Goal: Task Accomplishment & Management: Manage account settings

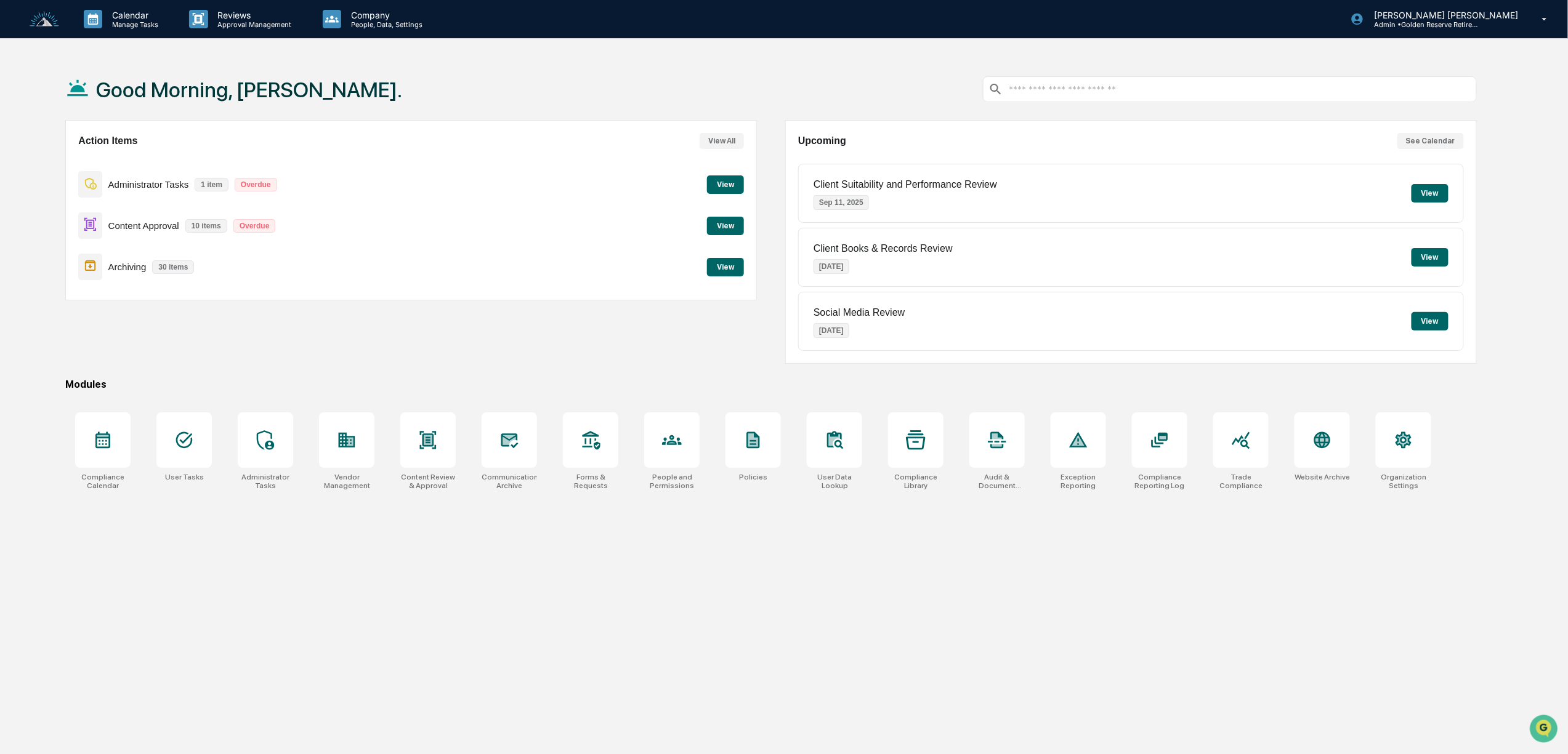
click at [740, 225] on button "View" at bounding box center [725, 225] width 37 height 18
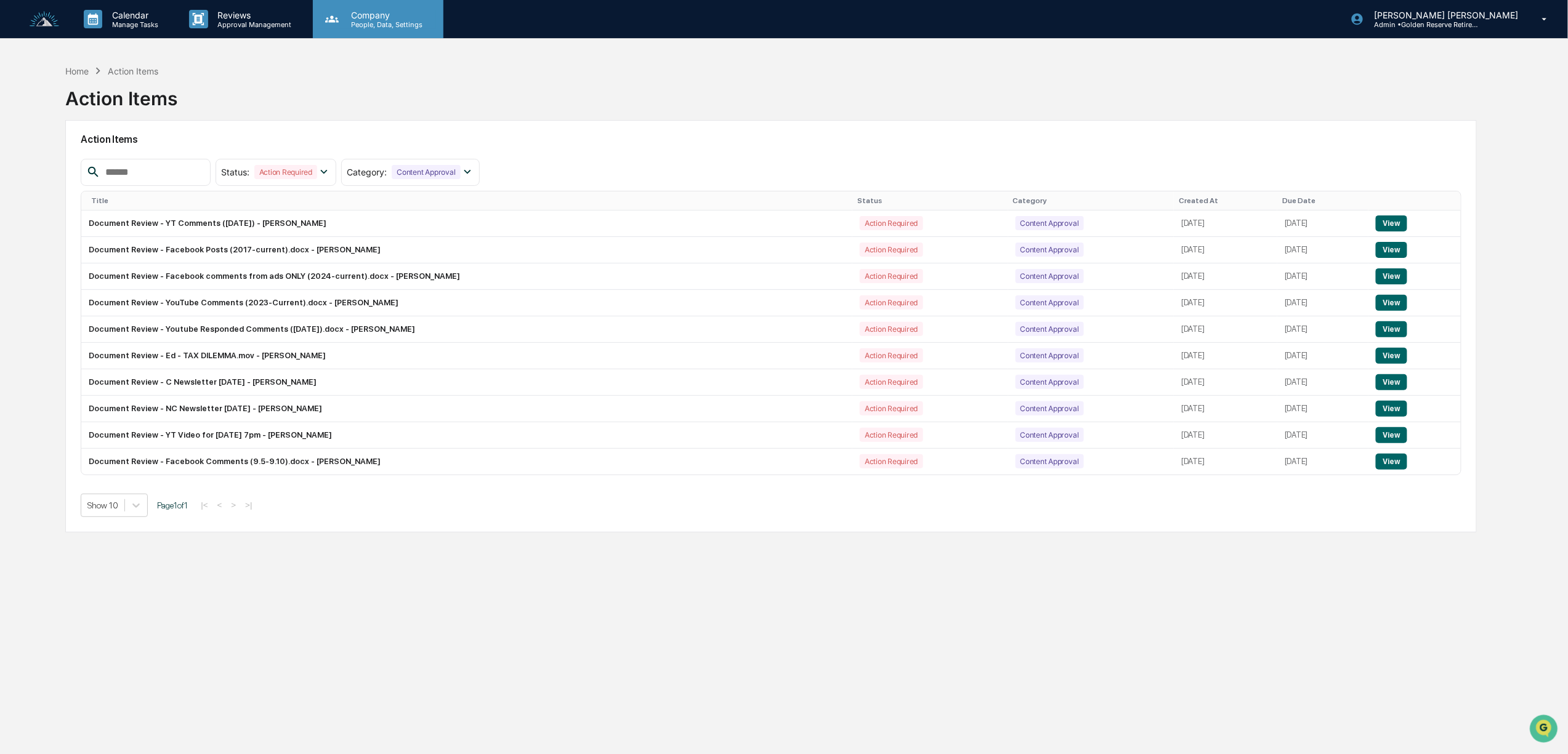
click at [394, 10] on p "Company" at bounding box center [384, 15] width 87 height 10
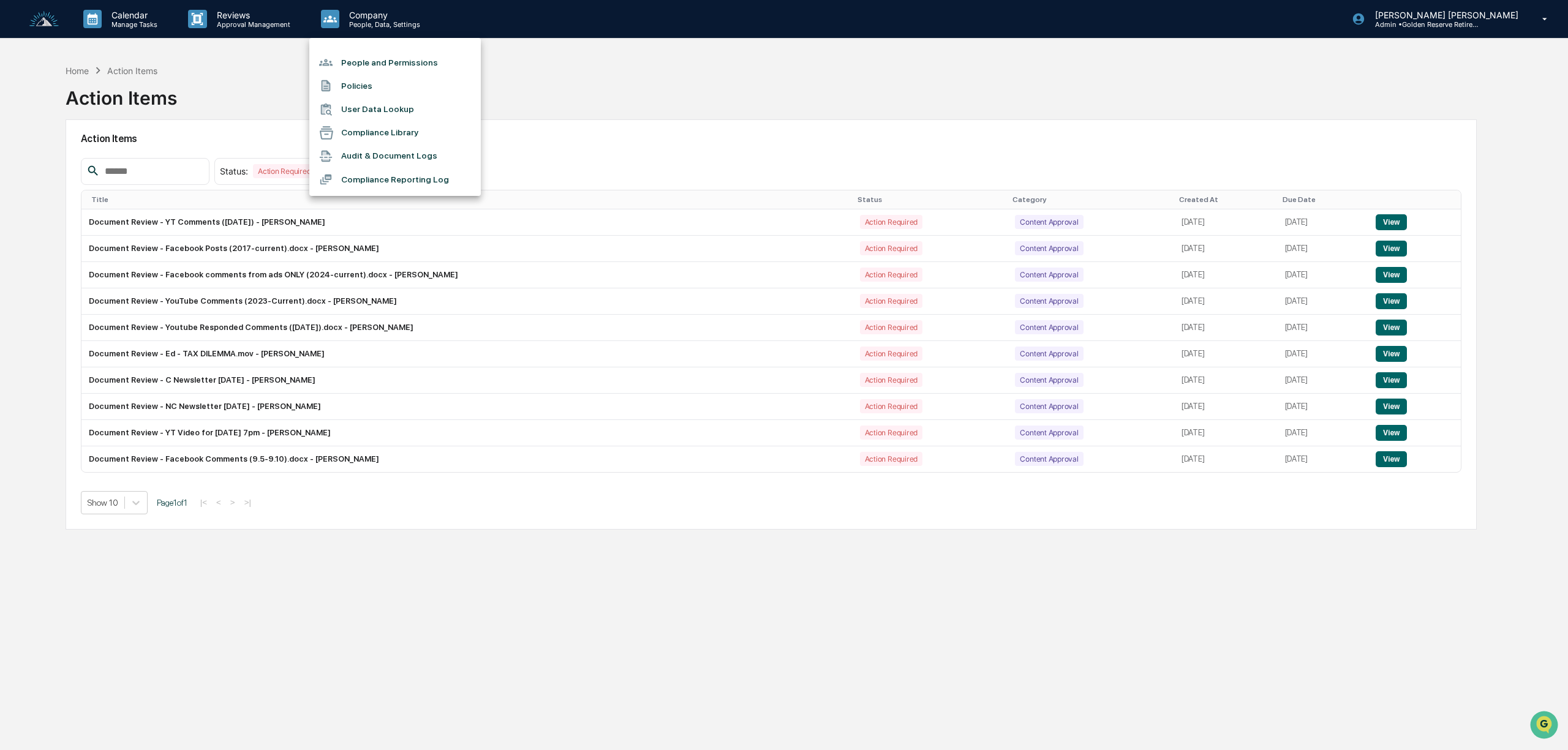
click at [395, 129] on li "Compliance Library" at bounding box center [395, 132] width 171 height 23
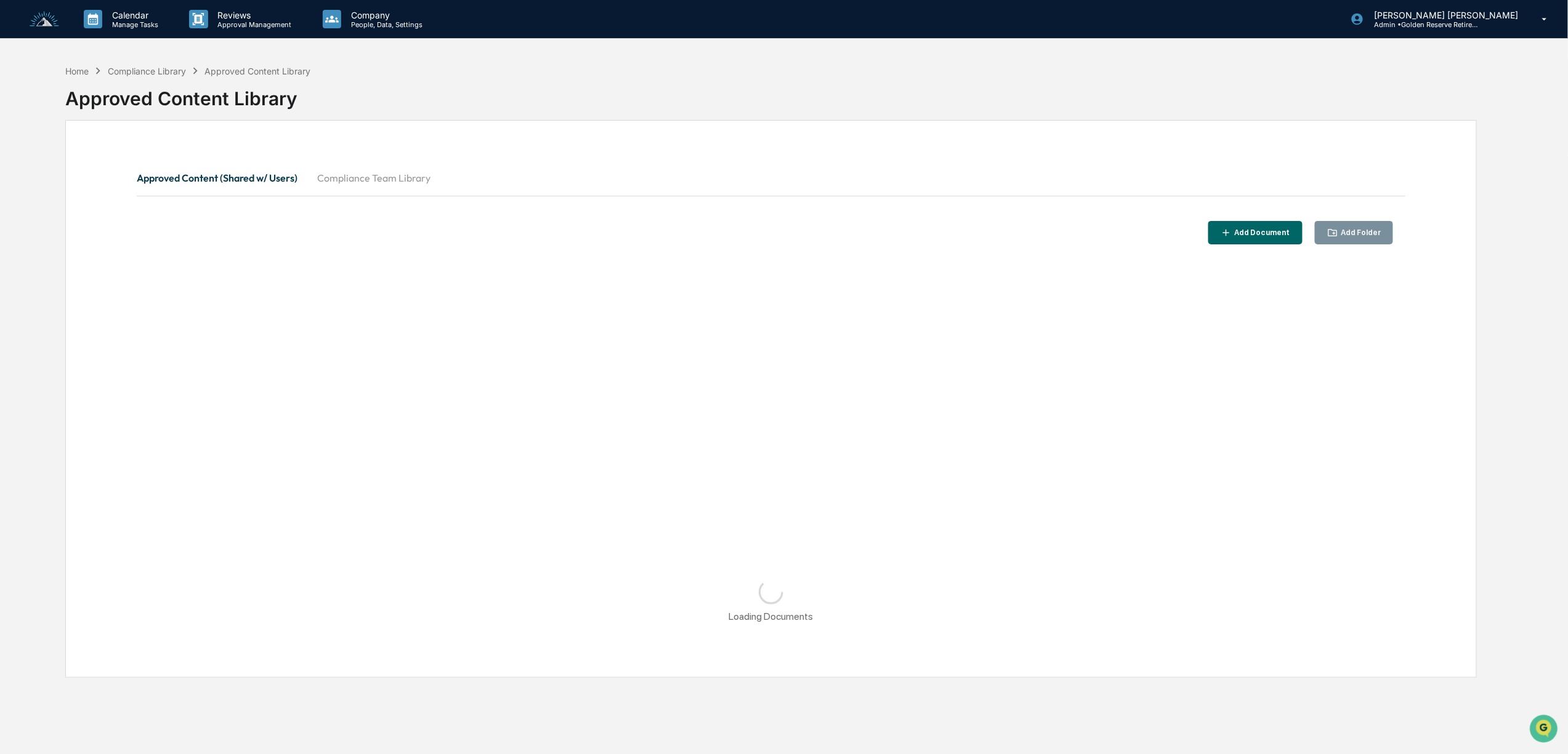
click at [429, 178] on button "Compliance Team Library" at bounding box center [373, 178] width 133 height 29
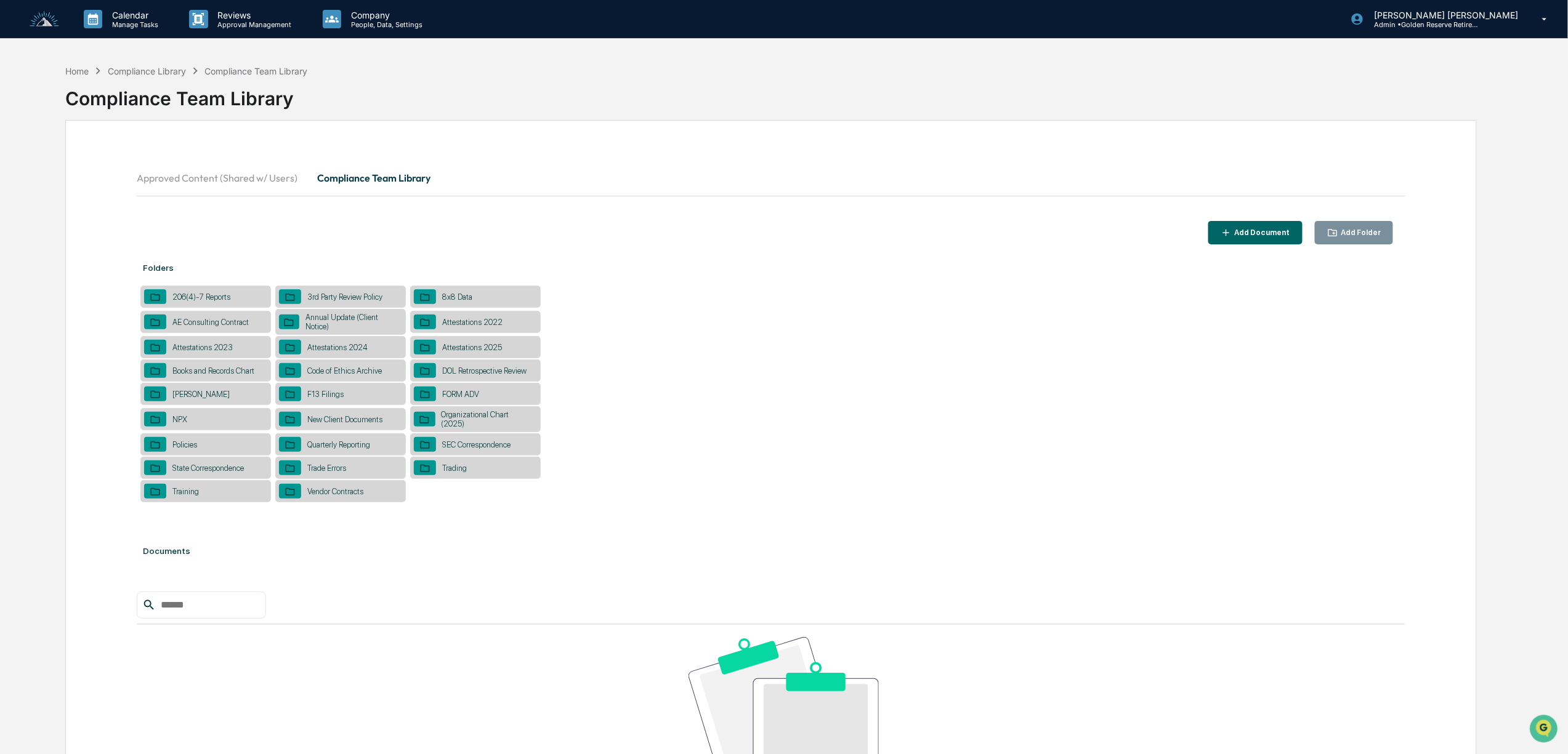
click at [272, 176] on button "Approved Content (Shared w/ Users)" at bounding box center [222, 178] width 171 height 29
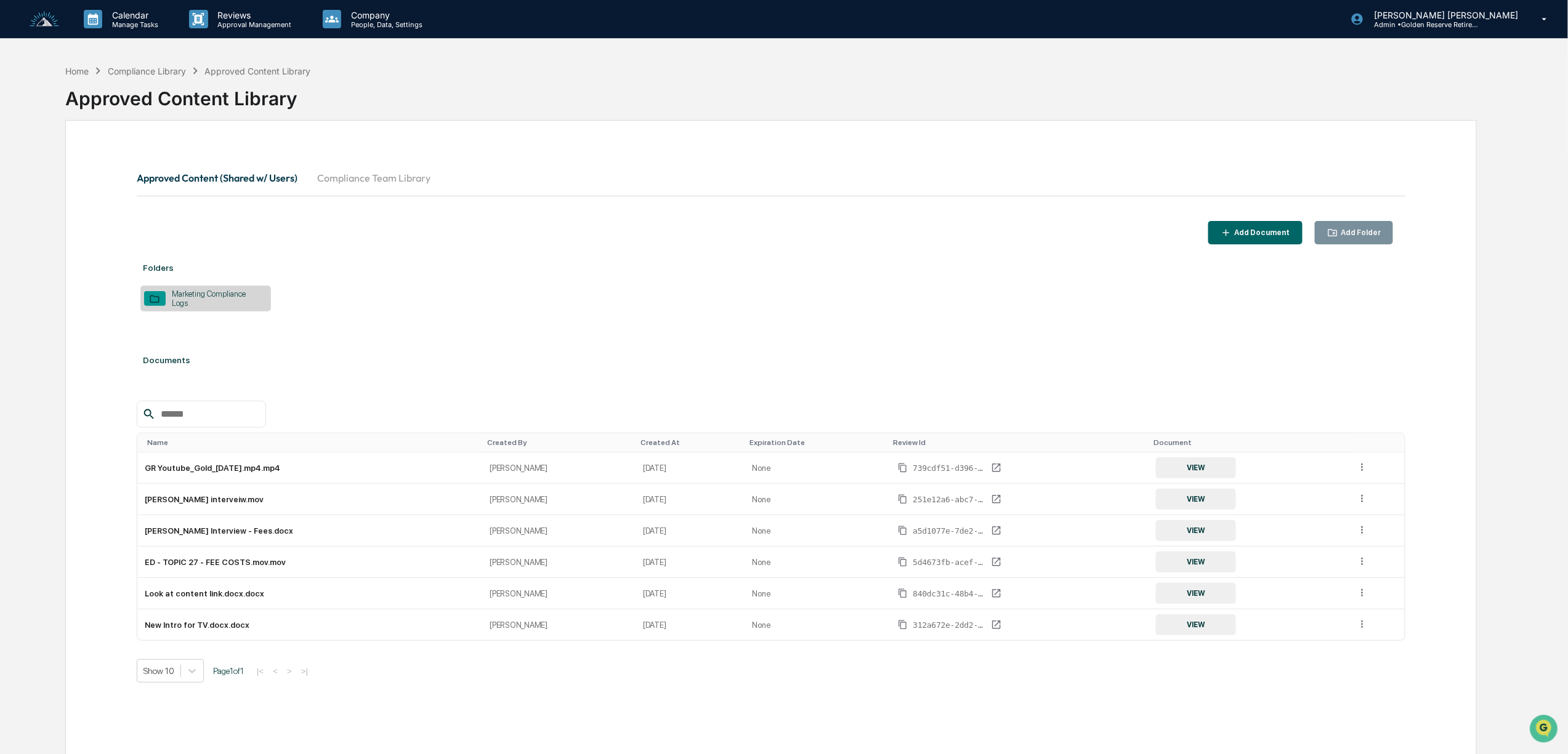
click at [235, 296] on div "Marketing Compliance Logs" at bounding box center [216, 298] width 102 height 18
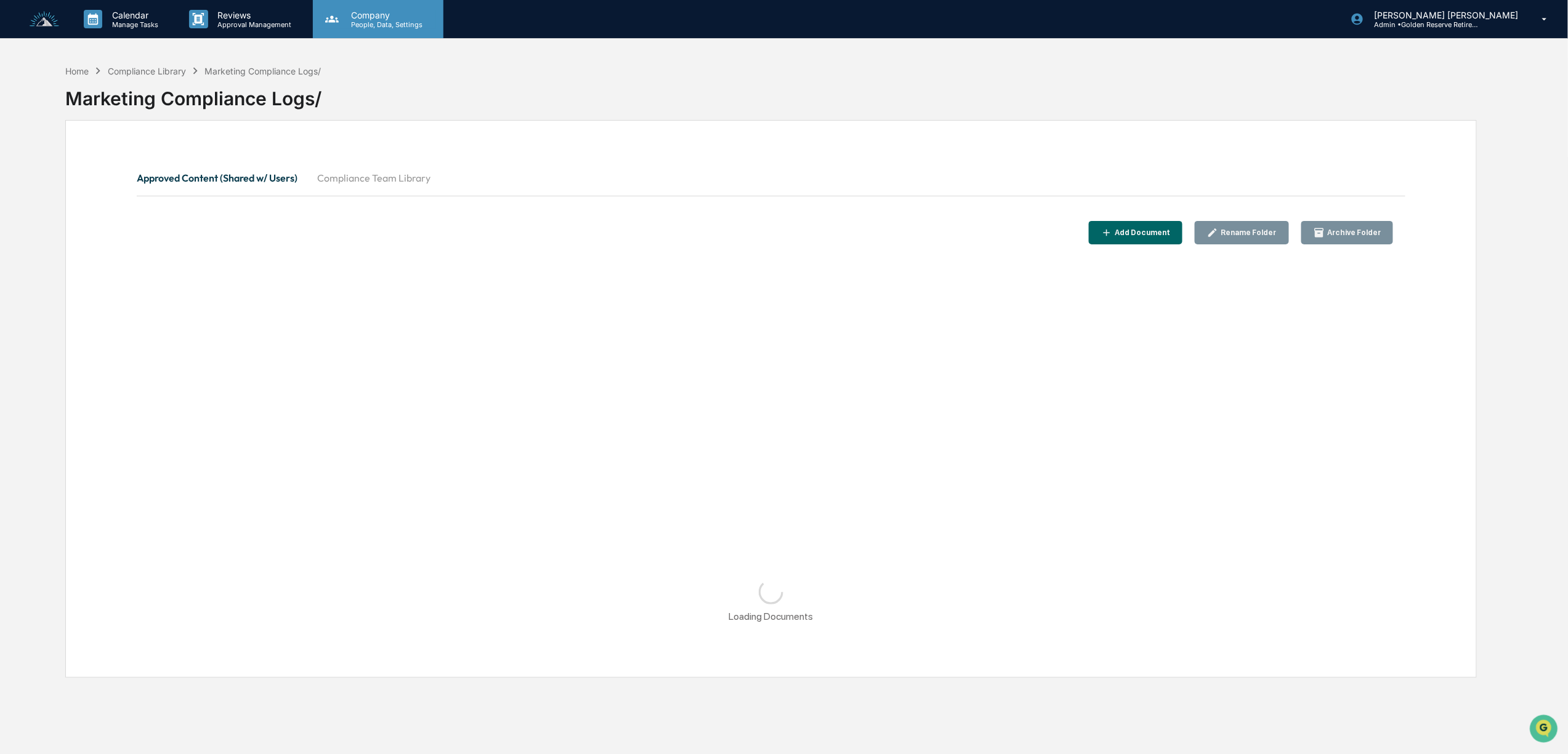
click at [368, 18] on p "Company" at bounding box center [384, 15] width 87 height 10
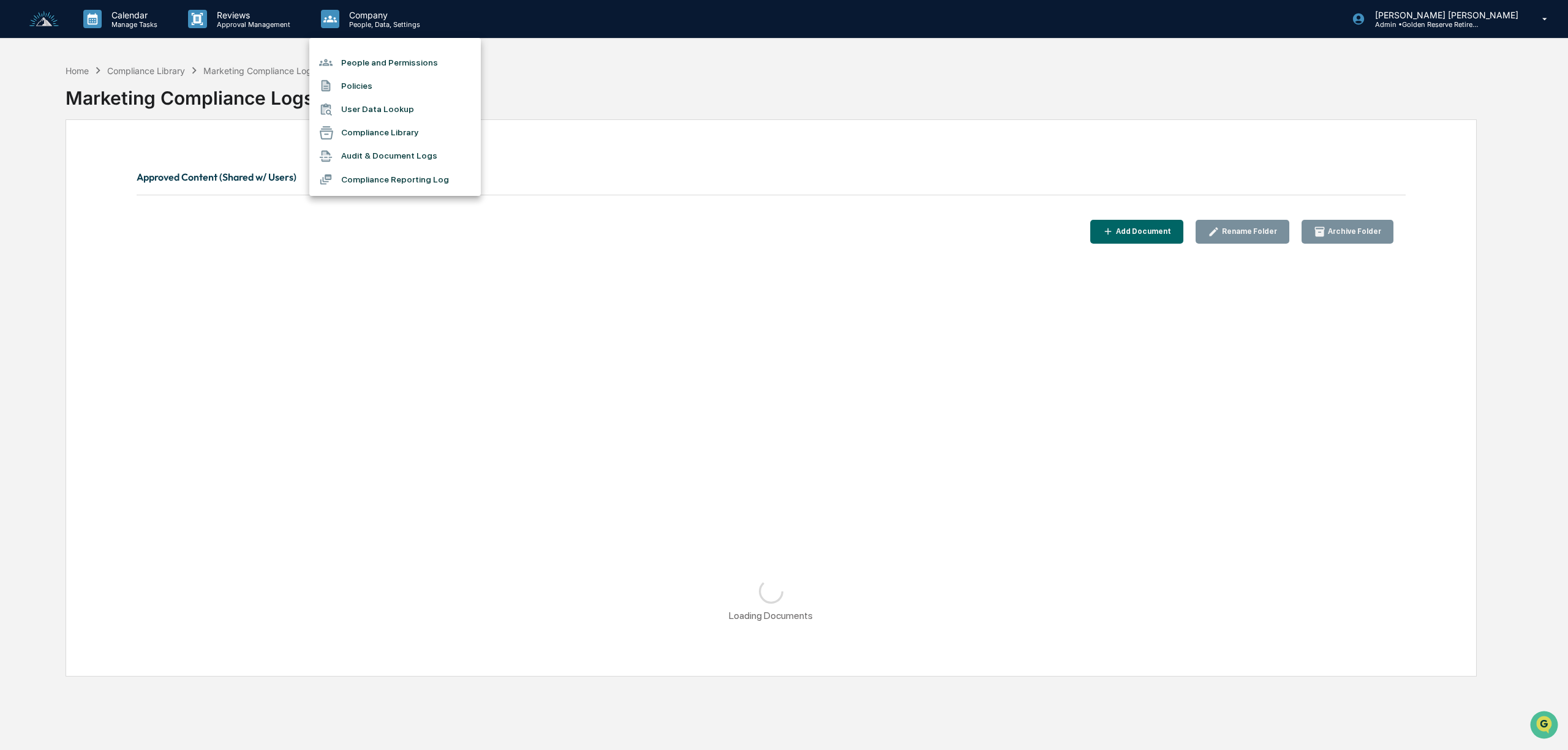
click at [228, 98] on div at bounding box center [784, 375] width 1568 height 750
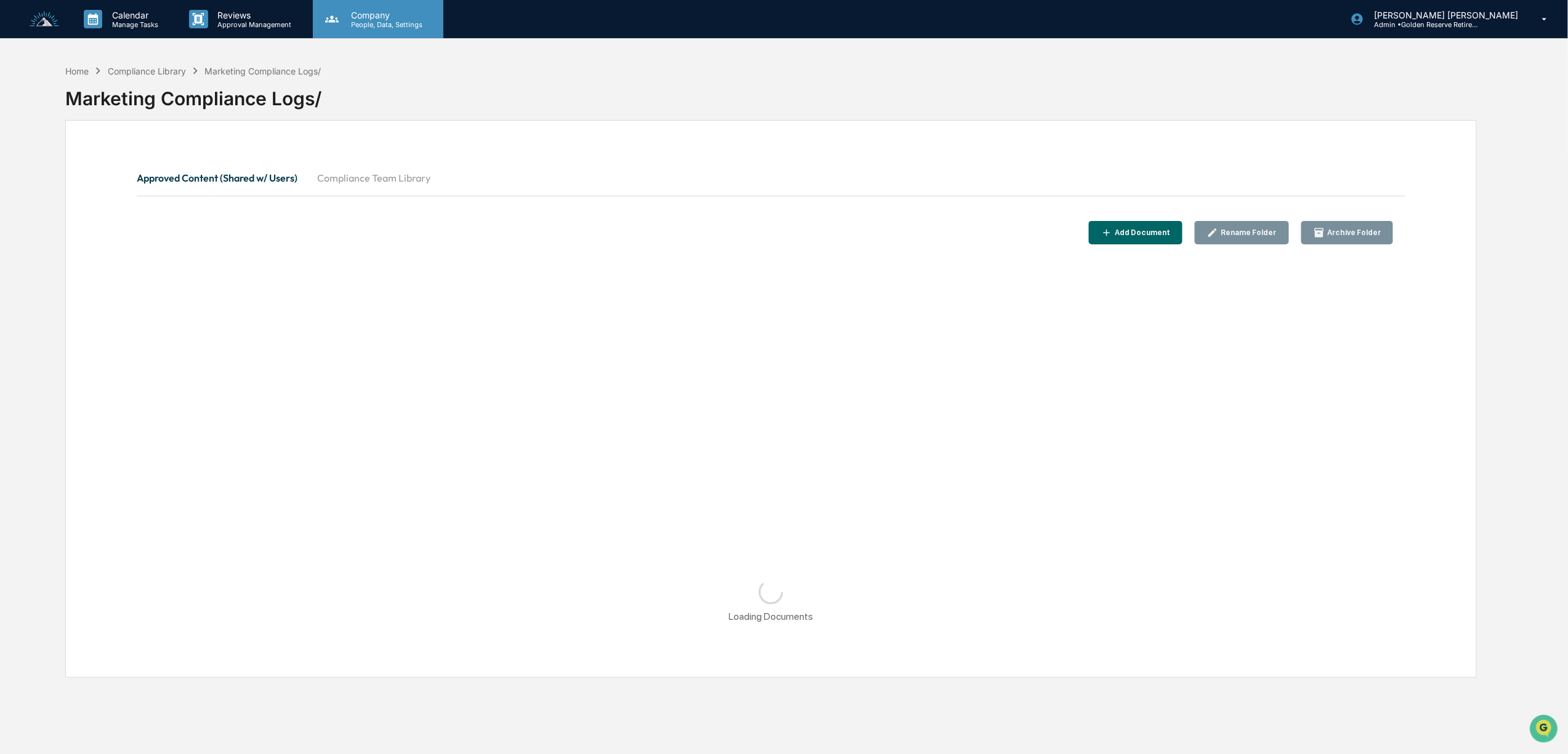
click at [364, 21] on p "People, Data, Settings" at bounding box center [384, 25] width 87 height 9
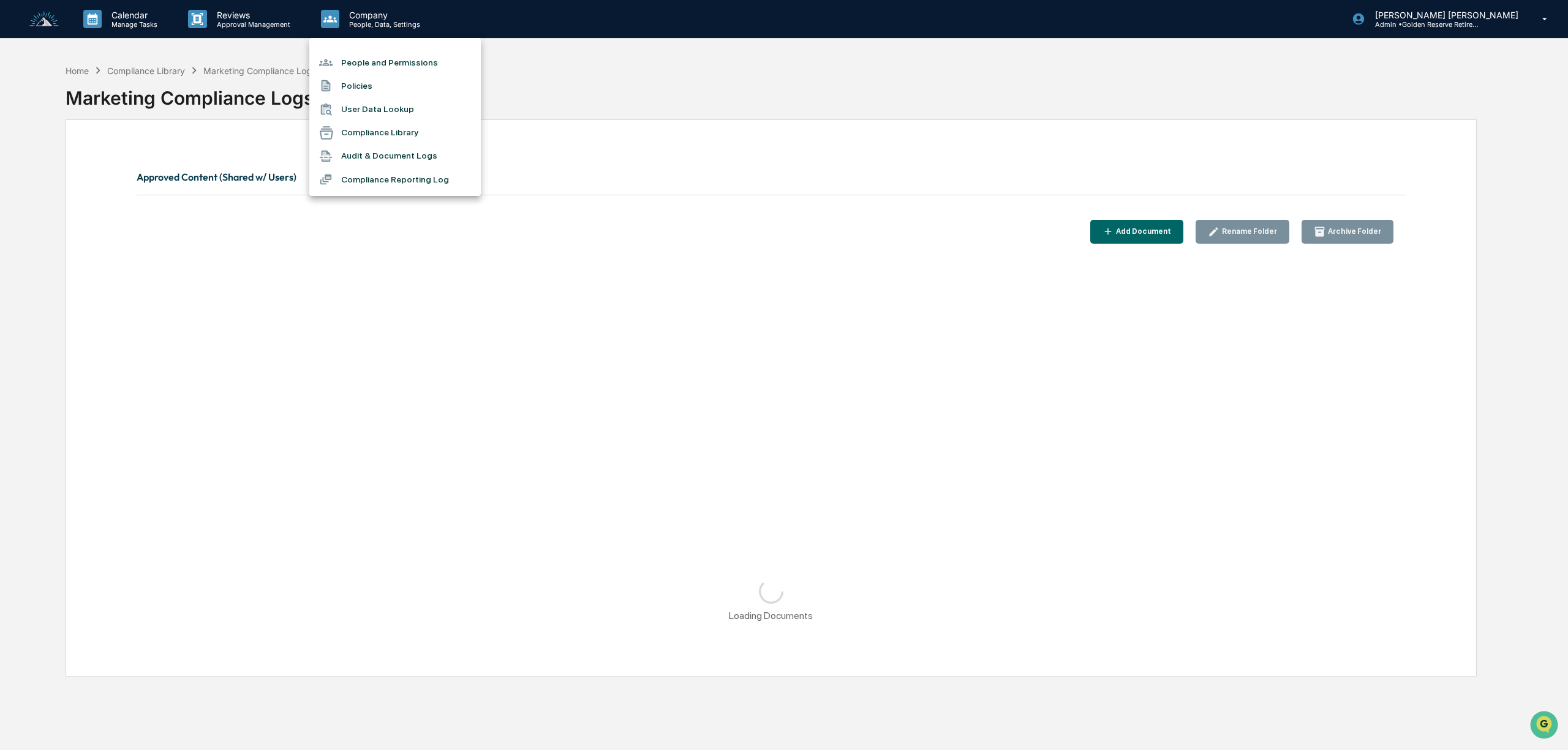
click at [561, 111] on div at bounding box center [784, 375] width 1568 height 750
click at [40, 13] on img at bounding box center [44, 19] width 29 height 16
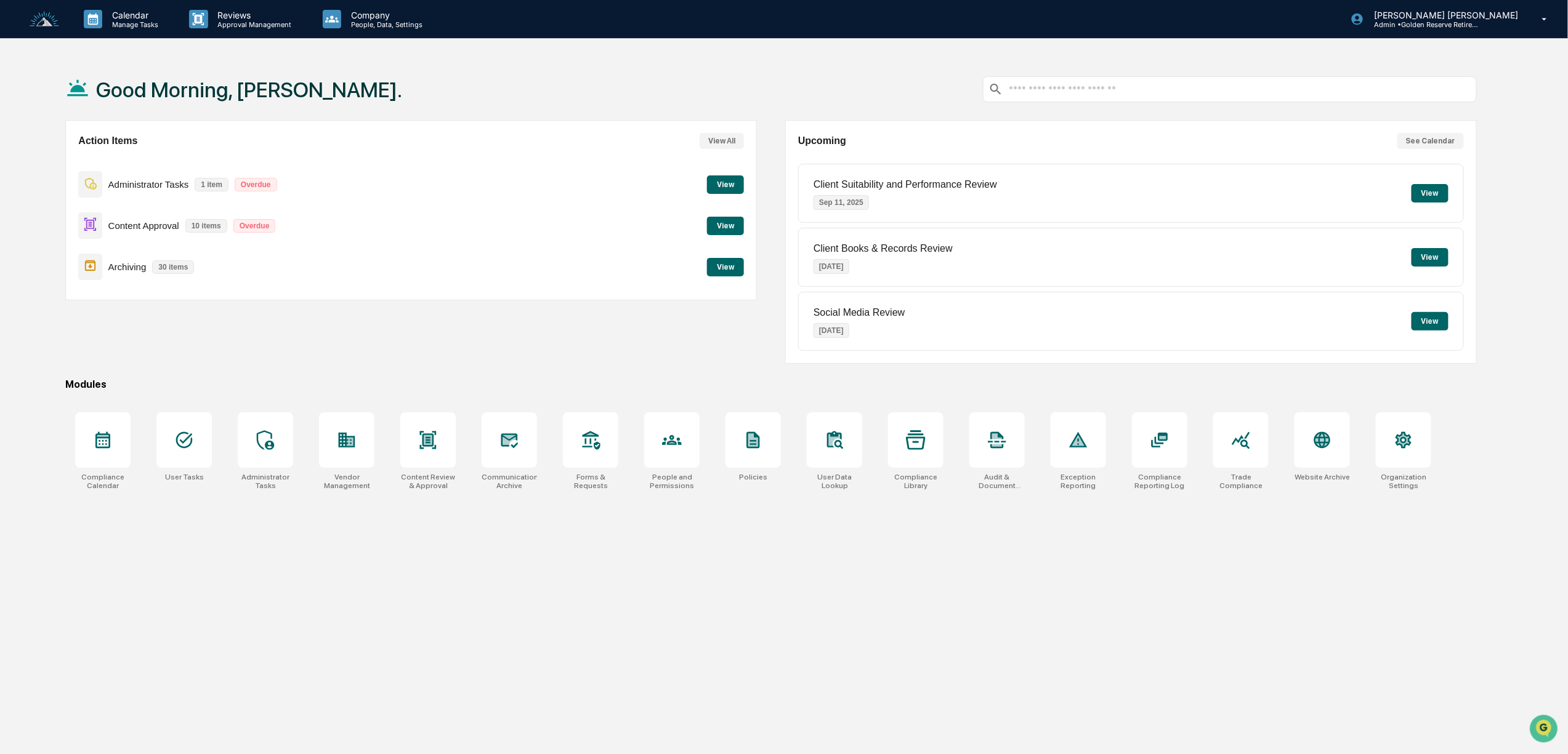
click at [742, 224] on button "View" at bounding box center [725, 225] width 37 height 18
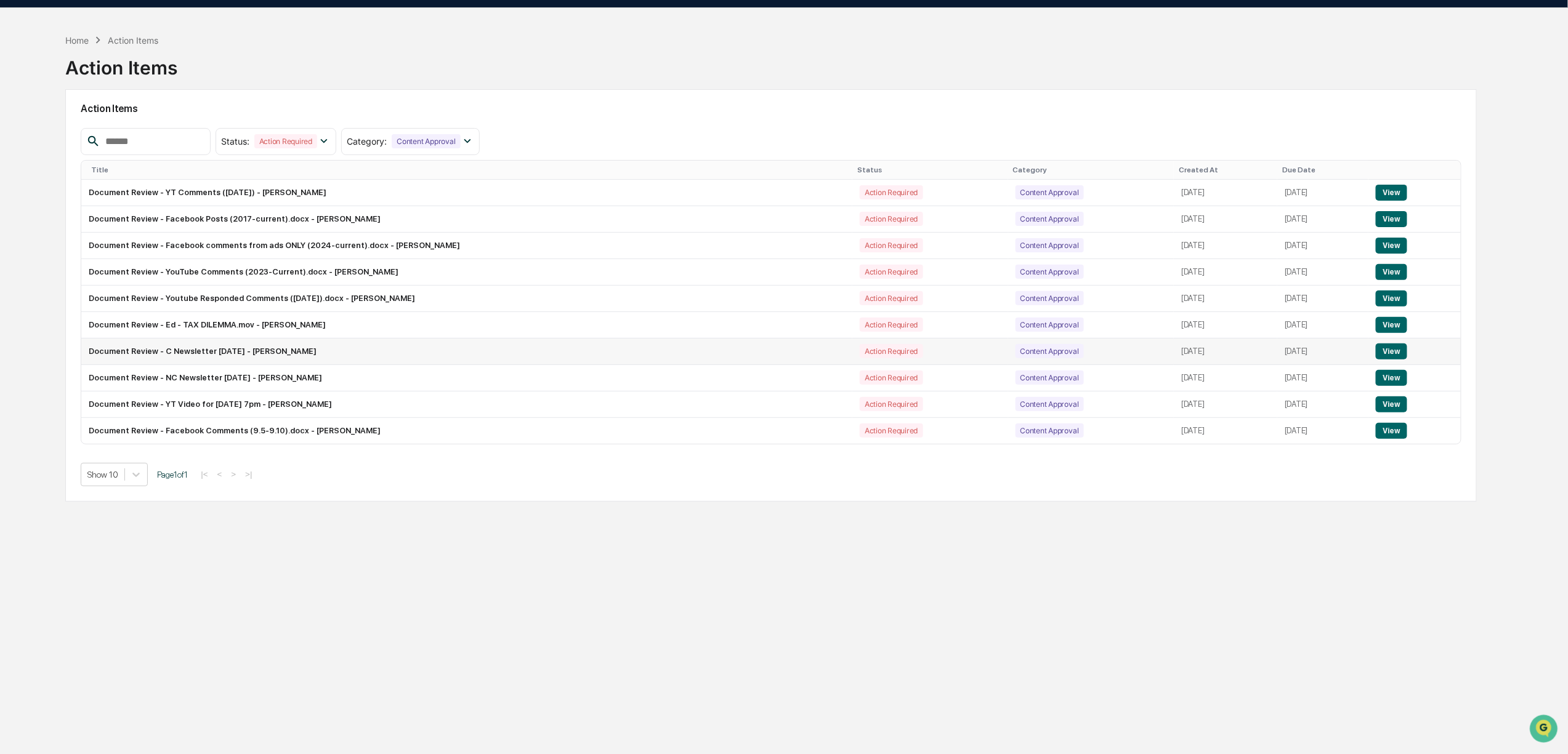
scroll to position [59, 0]
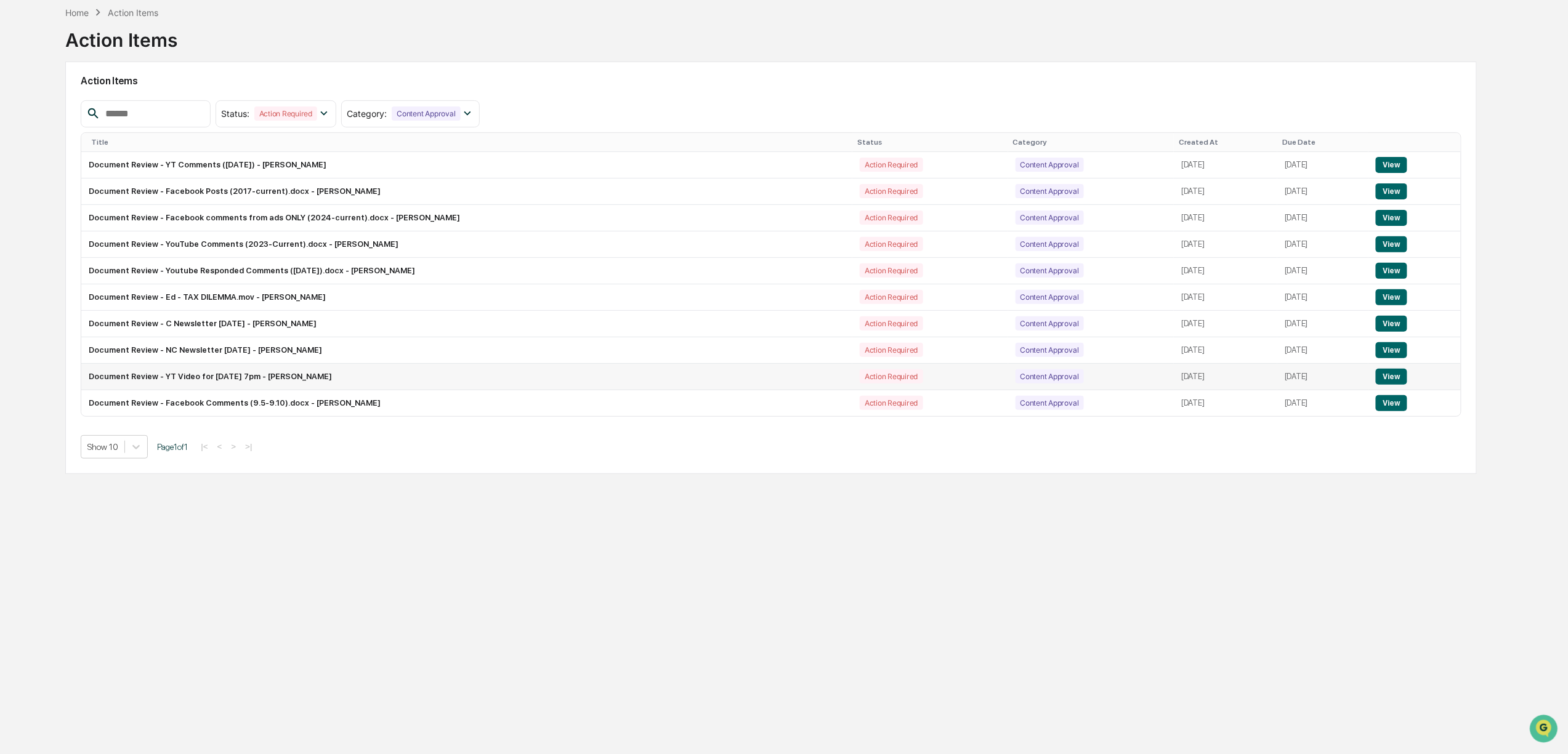
click at [1399, 381] on button "View" at bounding box center [1391, 377] width 31 height 16
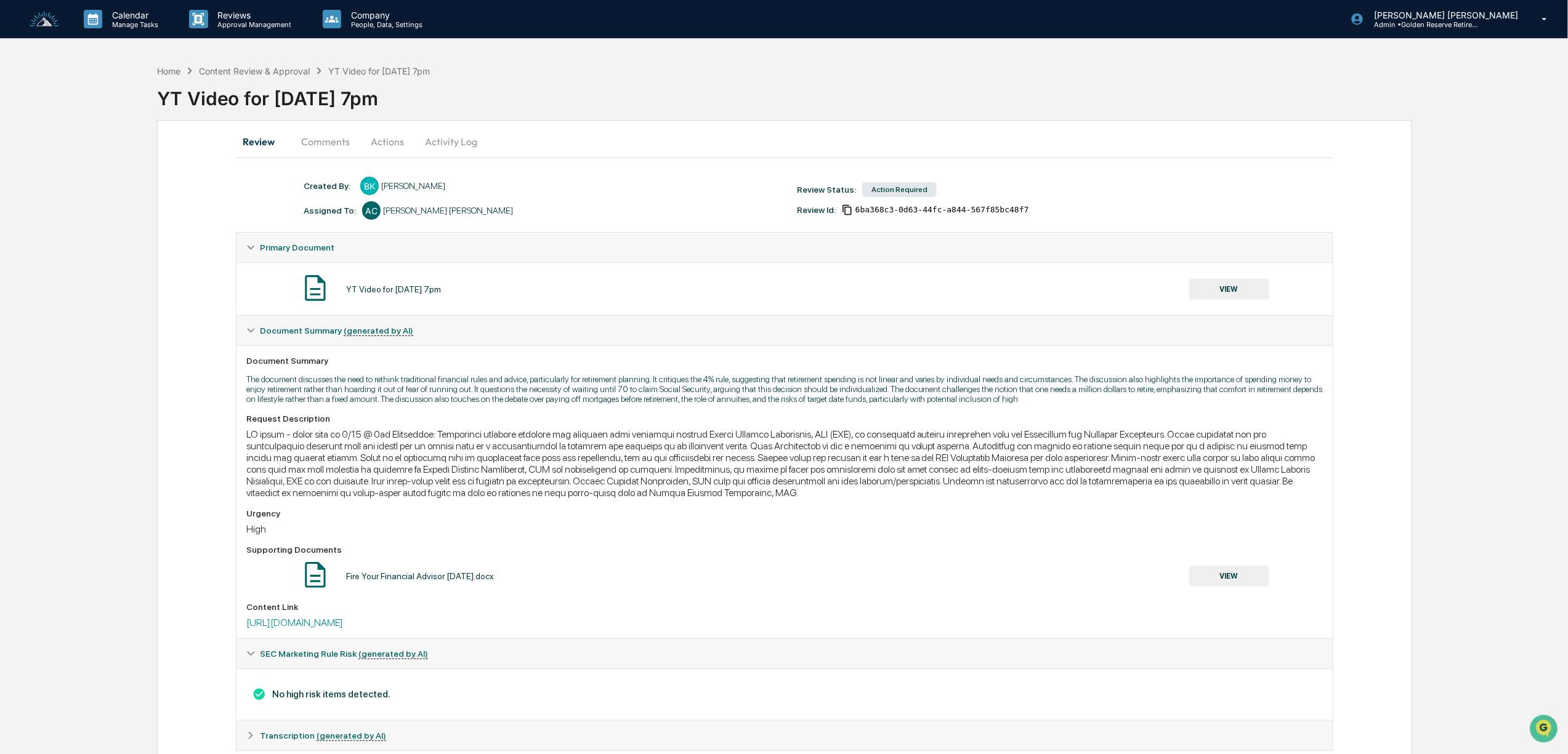
click at [390, 143] on button "Actions" at bounding box center [387, 141] width 55 height 29
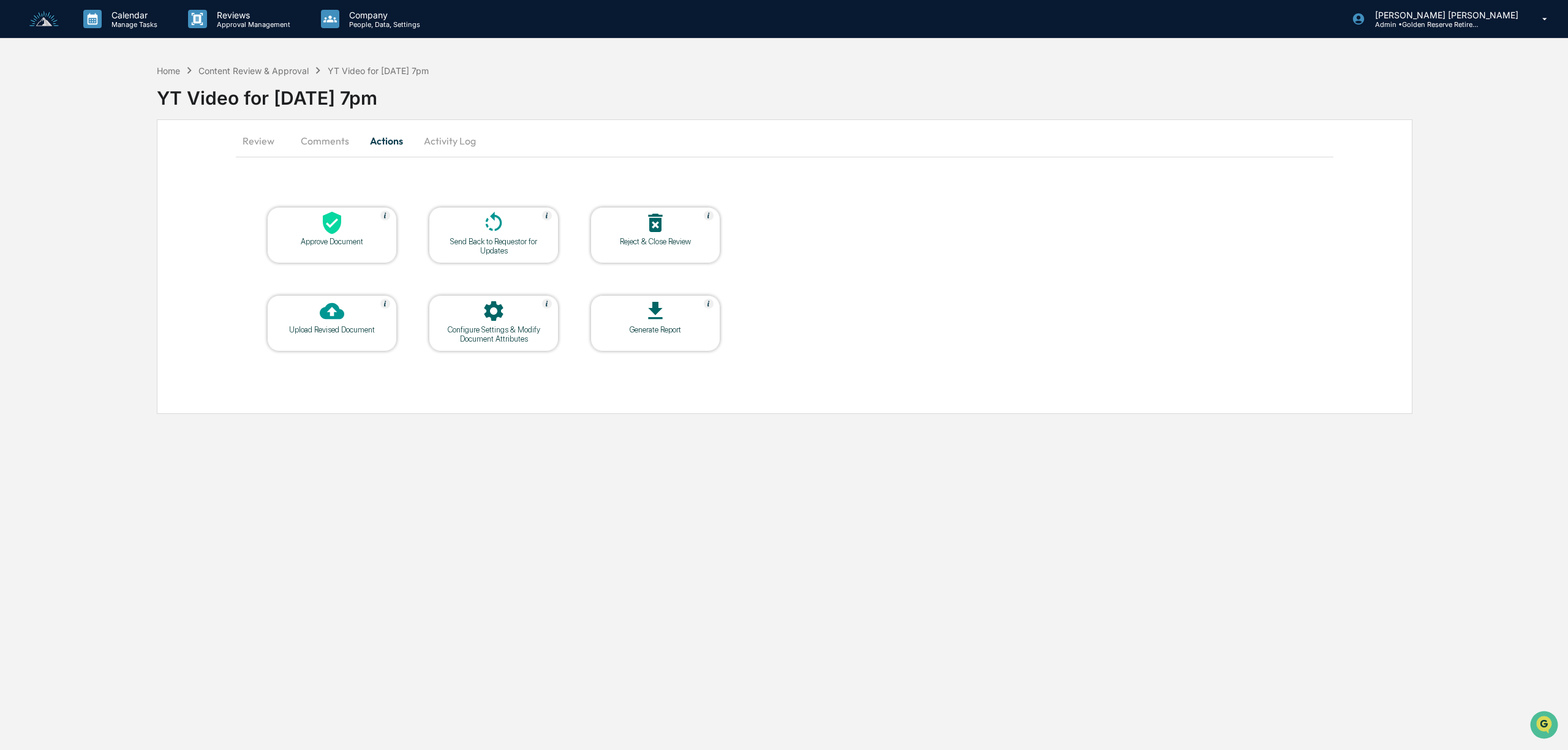
click at [262, 141] on button "Review" at bounding box center [263, 141] width 55 height 29
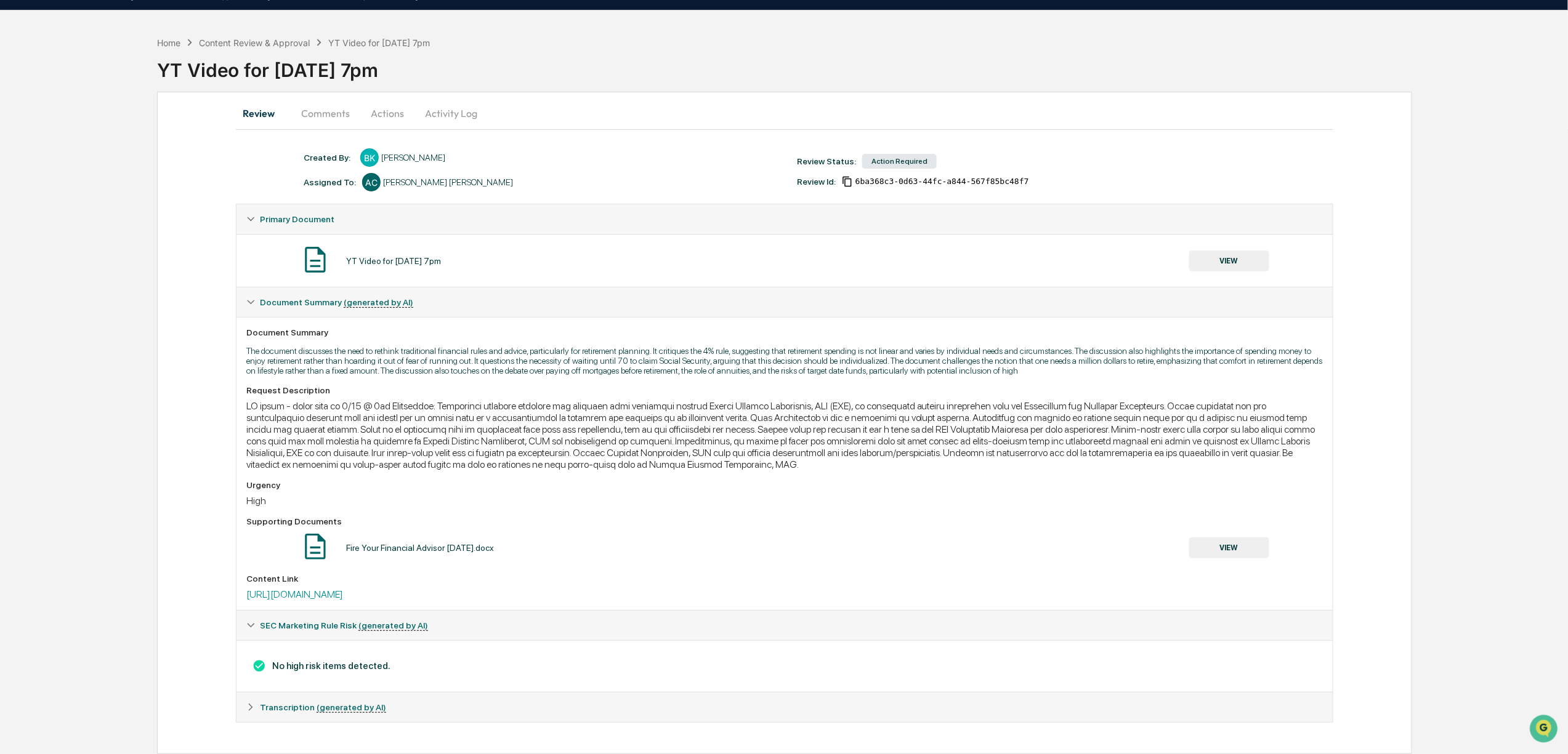
scroll to position [37, 0]
click at [343, 592] on link "https://riverside.fm/dashboard/editor/preview/3a638c16-e9c8-480f-af26-3dff5a292…" at bounding box center [295, 595] width 97 height 12
click at [1245, 547] on button "VIEW" at bounding box center [1229, 548] width 80 height 21
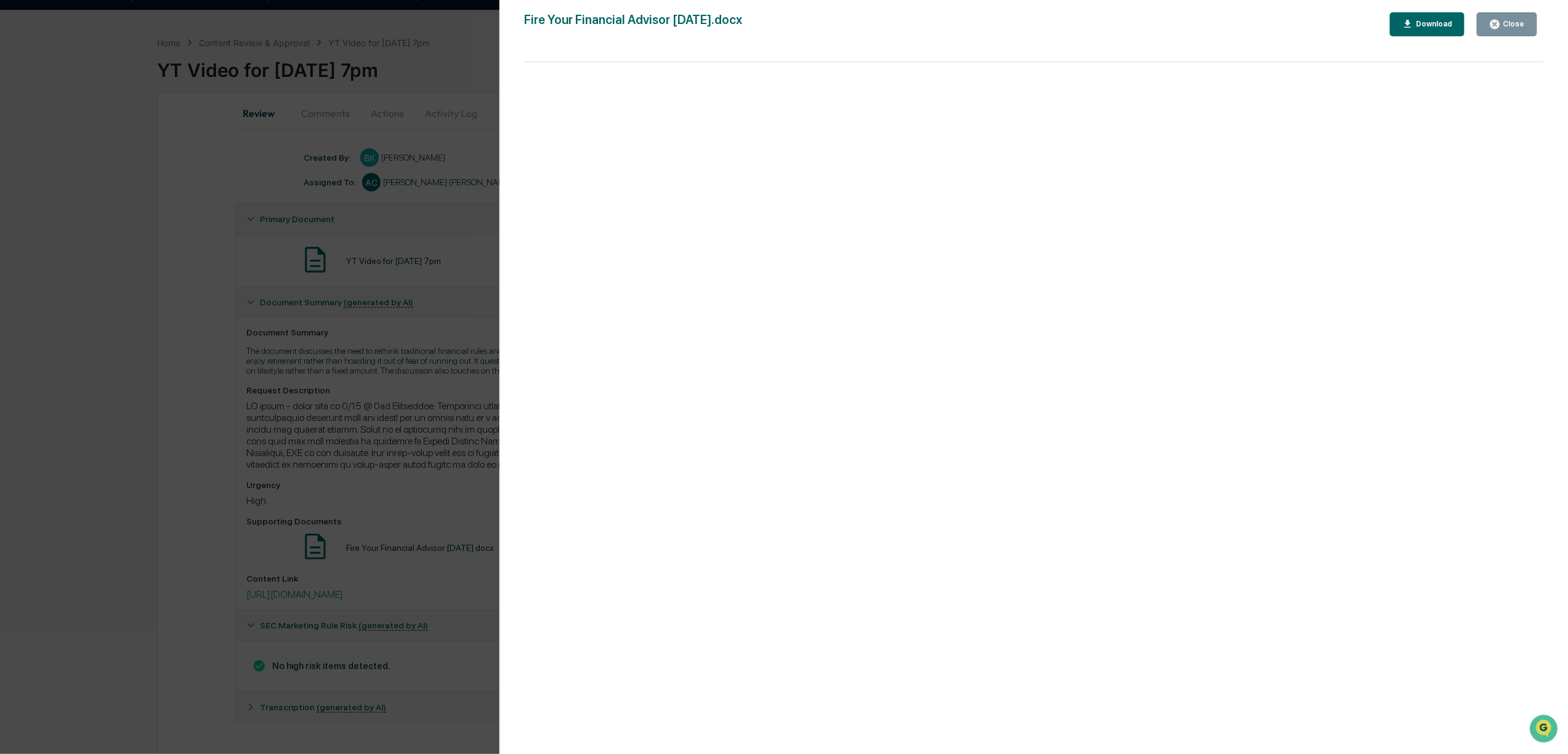
click at [429, 121] on div "Version History 09/08/2025, 08:38 PM Bree Keeler Fire Your Financial Advisor 09…" at bounding box center [784, 377] width 1568 height 754
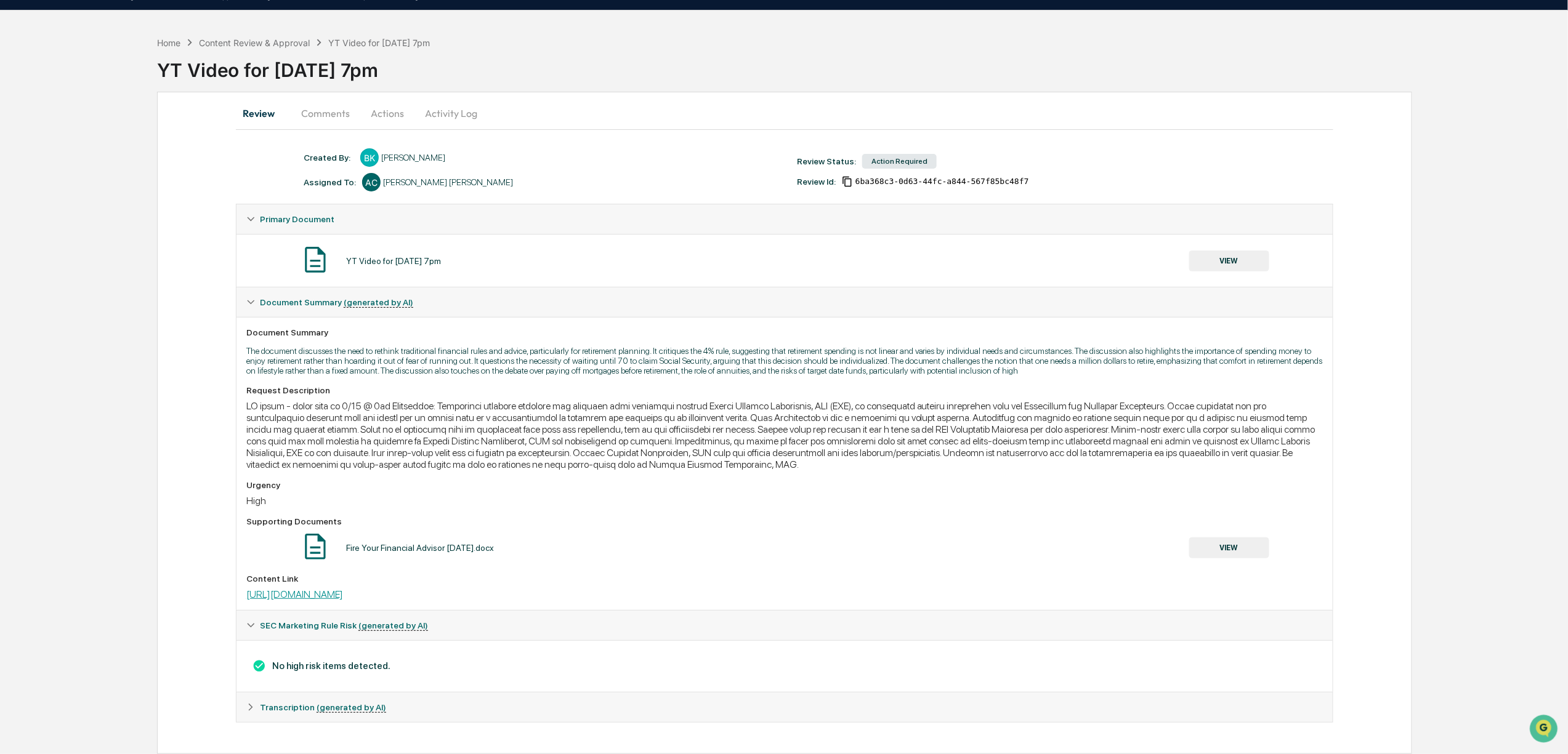
click at [343, 592] on link "https://riverside.fm/dashboard/editor/preview/3a638c16-e9c8-480f-af26-3dff5a292…" at bounding box center [295, 595] width 97 height 12
click at [292, 38] on div "Content Review & Approval" at bounding box center [254, 43] width 111 height 10
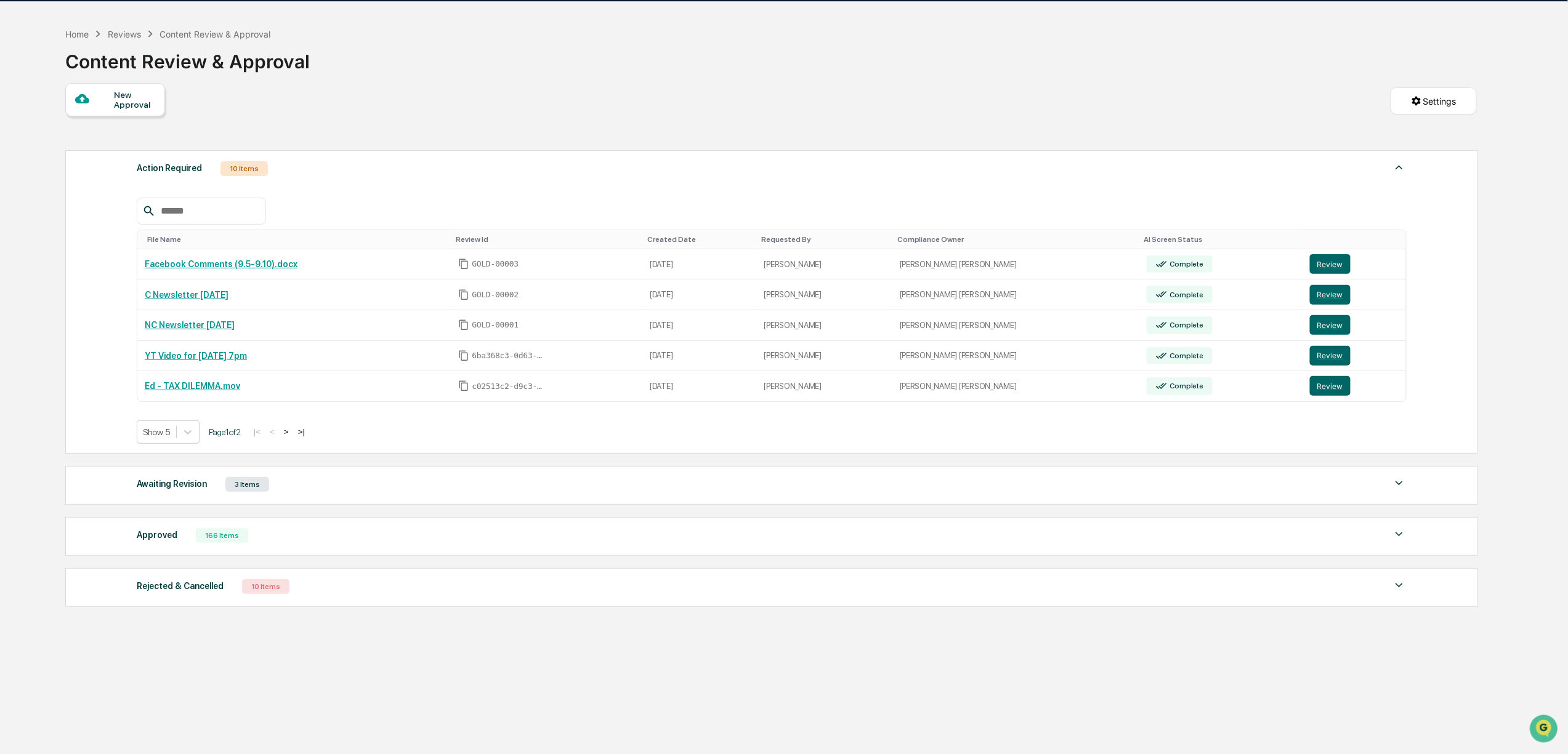
click at [292, 434] on button ">" at bounding box center [286, 432] width 12 height 10
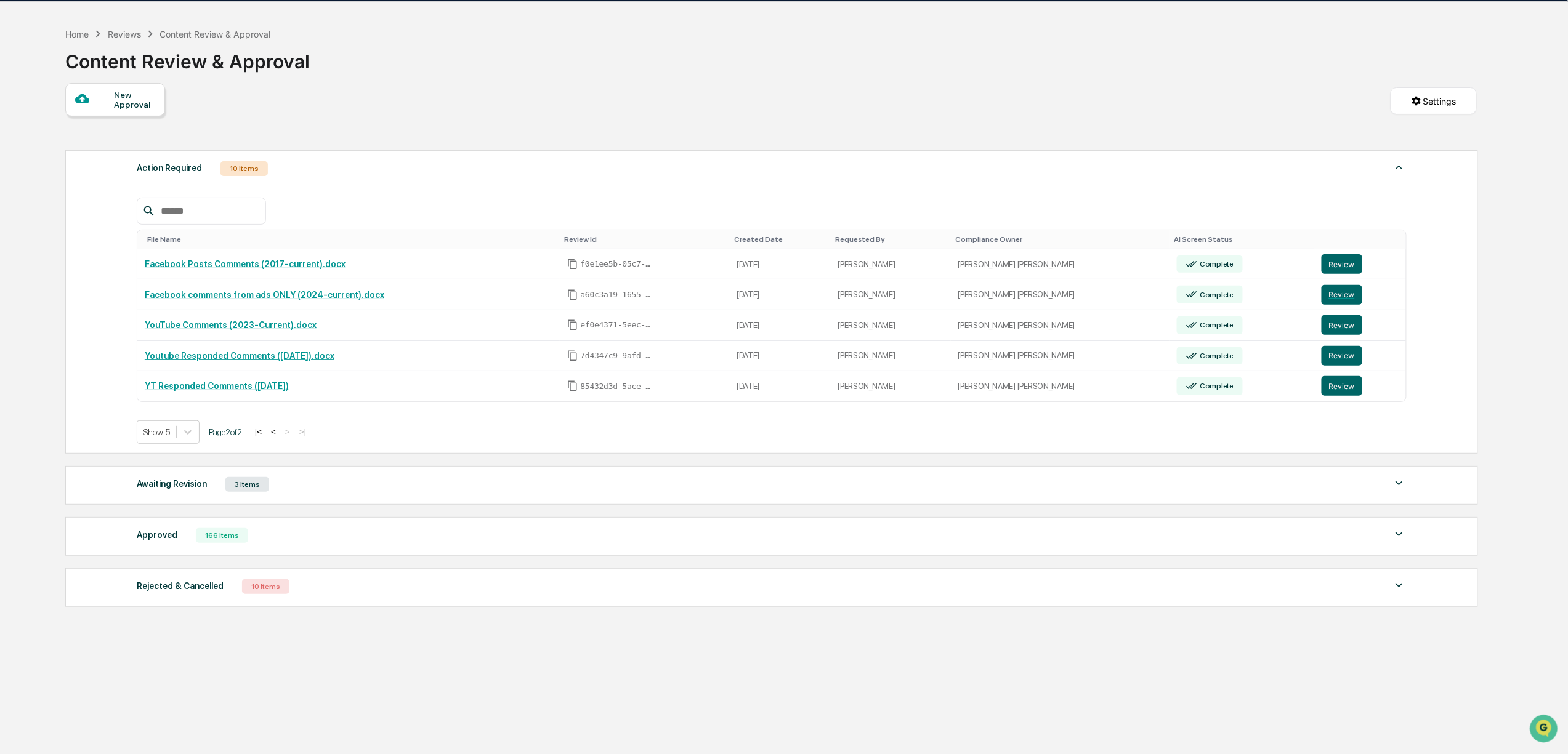
click at [279, 437] on button "<" at bounding box center [273, 432] width 12 height 10
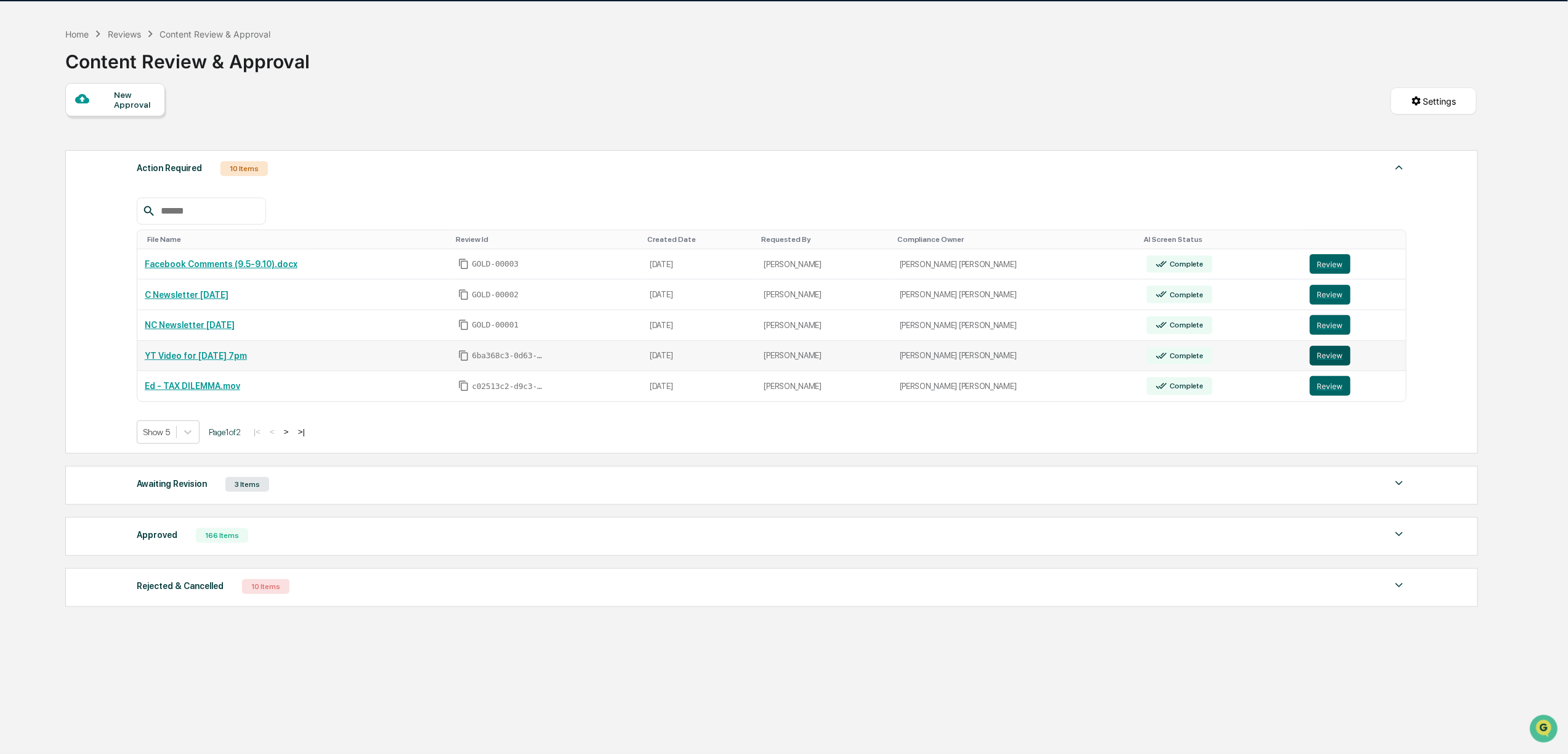
click at [1316, 364] on button "Review" at bounding box center [1330, 356] width 41 height 20
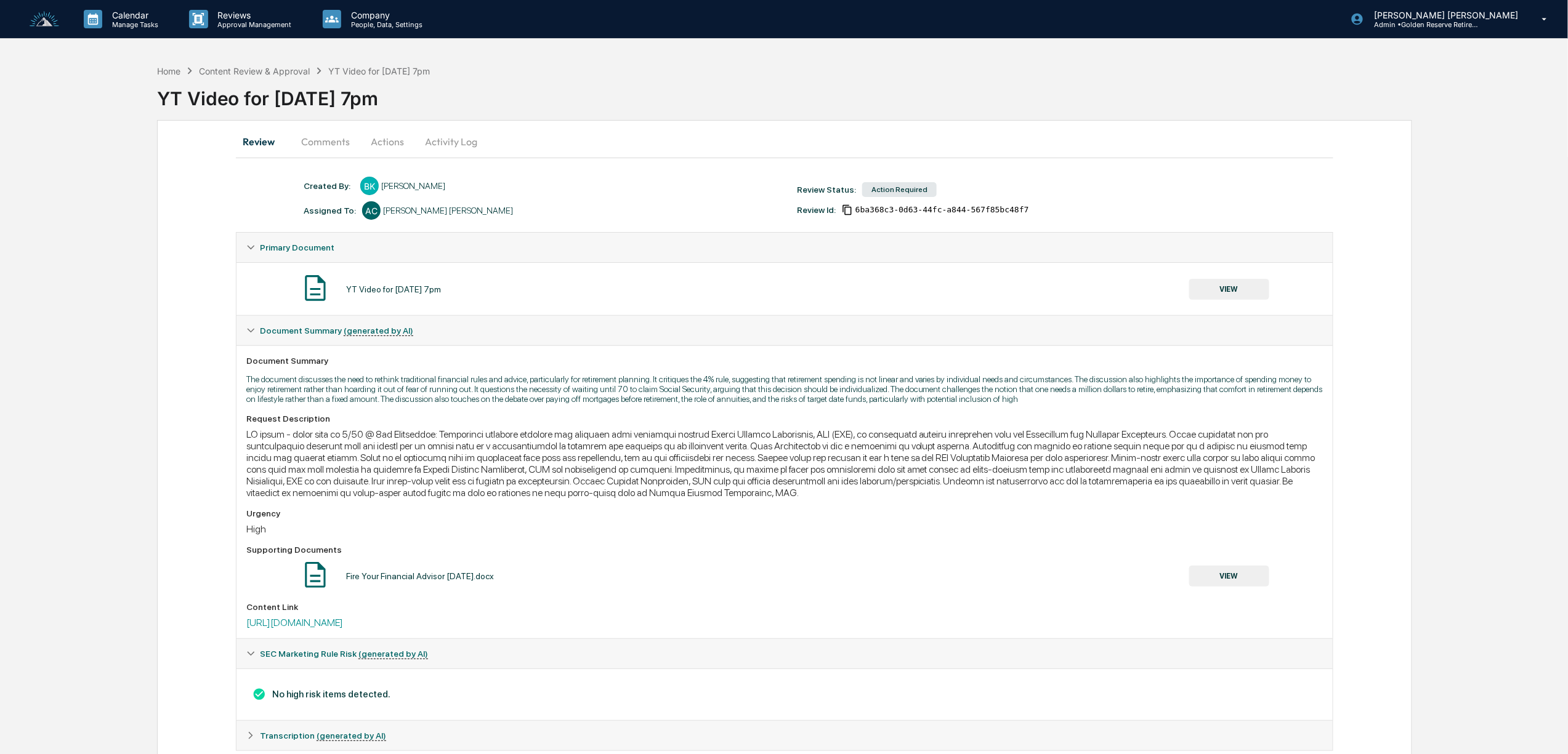
click at [338, 139] on button "Comments" at bounding box center [325, 141] width 68 height 29
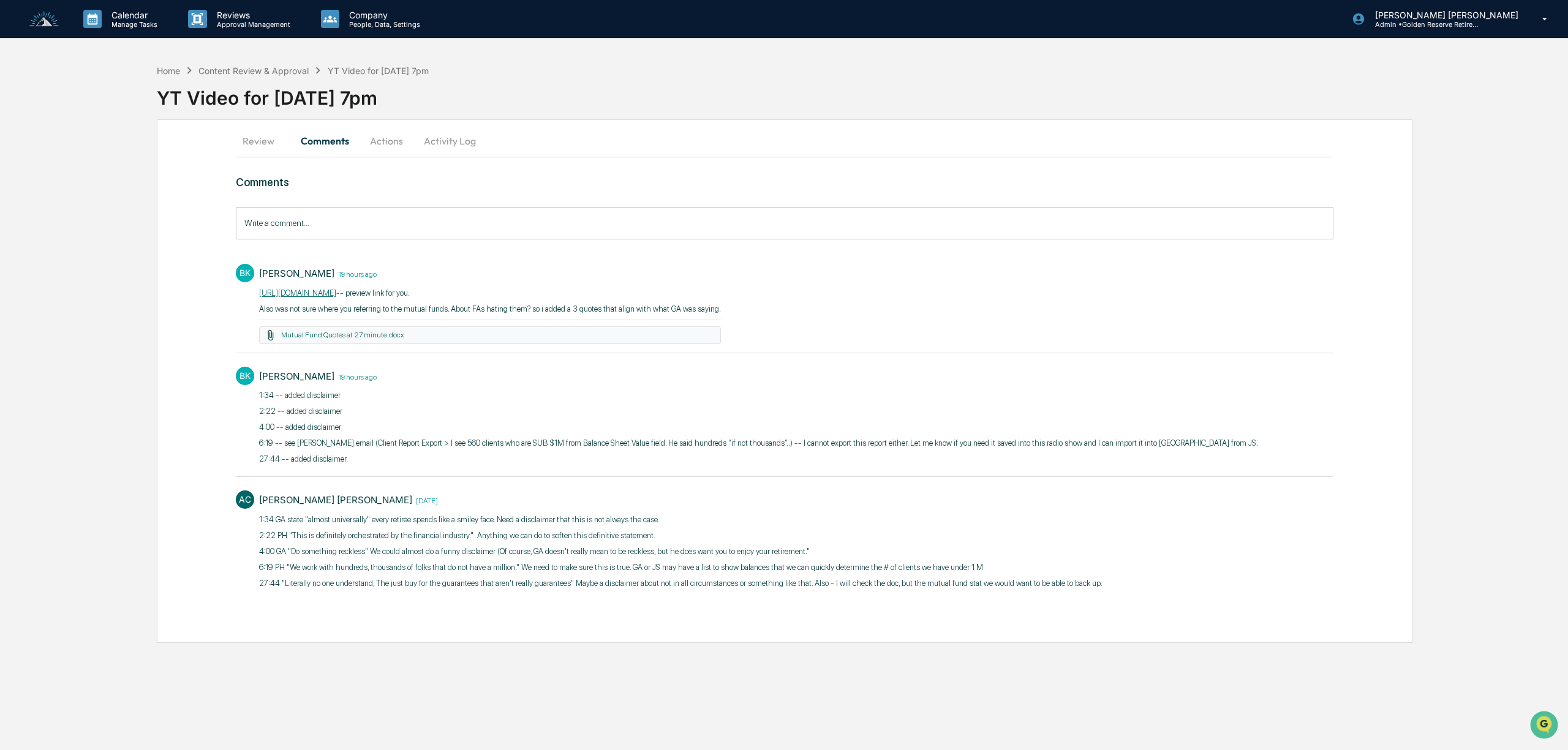
click at [336, 291] on link "[URL][DOMAIN_NAME]" at bounding box center [297, 292] width 77 height 9
click at [321, 228] on input "Write a comment..." at bounding box center [784, 223] width 1097 height 33
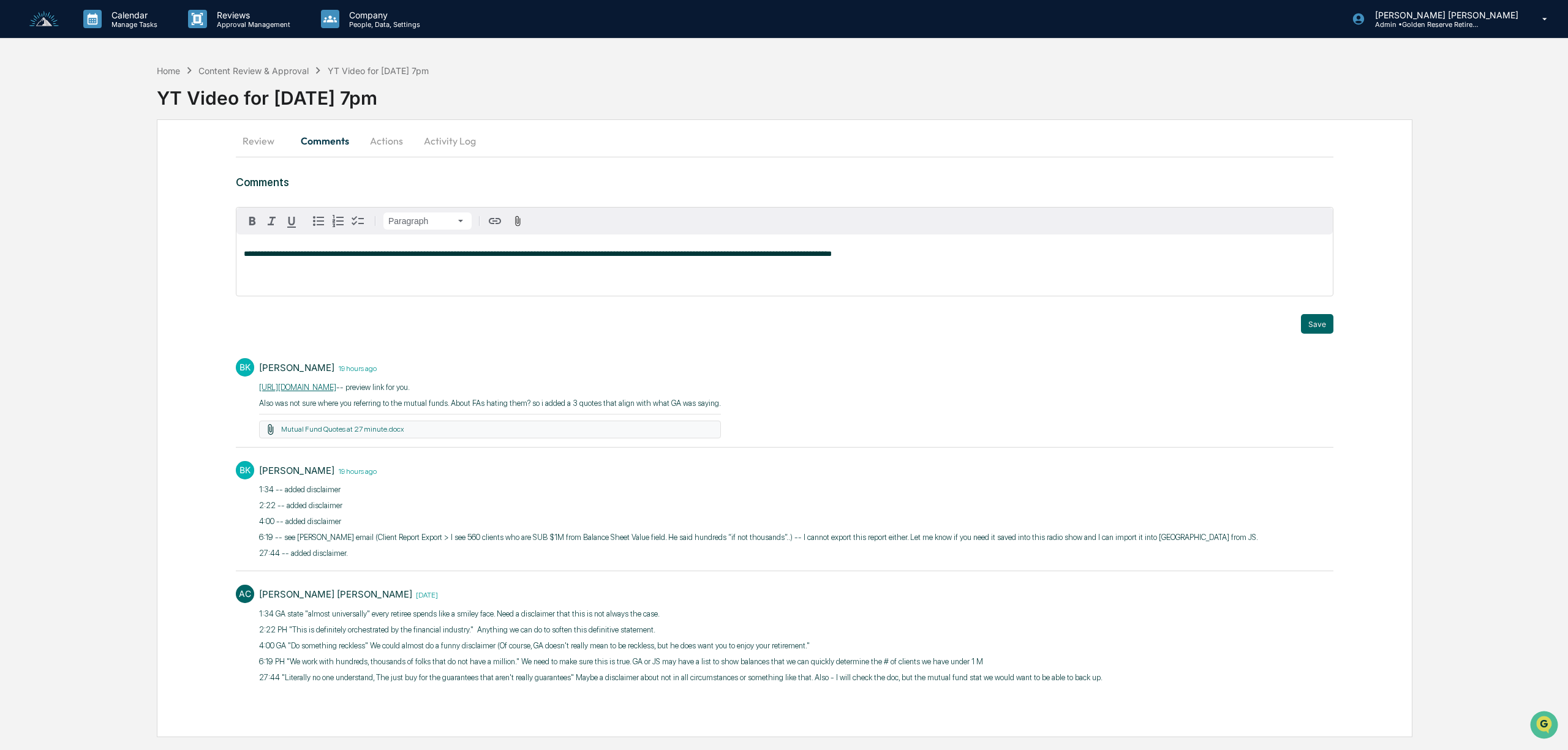
click at [713, 256] on span "**********" at bounding box center [538, 253] width 588 height 8
drag, startPoint x: 857, startPoint y: 256, endPoint x: 868, endPoint y: 255, distance: 11.0
click at [860, 256] on p "**********" at bounding box center [784, 254] width 1082 height 9
click at [1313, 325] on button "Save" at bounding box center [1317, 324] width 33 height 20
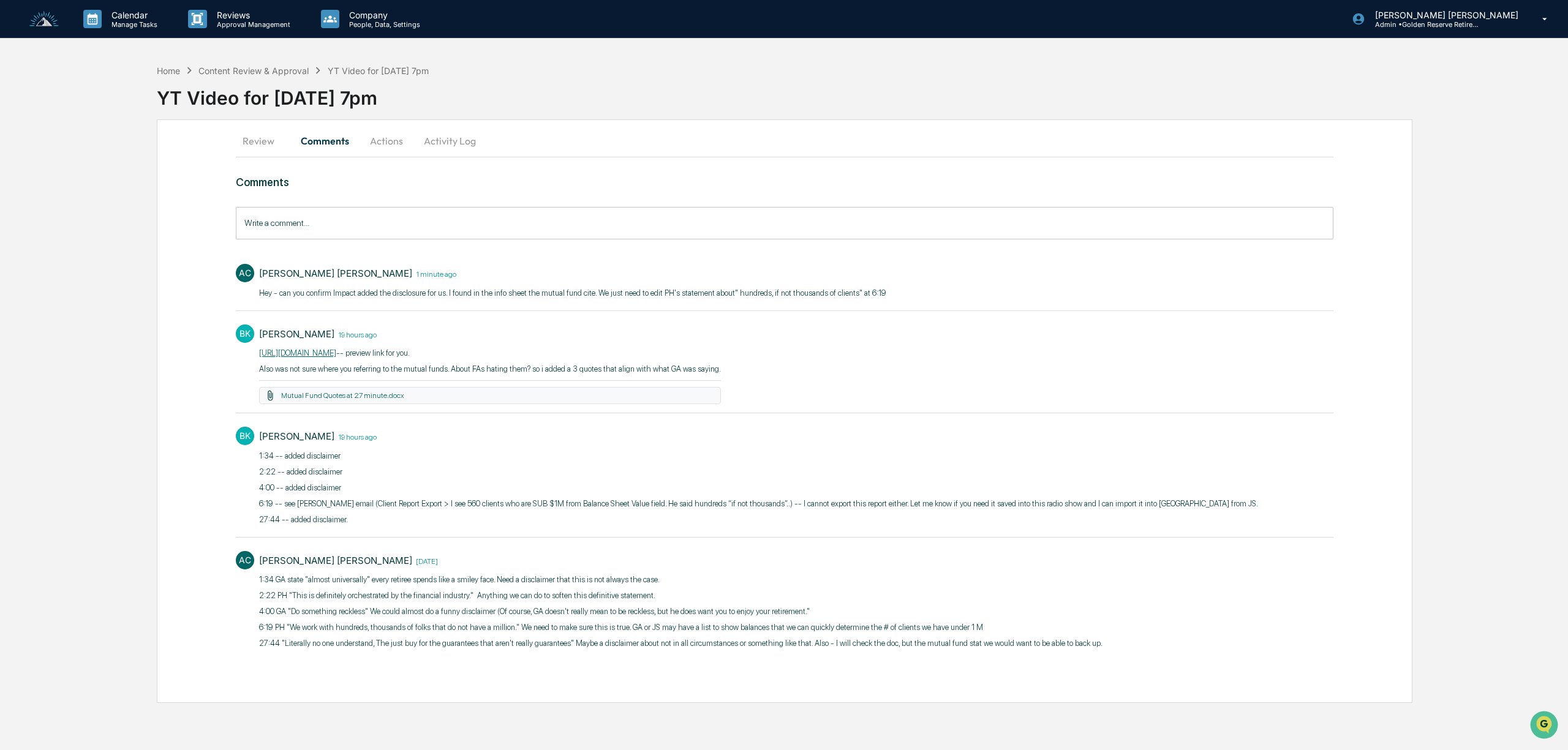
click at [258, 63] on div "Home Content Review & Approval YT Video for 9/10 @ 7pm" at bounding box center [292, 70] width 272 height 14
click at [262, 71] on div "Content Review & Approval" at bounding box center [253, 70] width 111 height 10
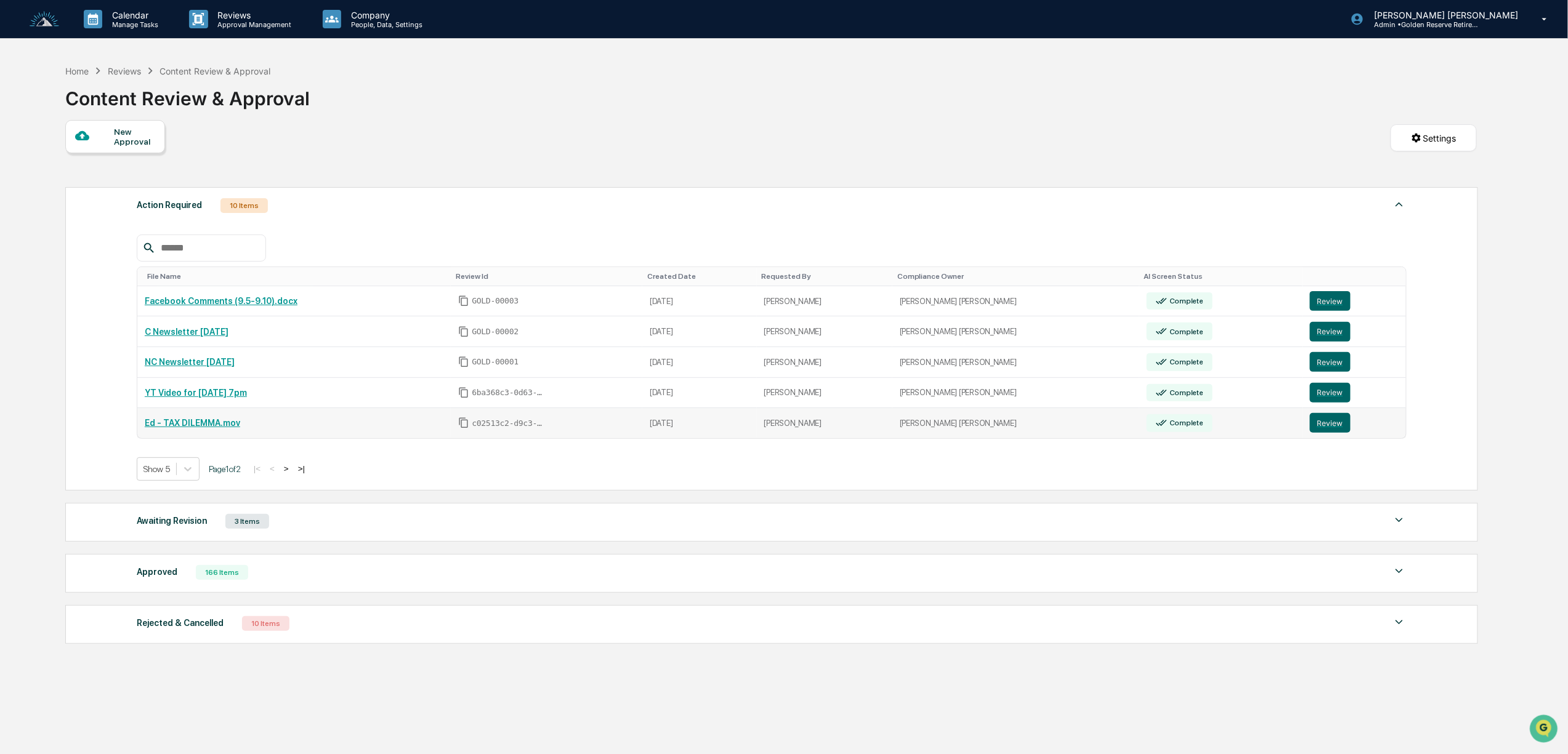
scroll to position [59, 0]
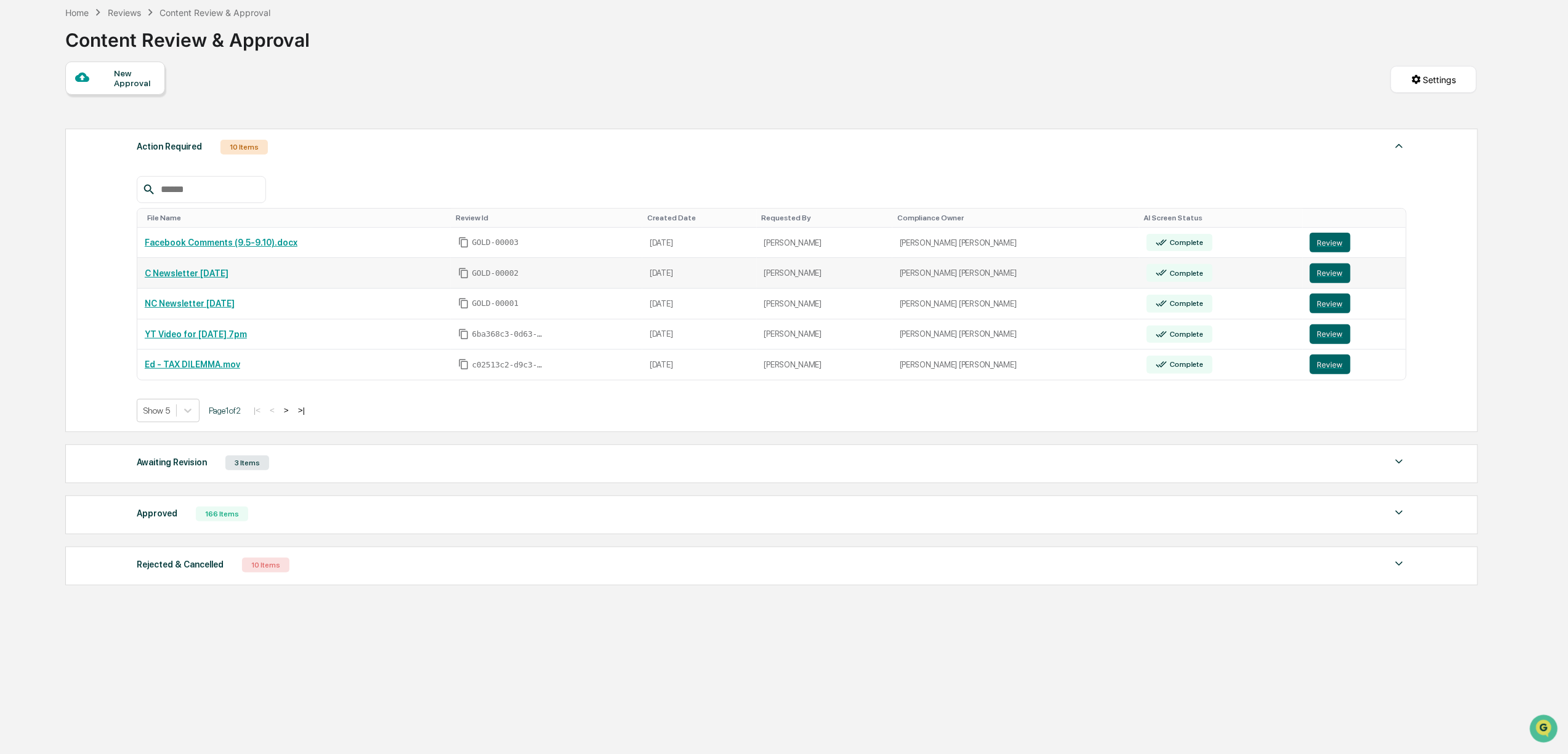
click at [212, 278] on link "C Newsletter [DATE]" at bounding box center [186, 272] width 84 height 9
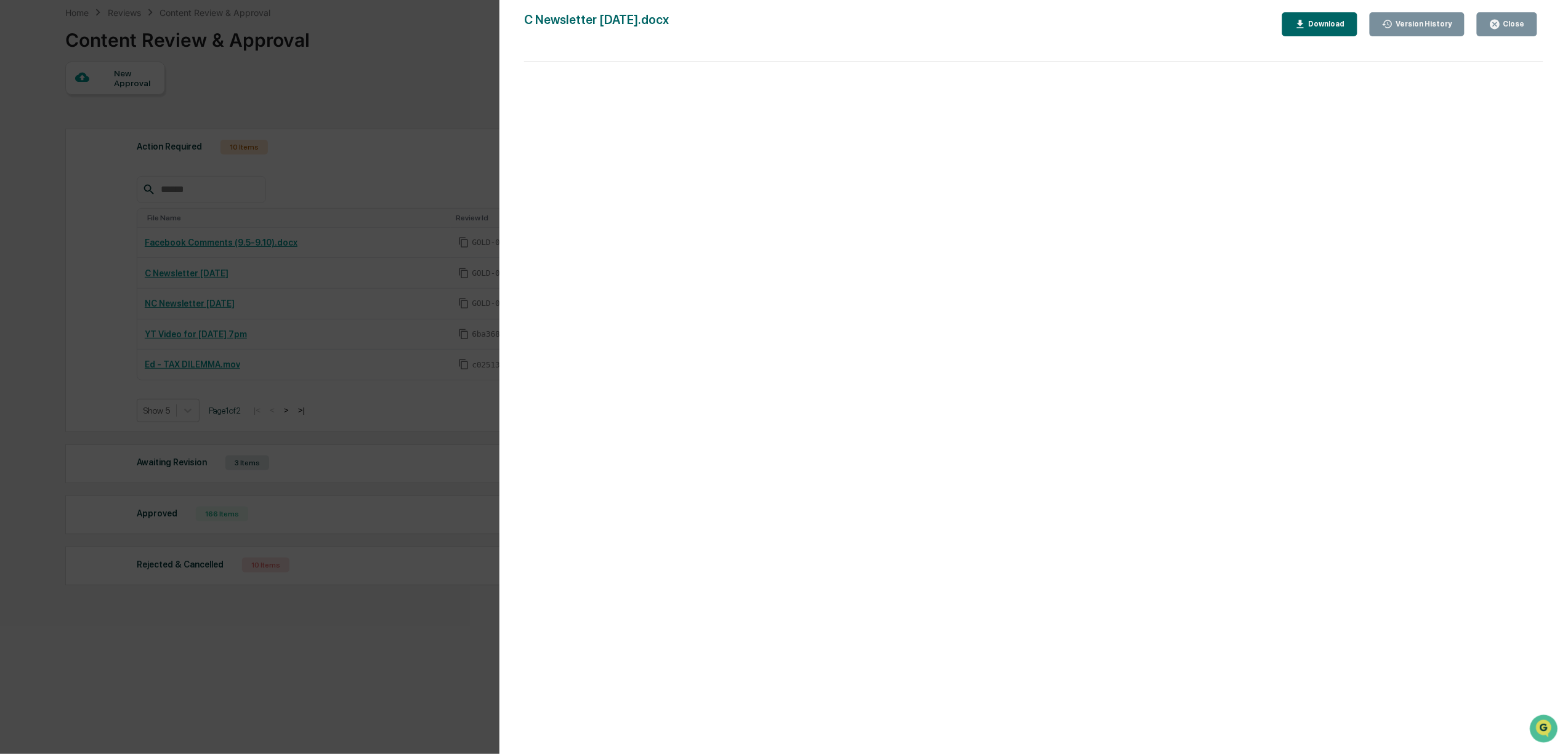
click at [448, 134] on div "Version History 09/09/2025, 09:24 PM Bree Keeler C Newsletter 9.10.25.docx Clos…" at bounding box center [784, 377] width 1568 height 754
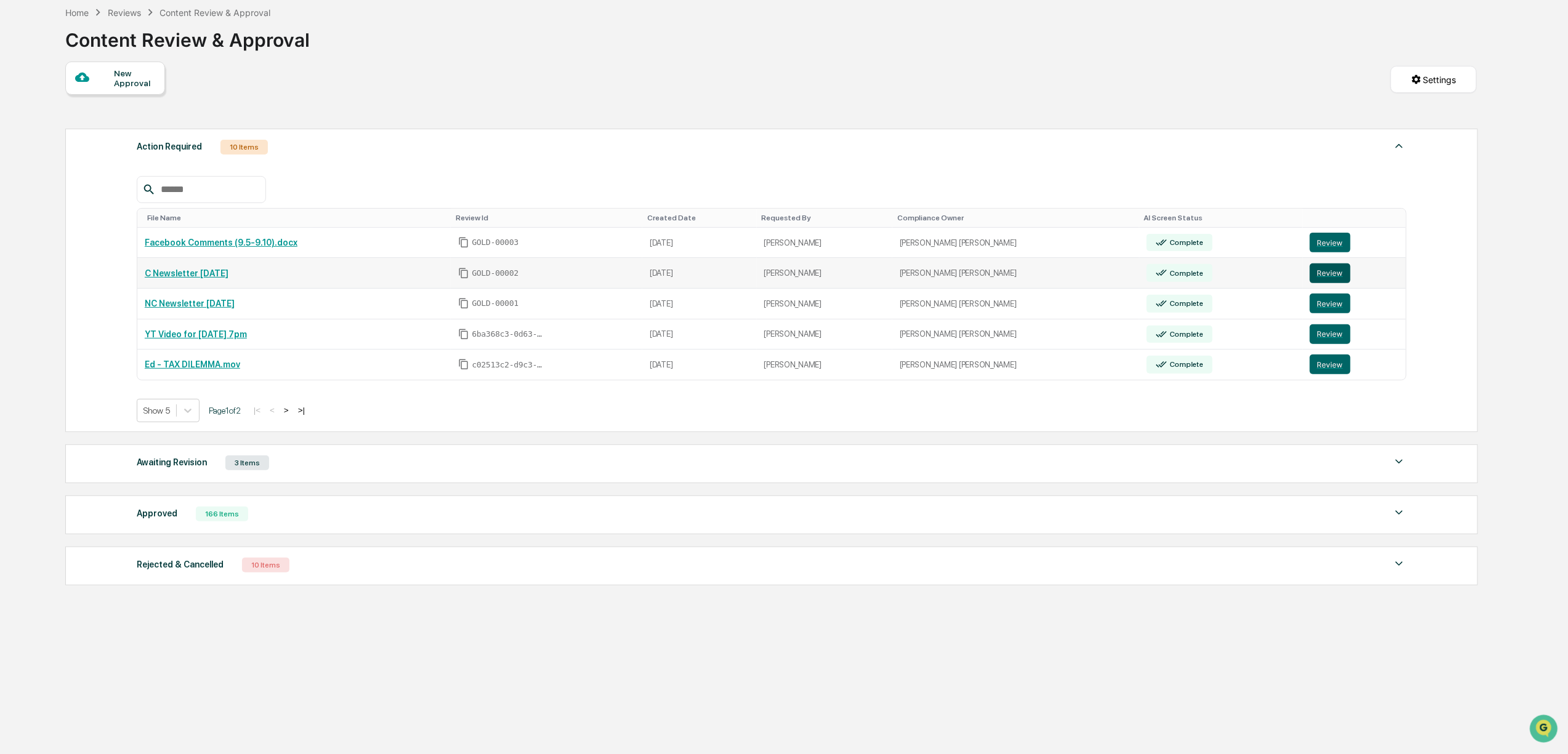
click at [1327, 276] on button "Review" at bounding box center [1330, 273] width 41 height 20
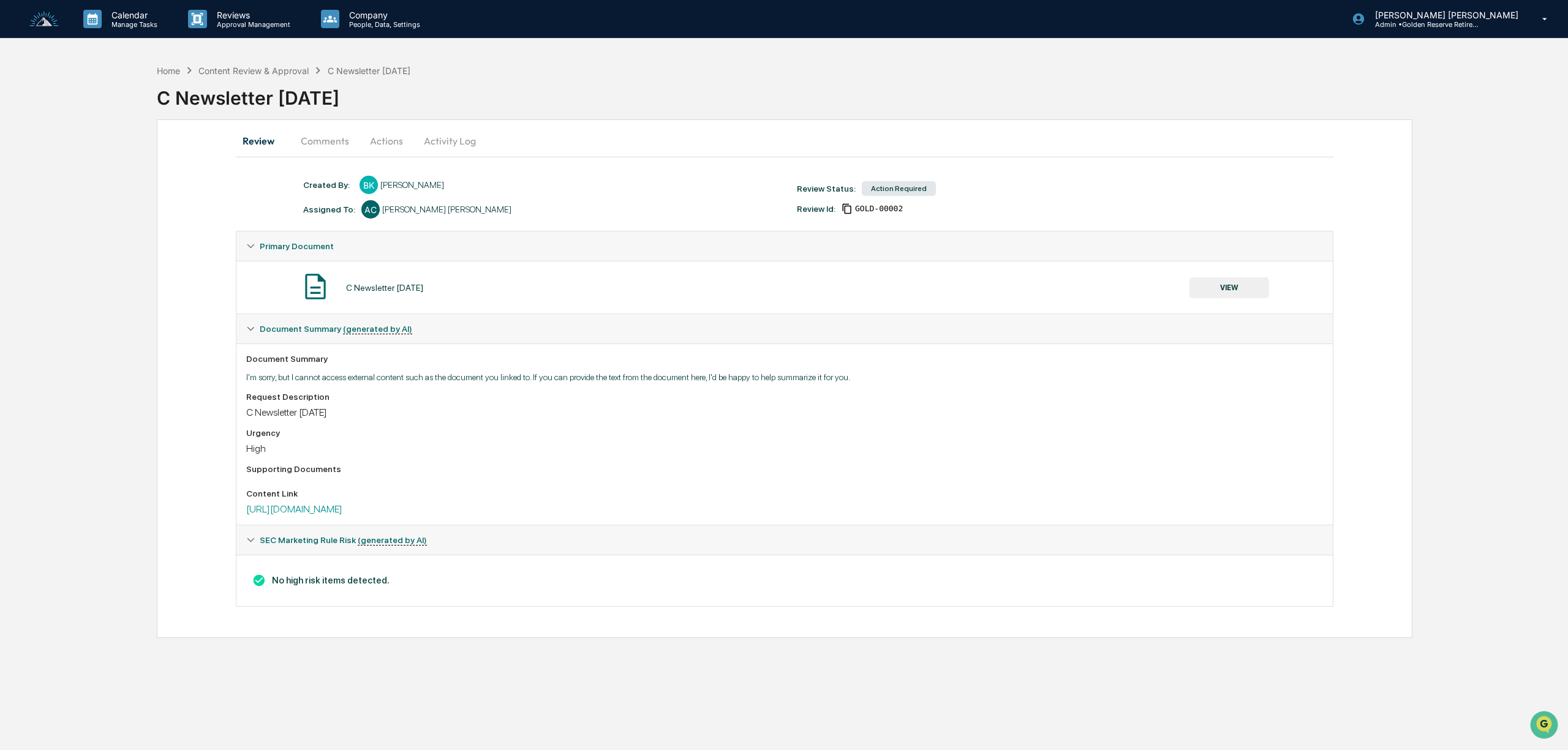
click at [1233, 295] on button "VIEW" at bounding box center [1229, 288] width 80 height 21
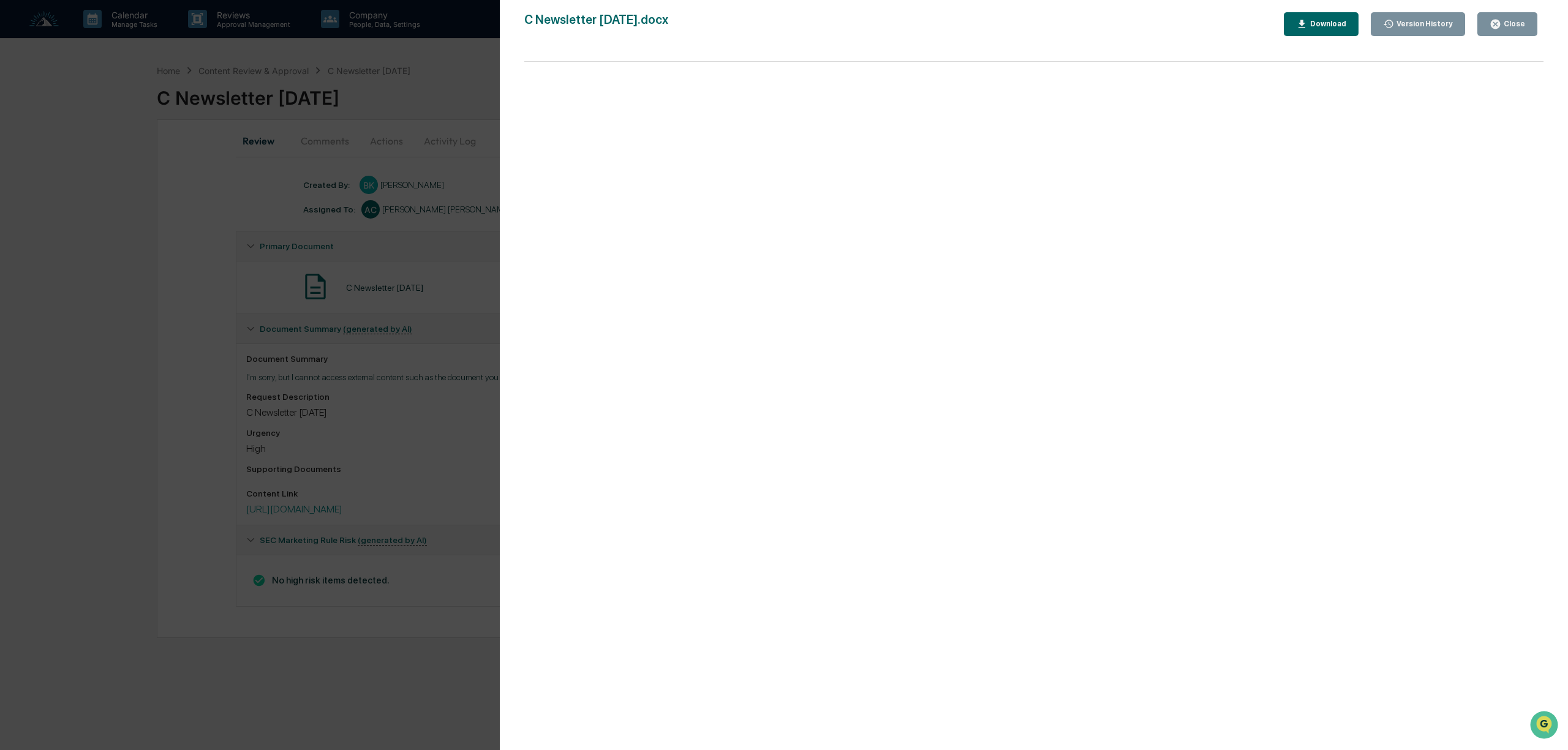
click at [417, 452] on div "Version History [DATE] 09:24 PM [PERSON_NAME] C Newsletter [DATE].docx Close Ve…" at bounding box center [784, 375] width 1568 height 750
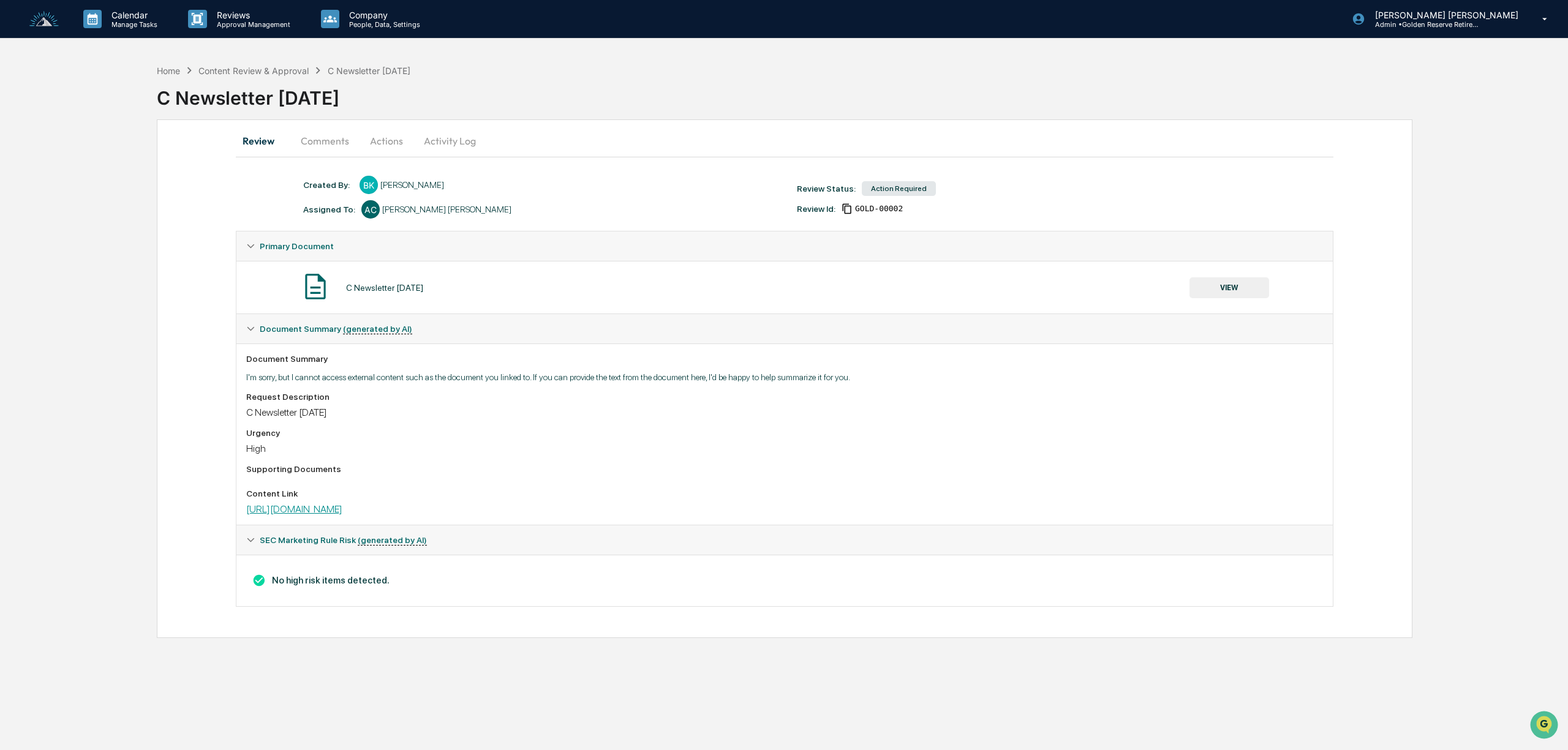
click at [342, 512] on link "https://email.goldenreserve.com/-temporary-slug-e9a7608a-4e62-4f9e-a2c0-56f5b3a…" at bounding box center [294, 509] width 96 height 12
click at [379, 146] on button "Actions" at bounding box center [387, 141] width 55 height 29
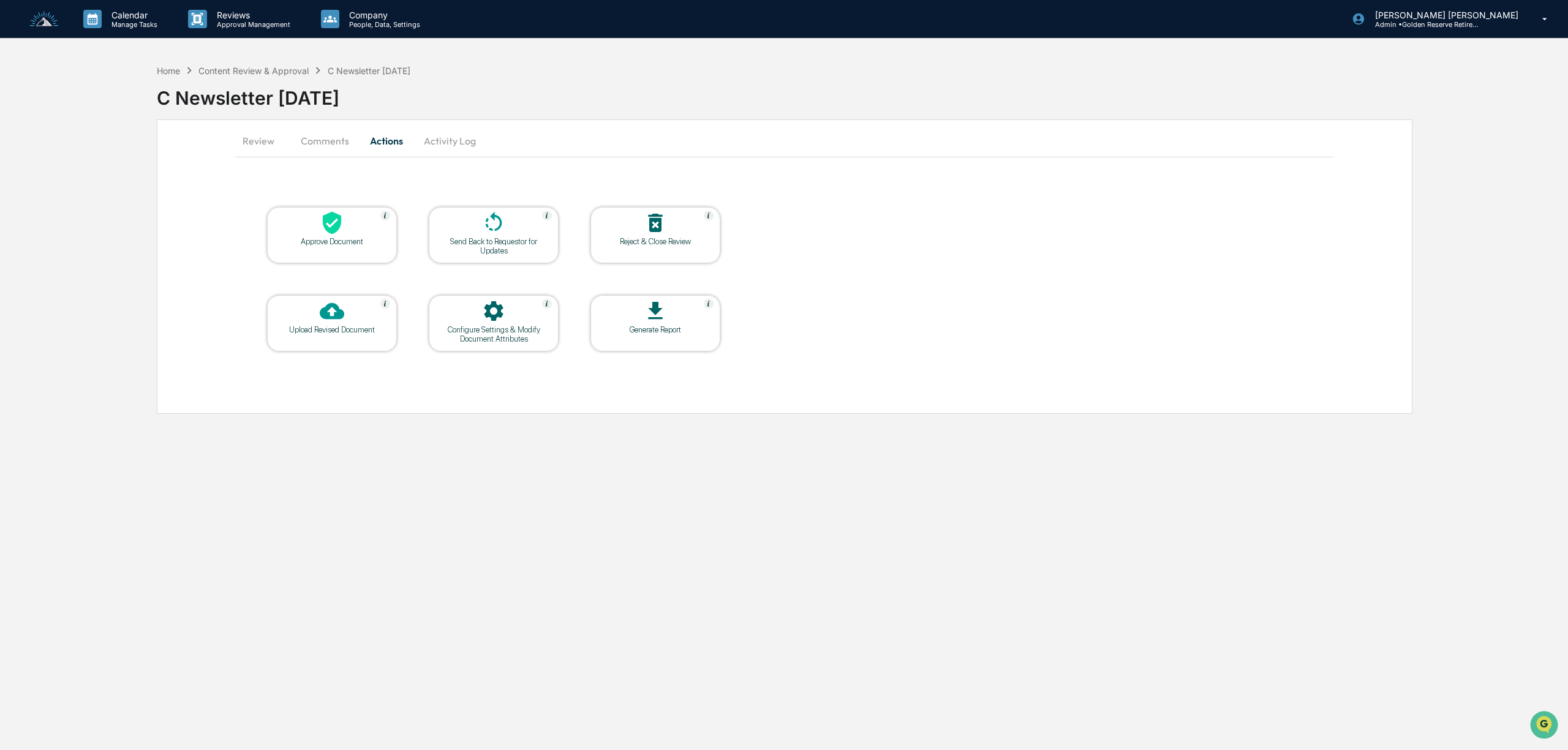
click at [359, 234] on div at bounding box center [332, 224] width 123 height 27
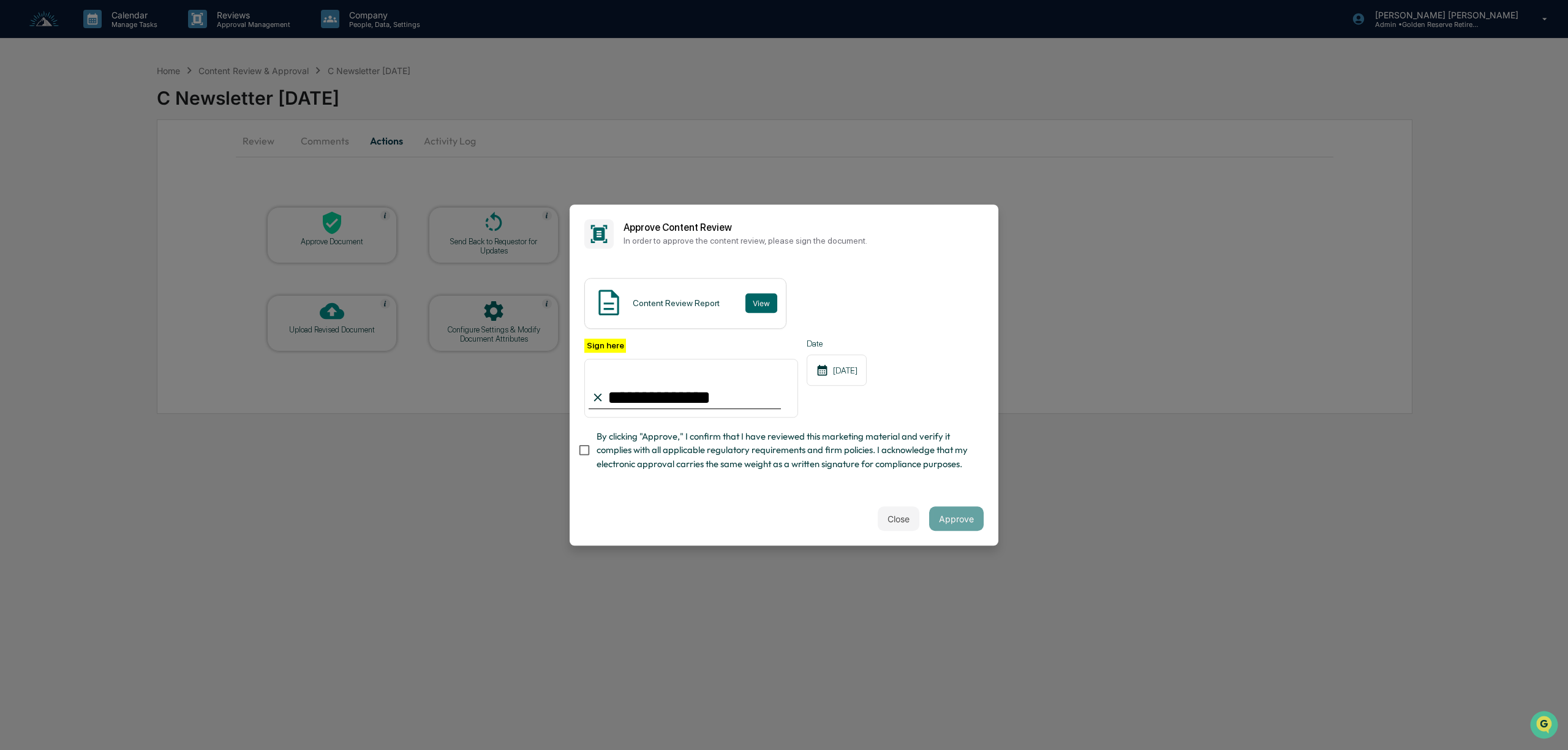
type input "**********"
click at [970, 523] on button "Approve" at bounding box center [957, 519] width 55 height 25
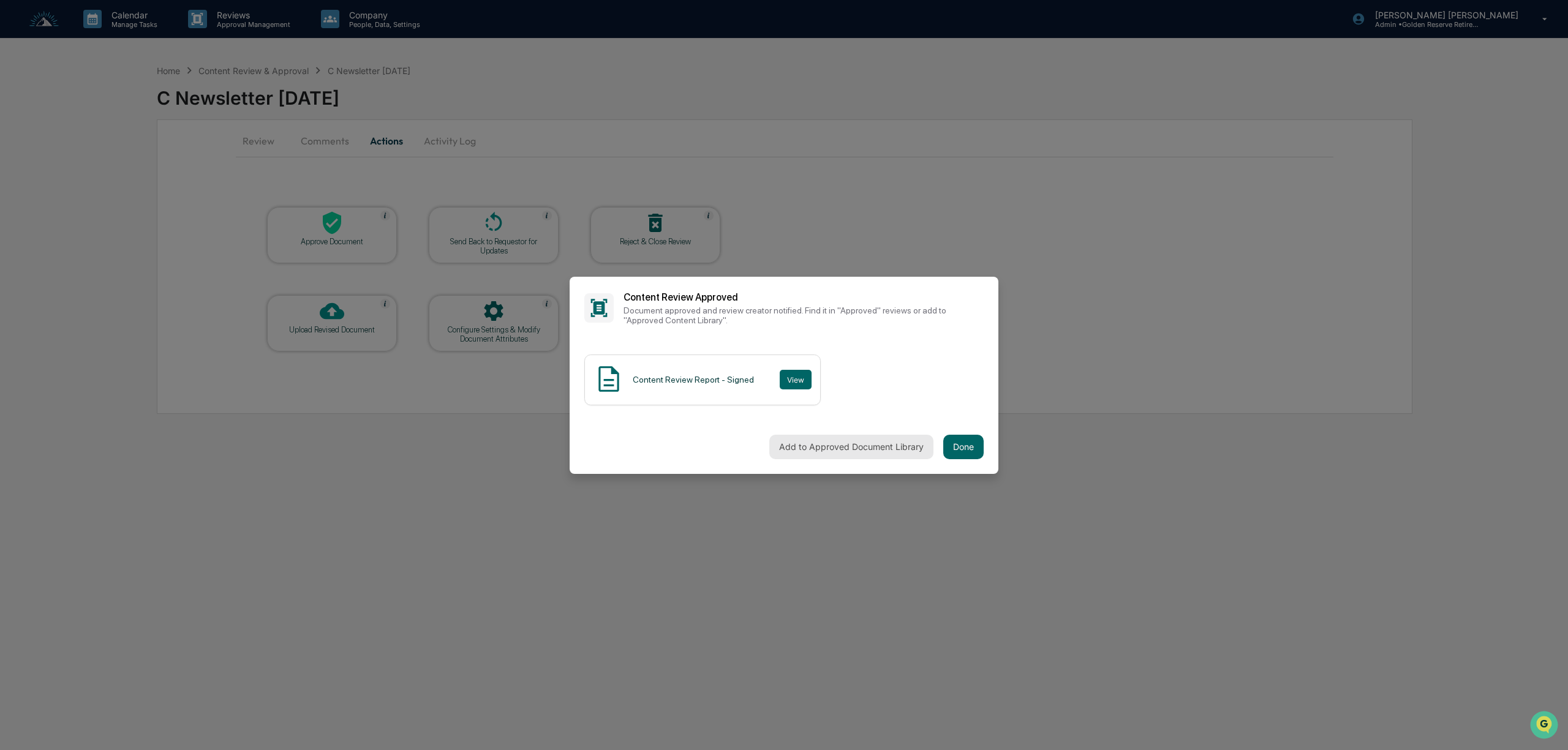
click at [878, 447] on button "Add to Approved Document Library" at bounding box center [850, 447] width 164 height 25
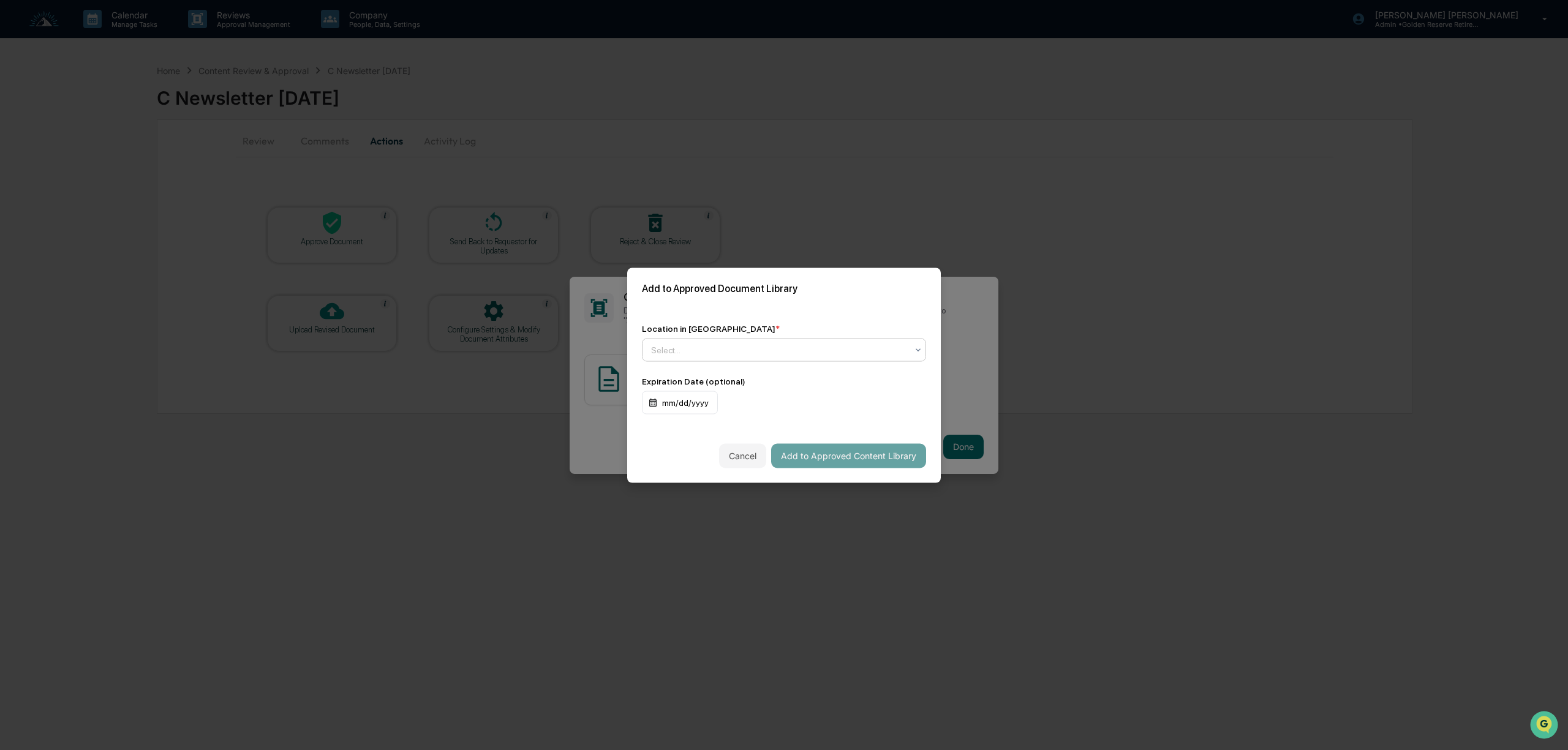
click at [854, 346] on div at bounding box center [778, 350] width 256 height 12
click at [821, 400] on div "↳ Marketing Compliance Logs" at bounding box center [784, 403] width 283 height 25
click at [662, 399] on div "mm/dd/yyyy" at bounding box center [680, 402] width 76 height 23
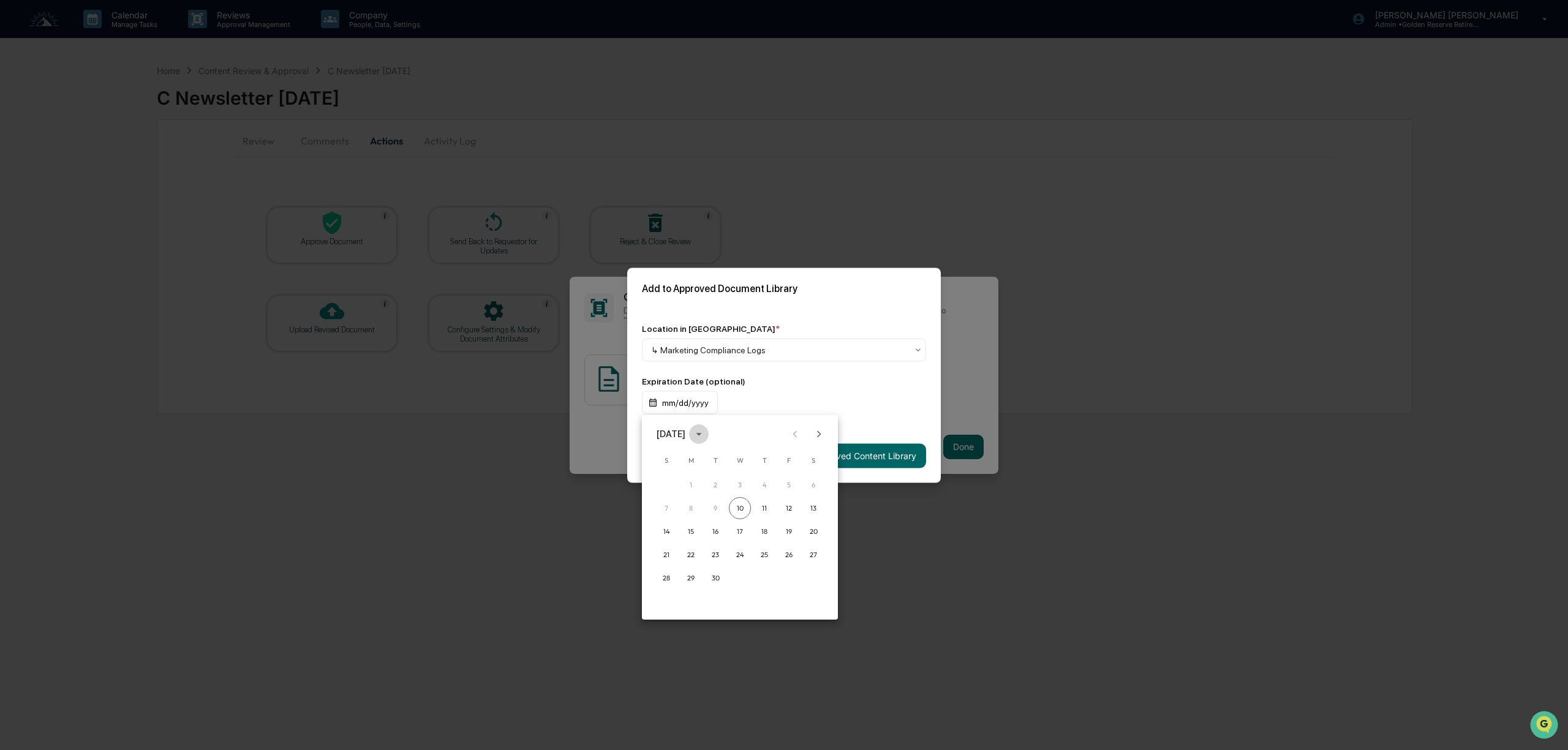
click at [706, 432] on icon "calendar view is open, switch to year view" at bounding box center [699, 435] width 14 height 14
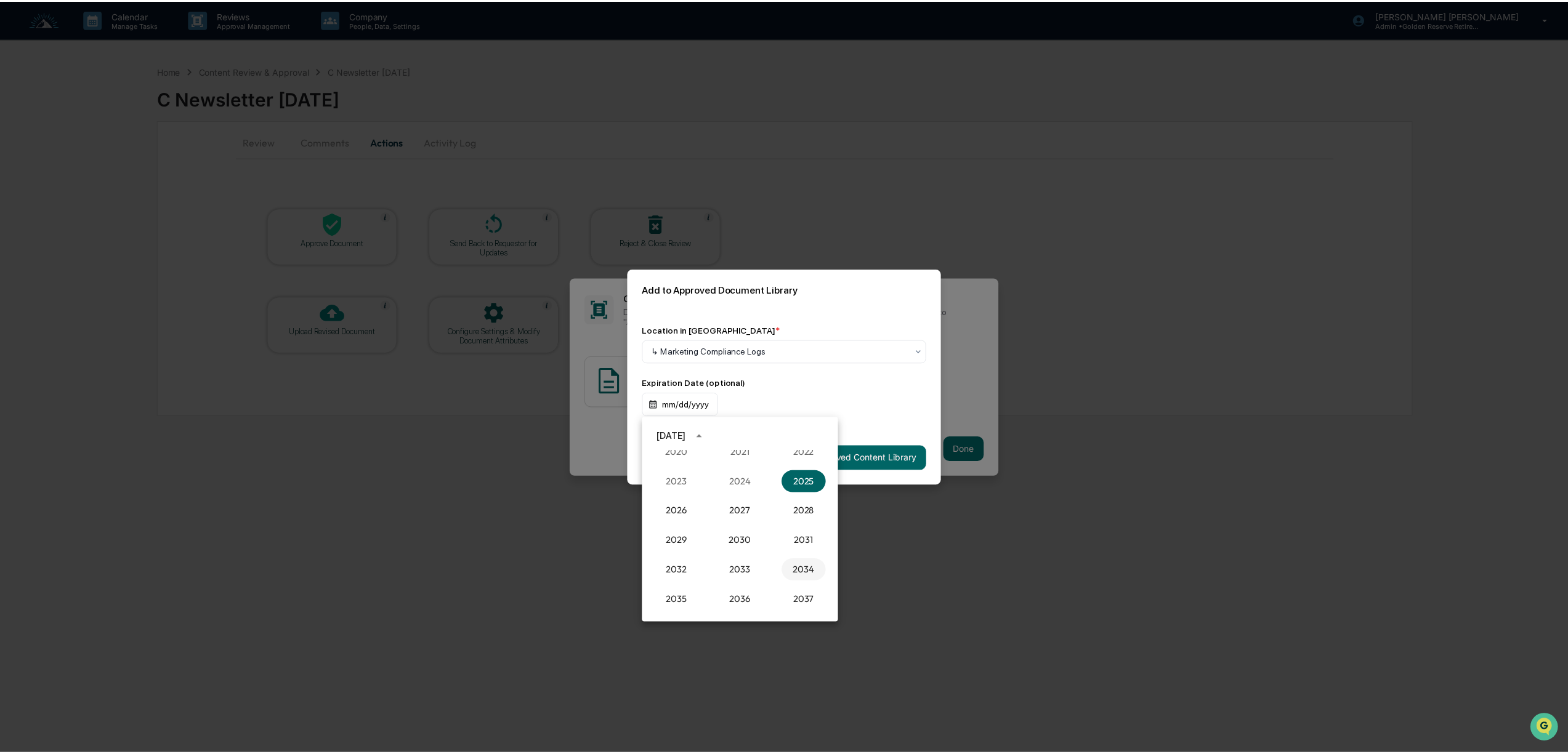
scroll to position [1222, 0]
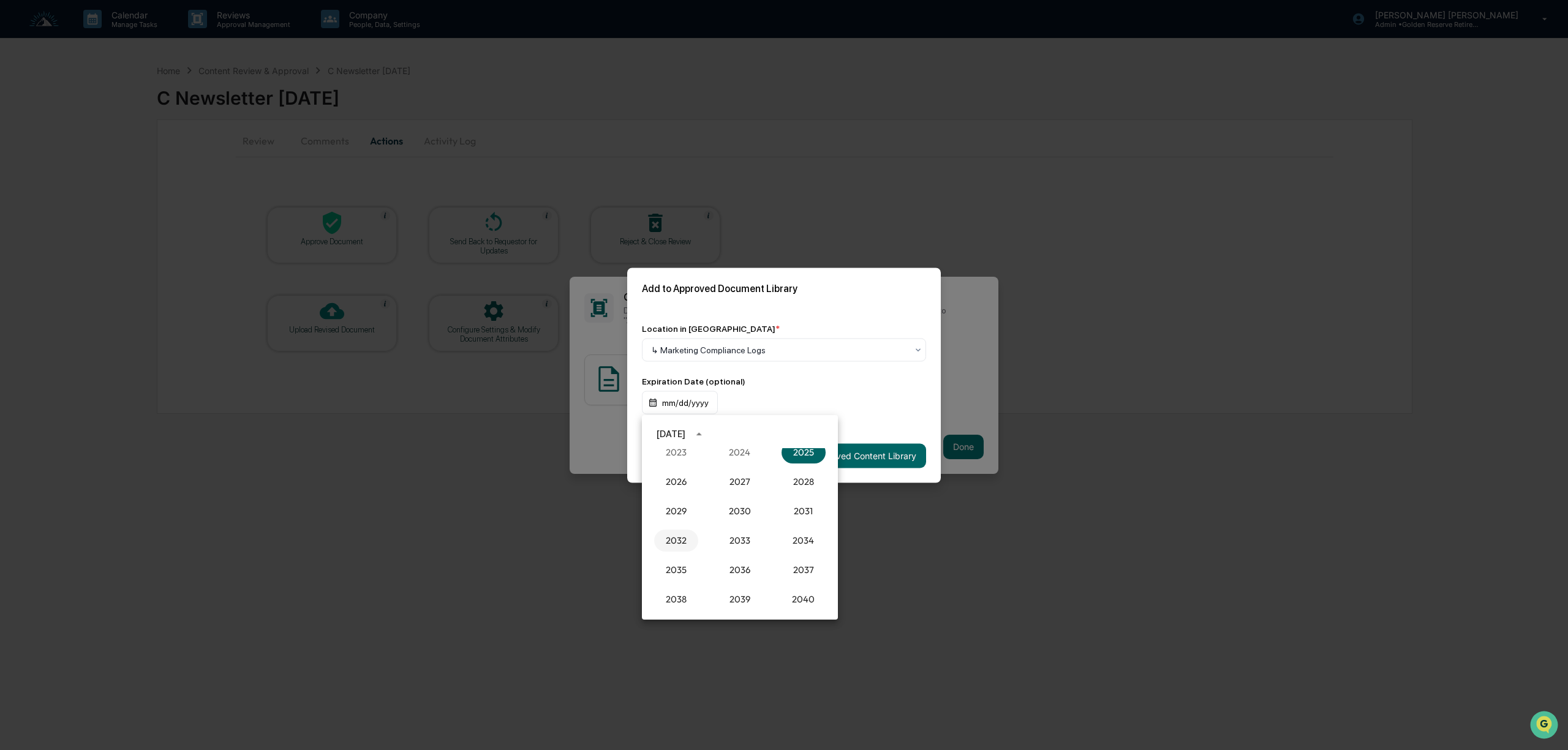
click at [686, 537] on button "2032" at bounding box center [676, 541] width 44 height 22
click at [818, 529] on button "Sep" at bounding box center [803, 528] width 44 height 22
click at [765, 573] on button "30" at bounding box center [765, 579] width 22 height 22
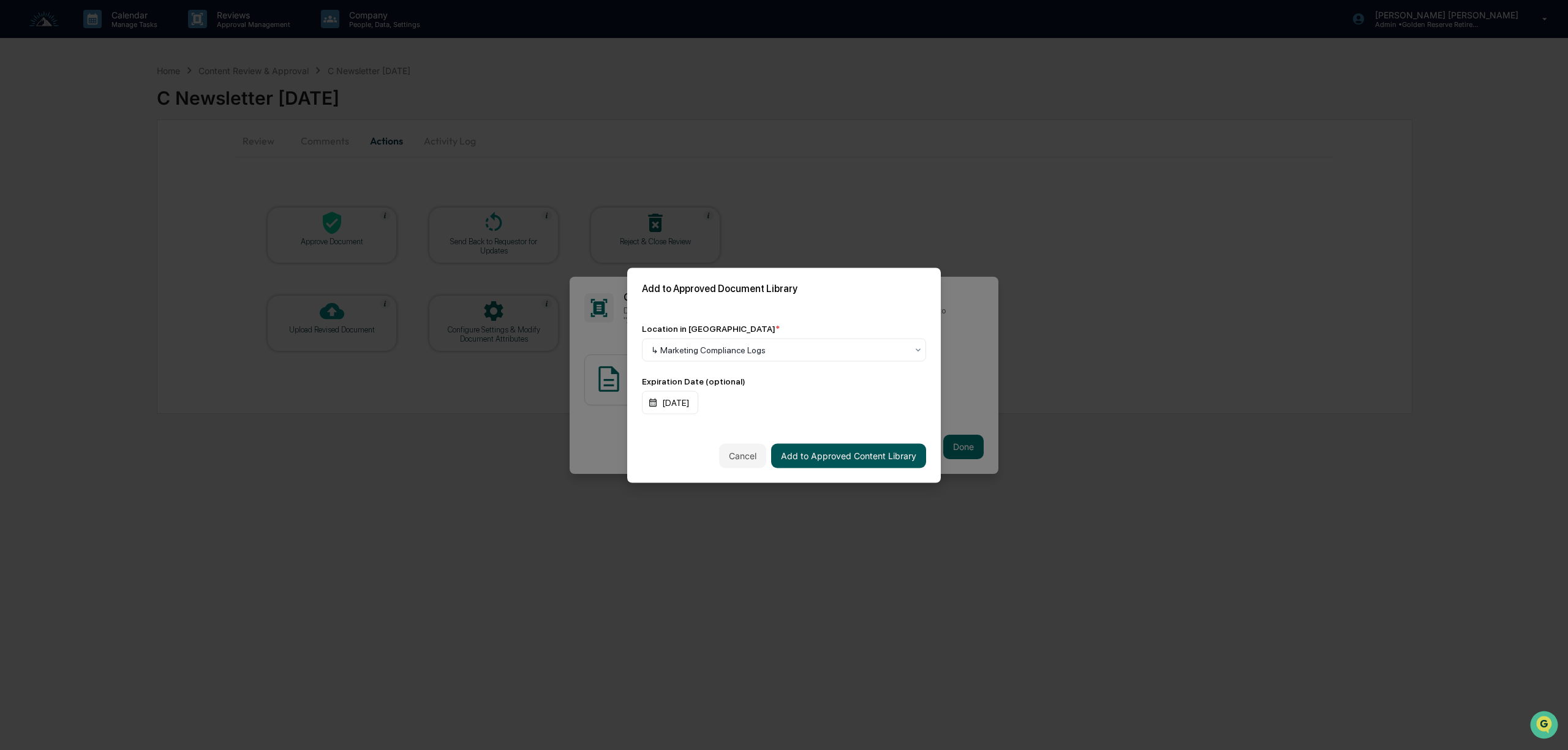
click at [856, 458] on button "Add to Approved Content Library" at bounding box center [848, 455] width 155 height 25
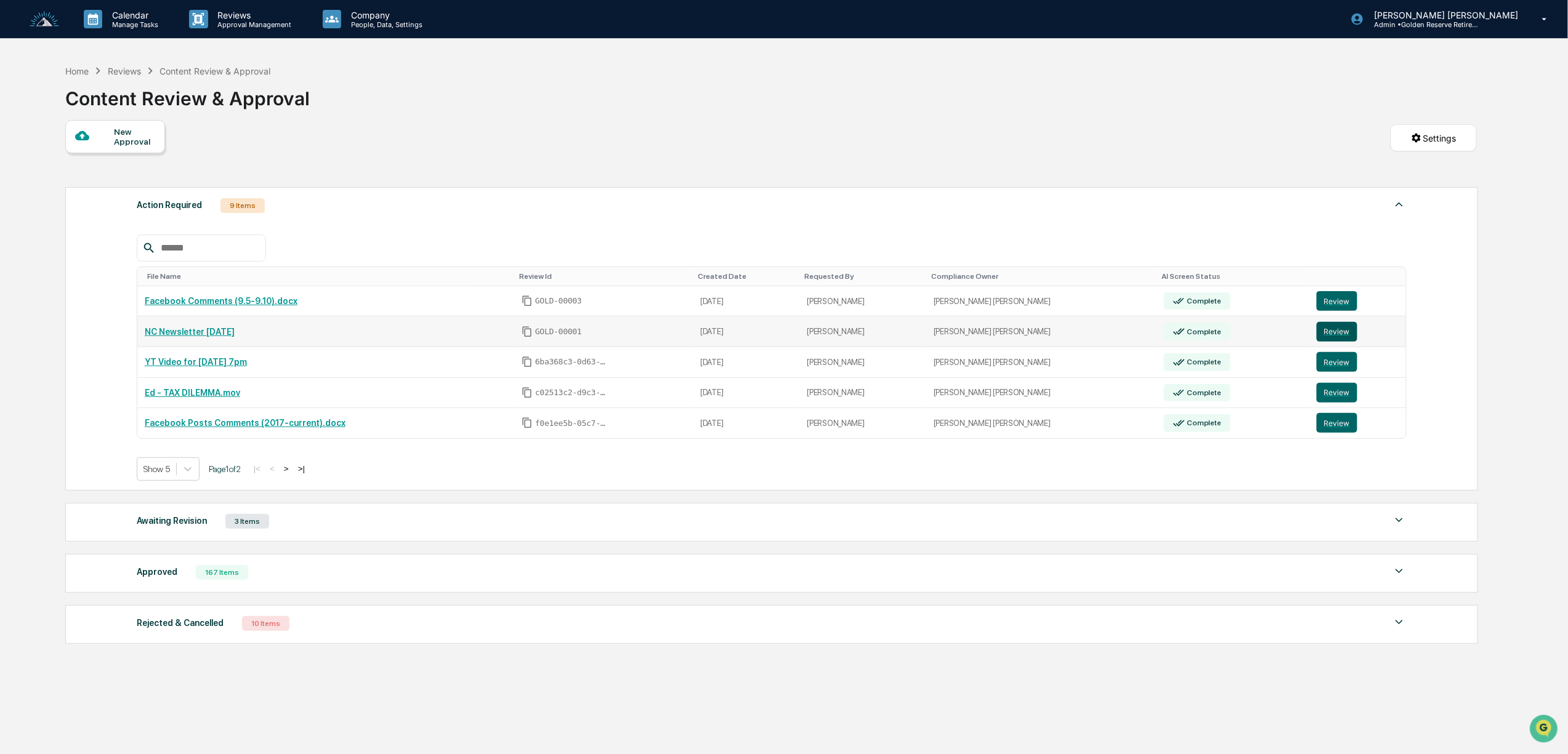
click at [1318, 339] on button "Review" at bounding box center [1336, 332] width 41 height 20
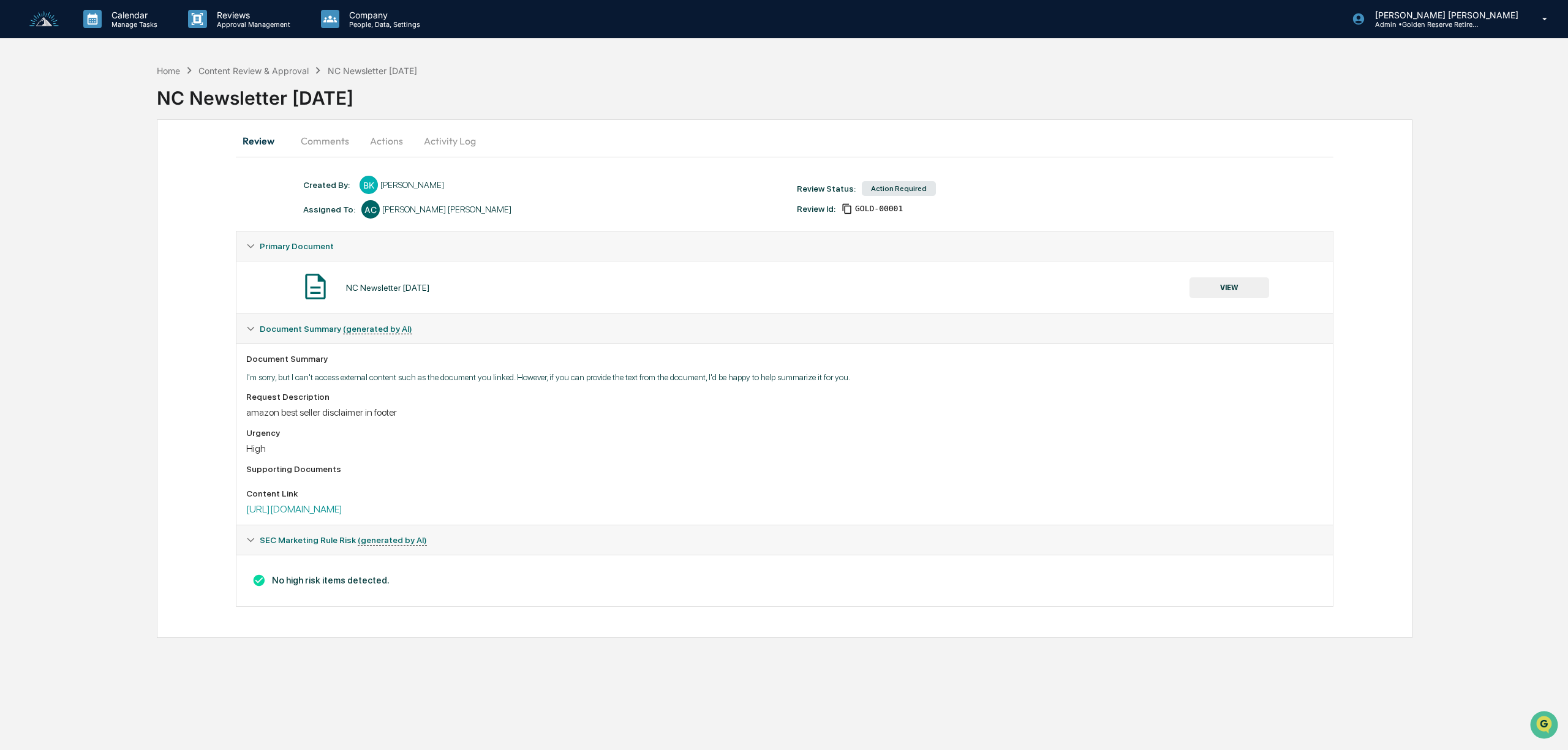
click at [387, 142] on button "Actions" at bounding box center [387, 141] width 55 height 29
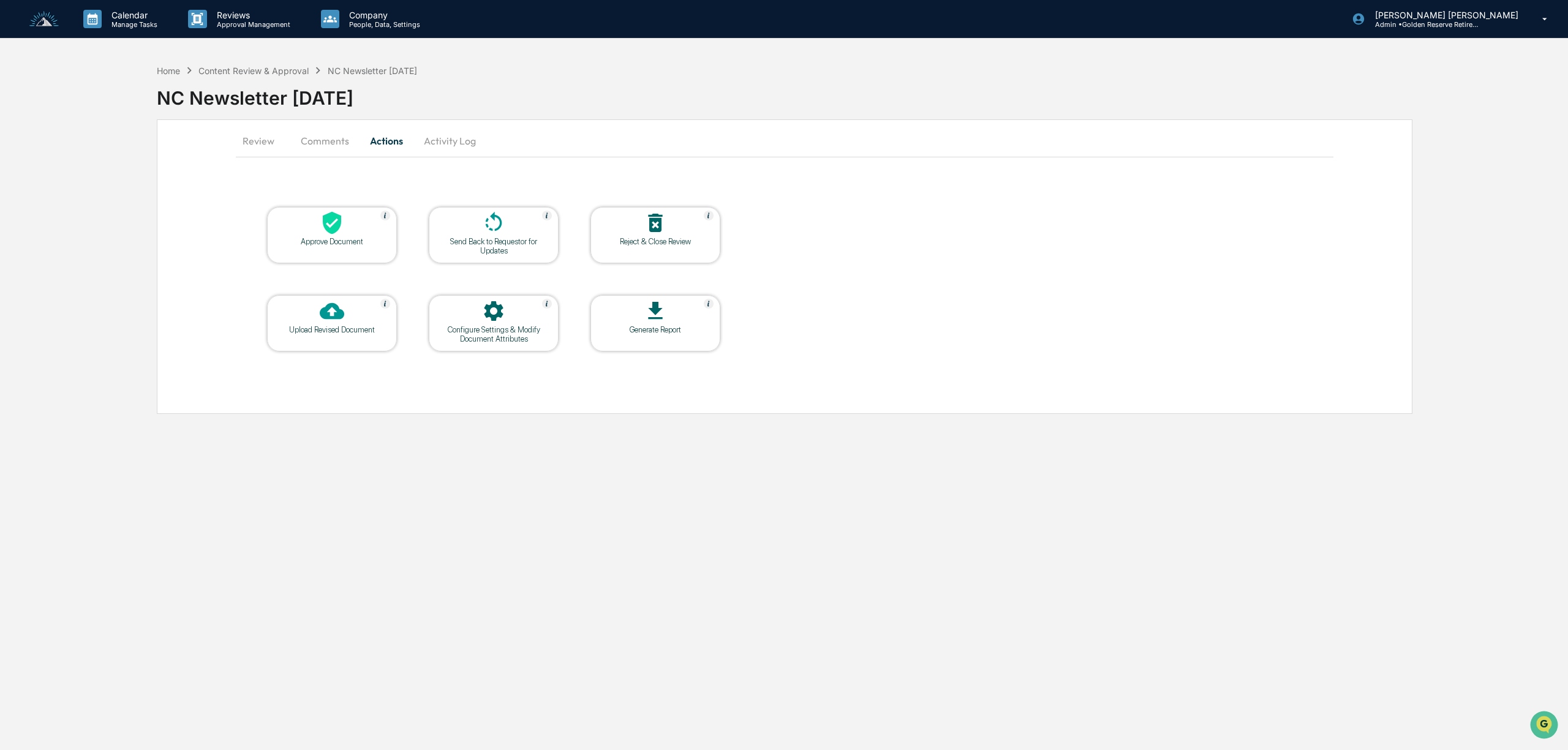
click at [378, 216] on div at bounding box center [332, 224] width 123 height 27
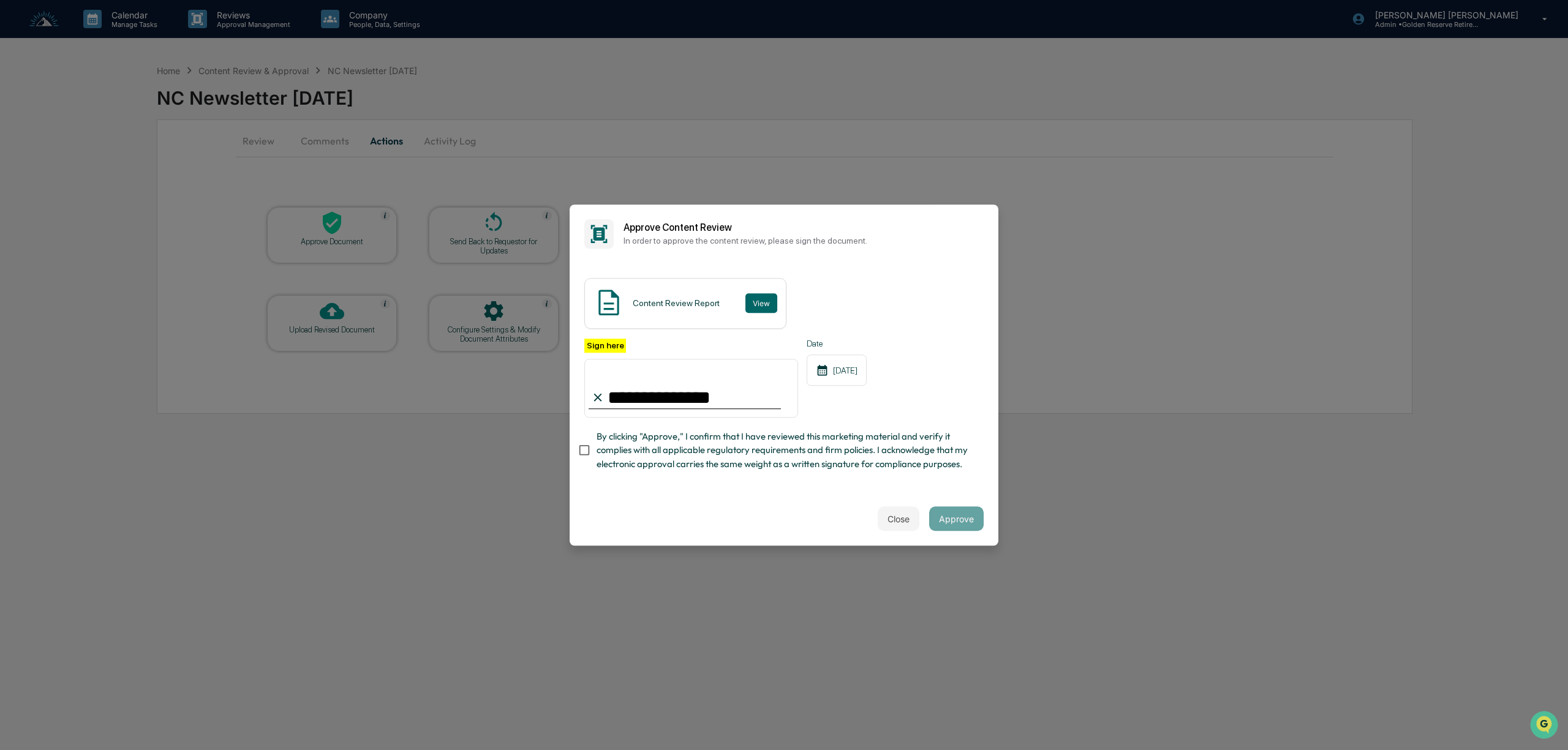
type input "**********"
click at [962, 522] on button "Approve" at bounding box center [957, 519] width 55 height 25
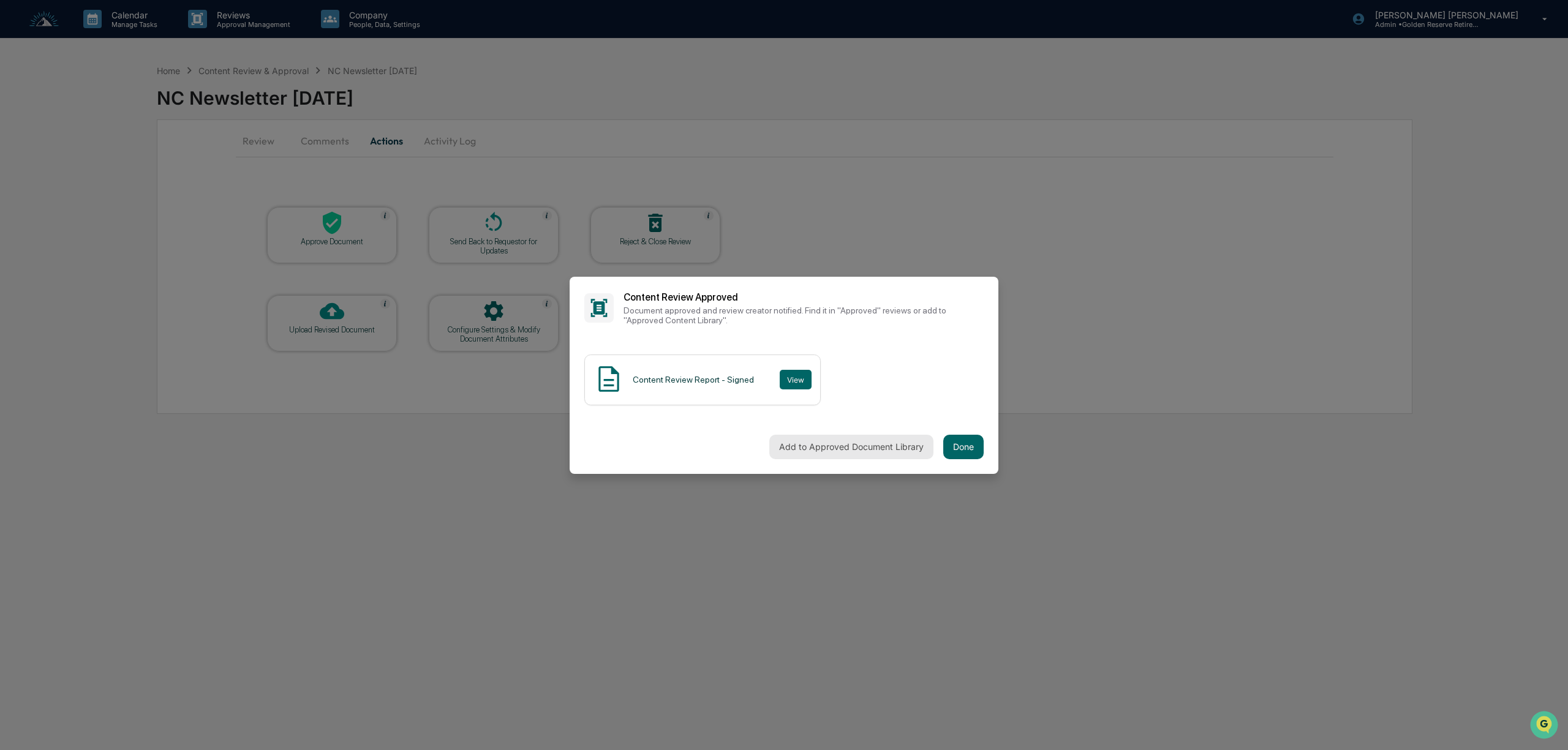
click at [875, 453] on button "Add to Approved Document Library" at bounding box center [850, 447] width 164 height 25
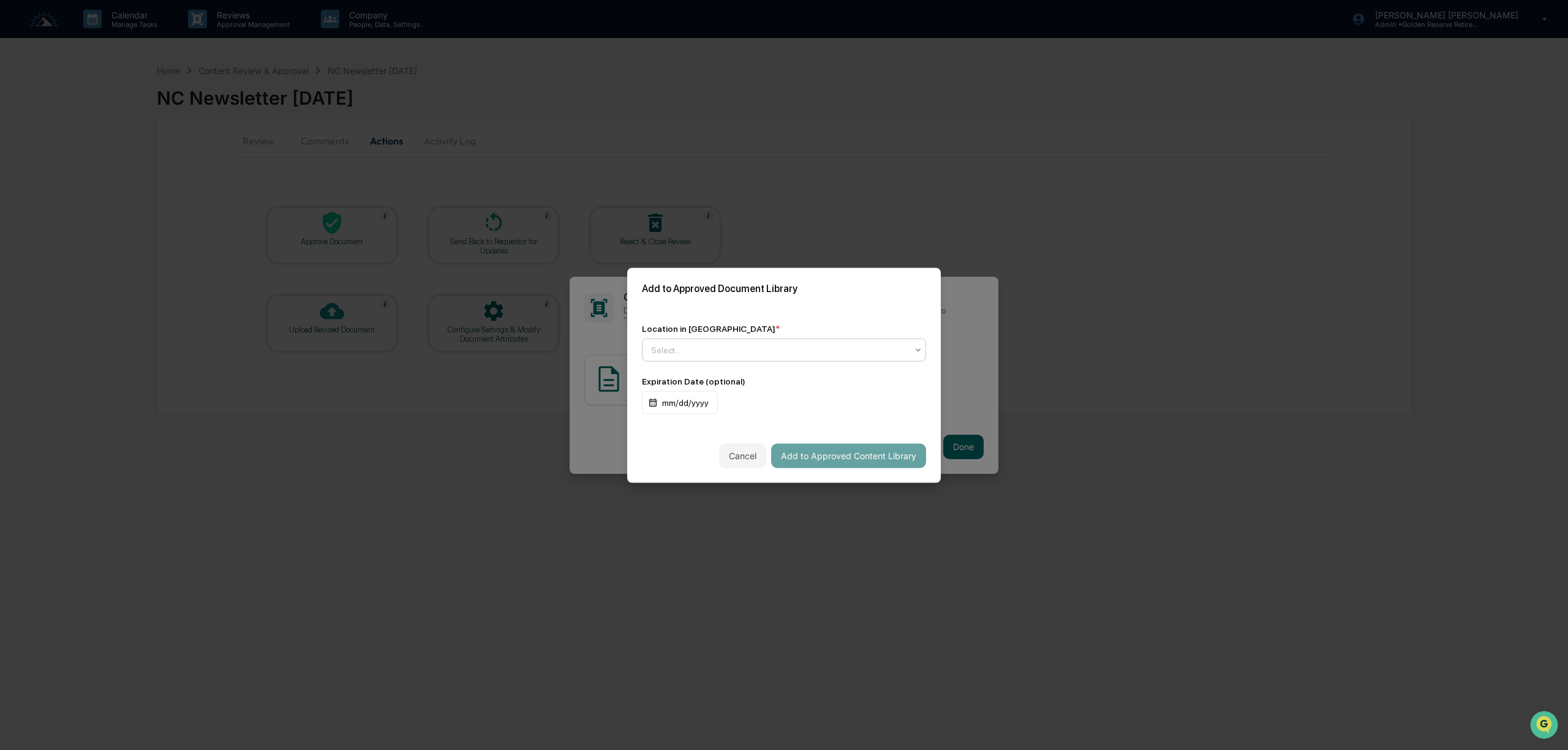
click at [818, 344] on div at bounding box center [778, 350] width 256 height 12
click at [789, 407] on div "↳ Marketing Compliance Logs" at bounding box center [784, 403] width 283 height 25
click at [665, 403] on div "mm/dd/yyyy" at bounding box center [680, 402] width 76 height 23
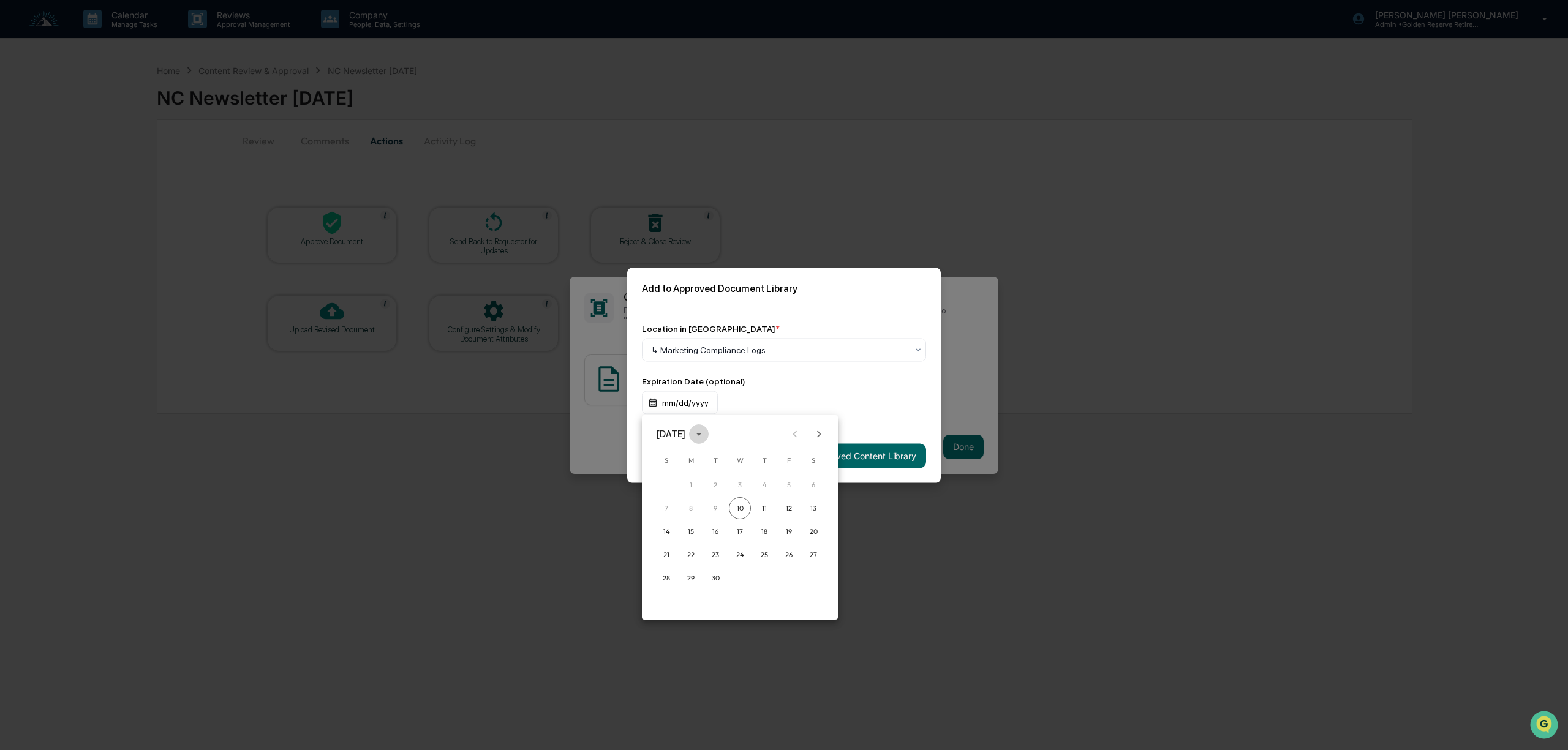
click at [706, 436] on icon "calendar view is open, switch to year view" at bounding box center [699, 435] width 14 height 14
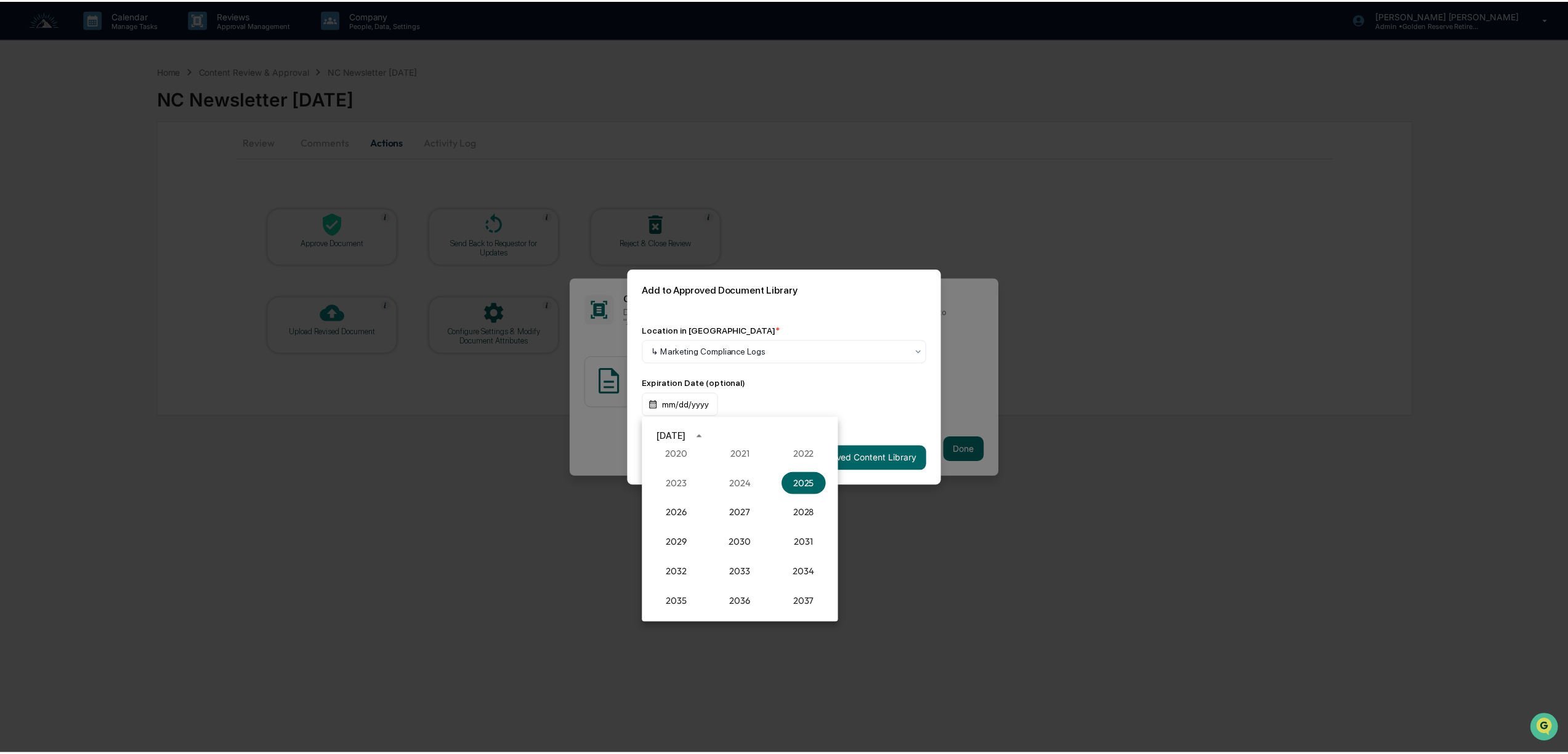
scroll to position [1222, 0]
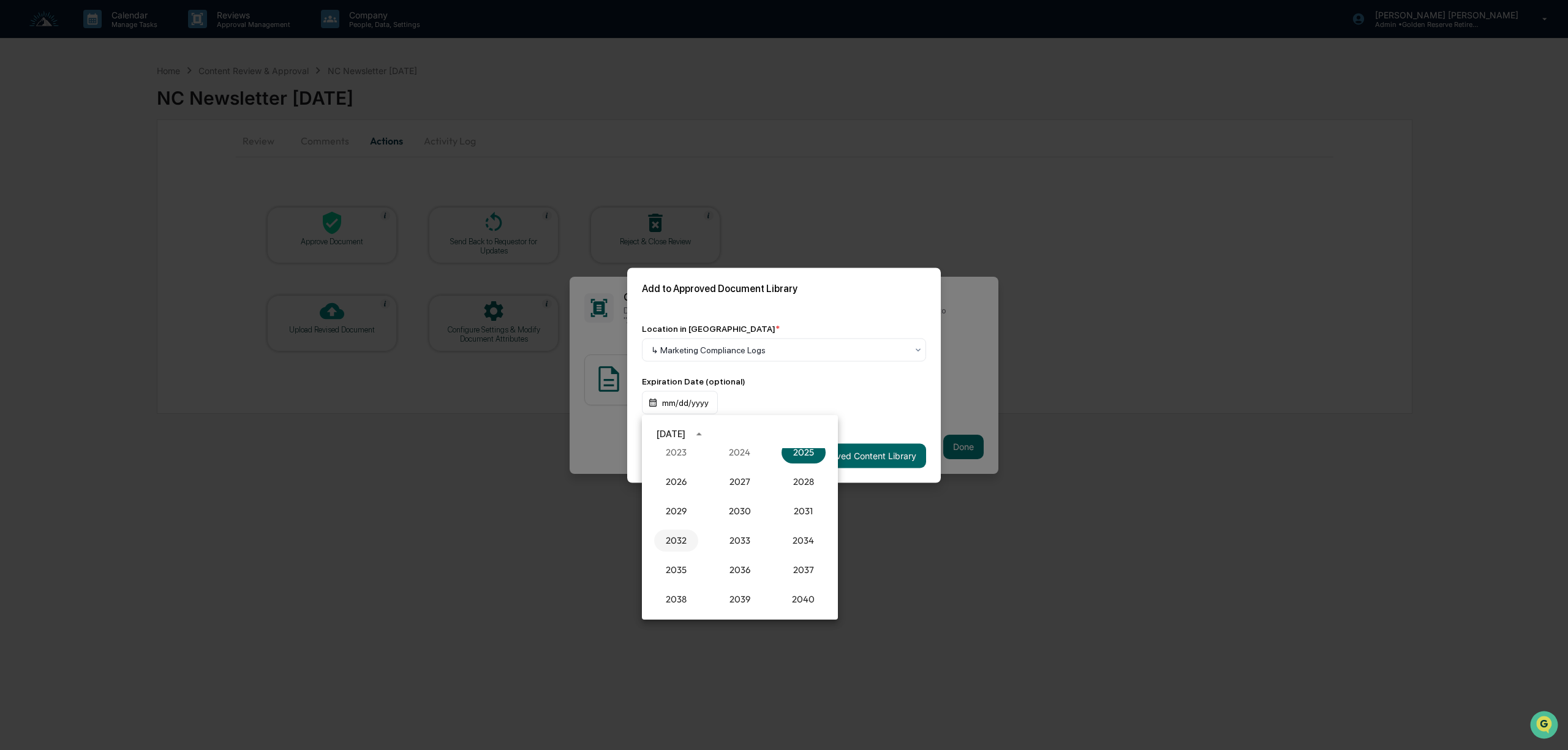
click at [680, 531] on button "2032" at bounding box center [676, 541] width 44 height 22
click at [799, 529] on button "Sep" at bounding box center [803, 528] width 44 height 22
click at [787, 505] on button "10" at bounding box center [789, 508] width 22 height 22
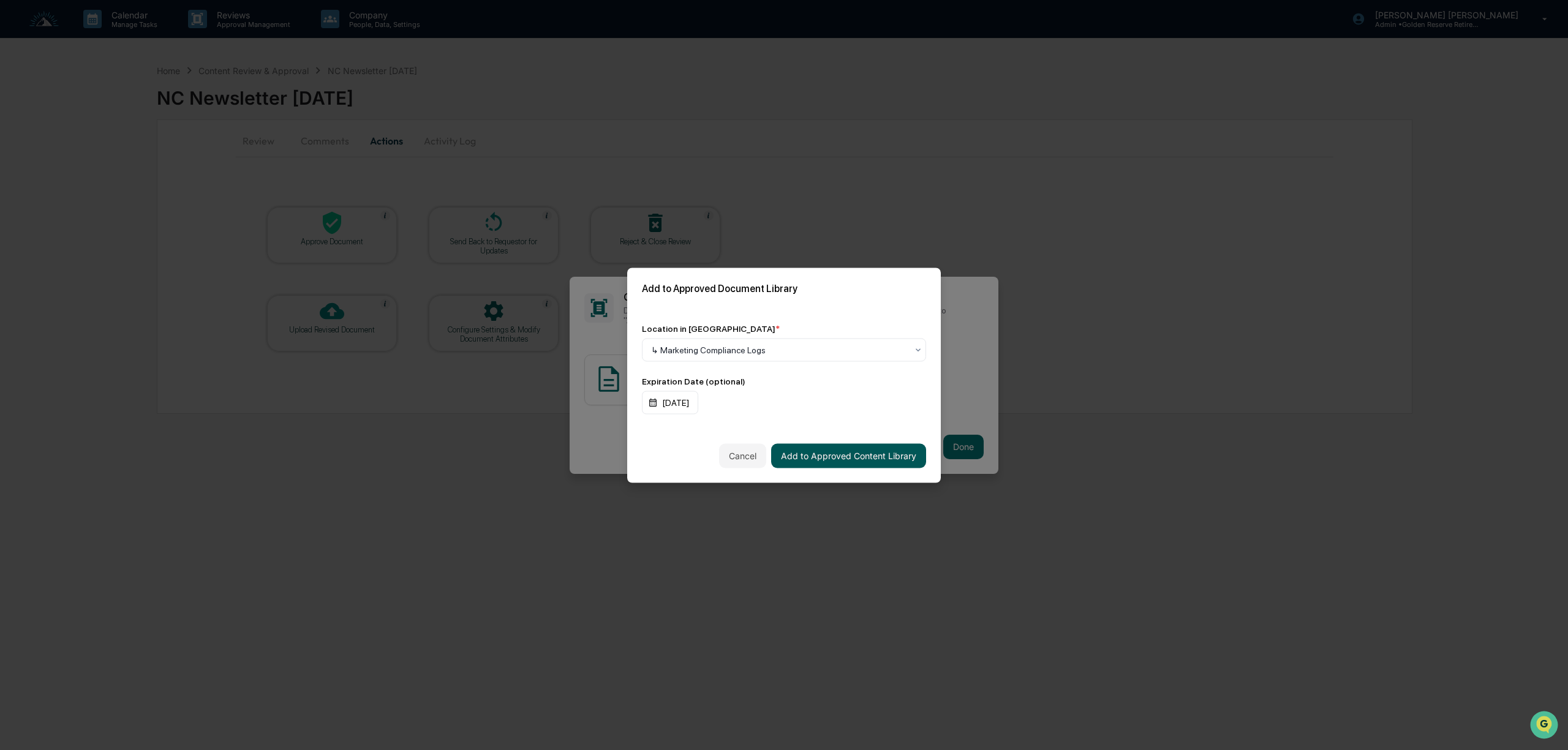
click at [846, 452] on button "Add to Approved Content Library" at bounding box center [848, 455] width 155 height 25
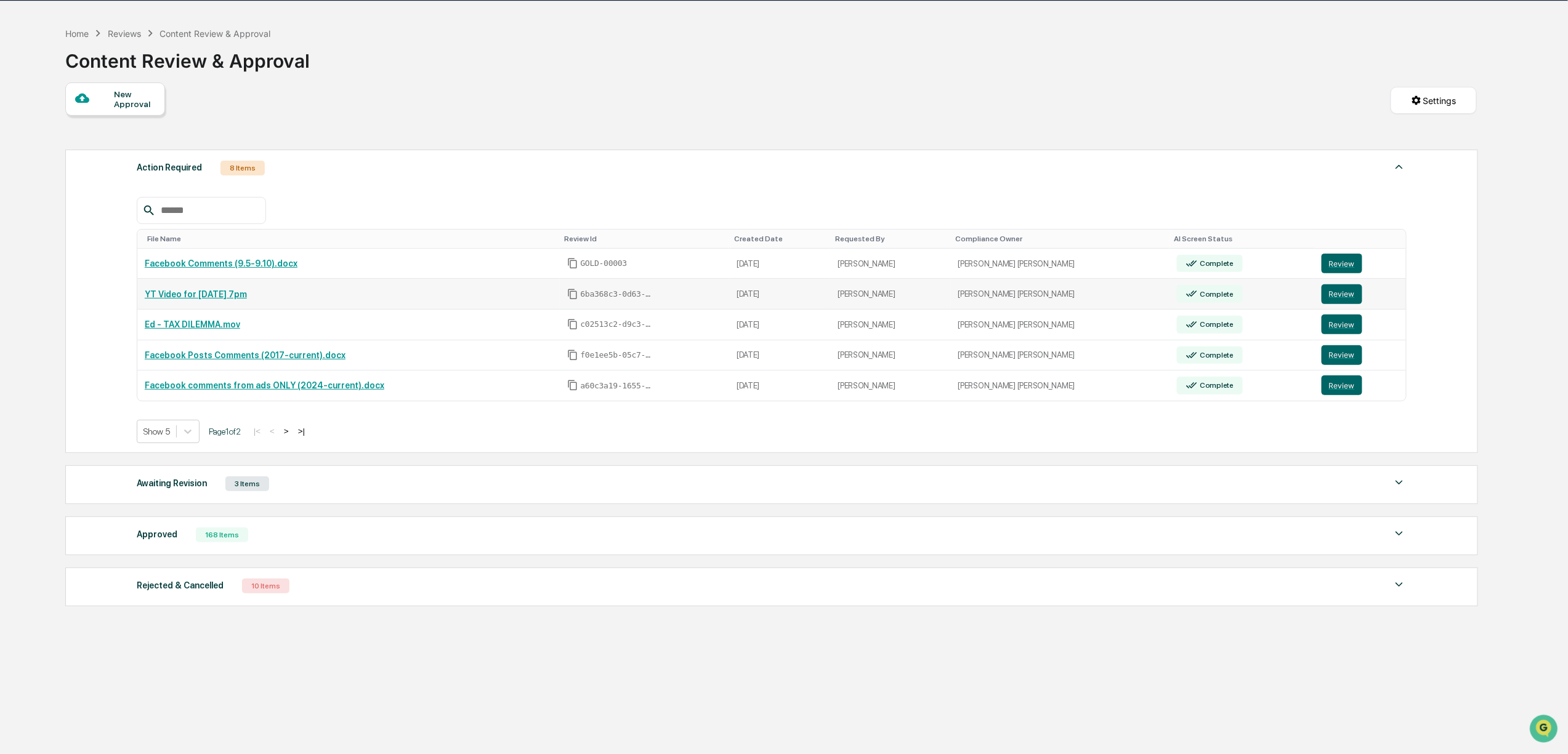
scroll to position [59, 0]
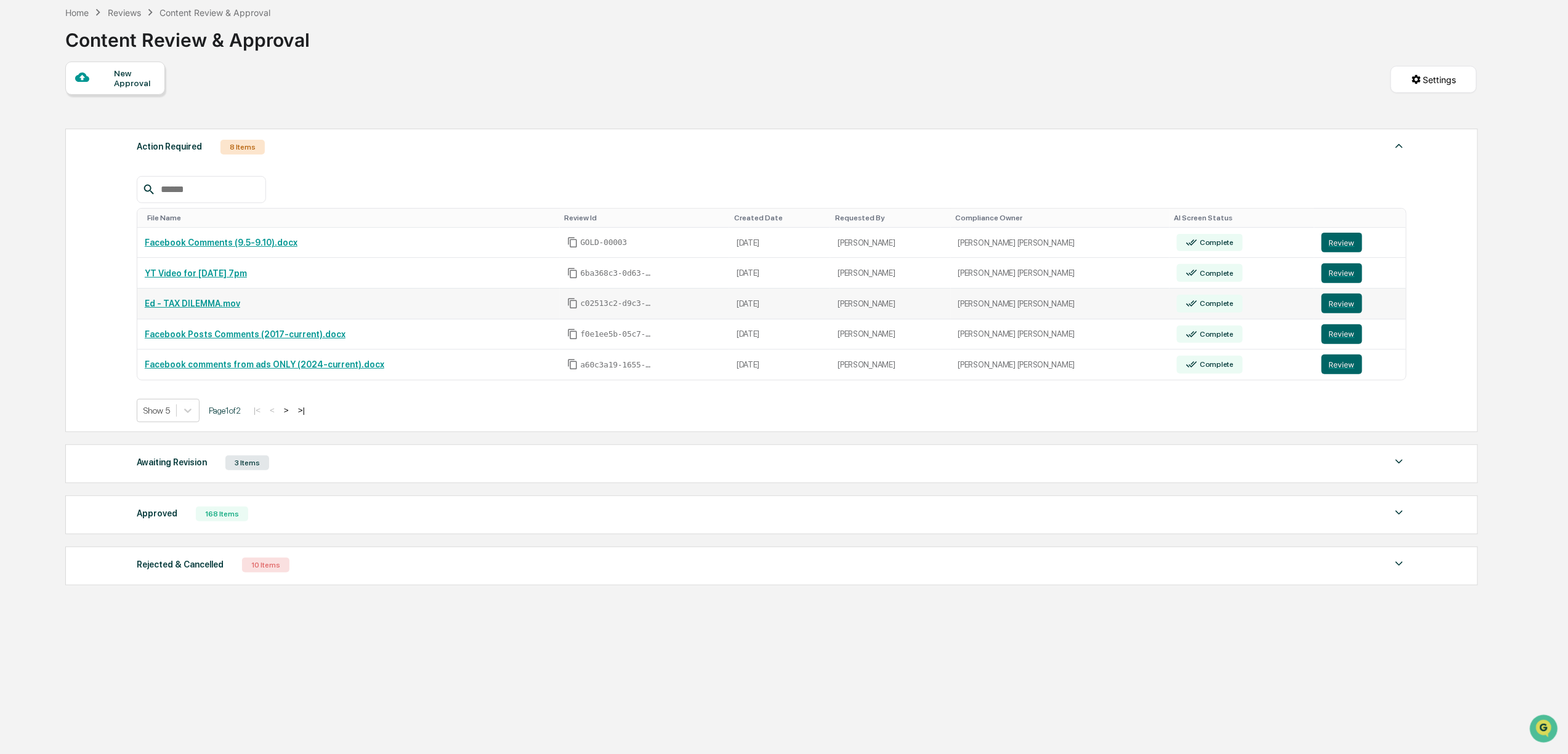
click at [196, 308] on link "Ed - TAX DILEMMA.mov" at bounding box center [192, 302] width 96 height 9
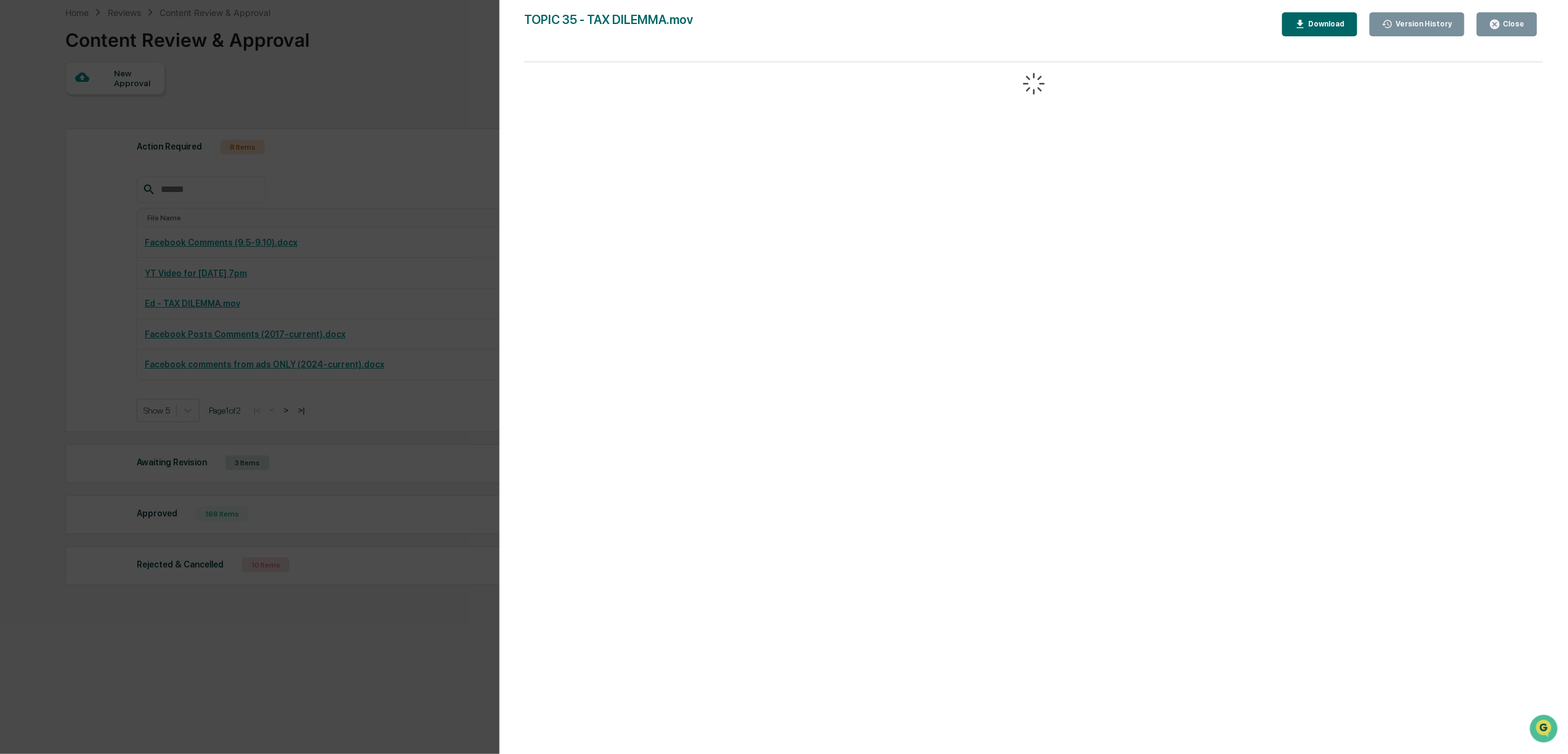
click at [1519, 23] on div "Close" at bounding box center [1513, 24] width 24 height 9
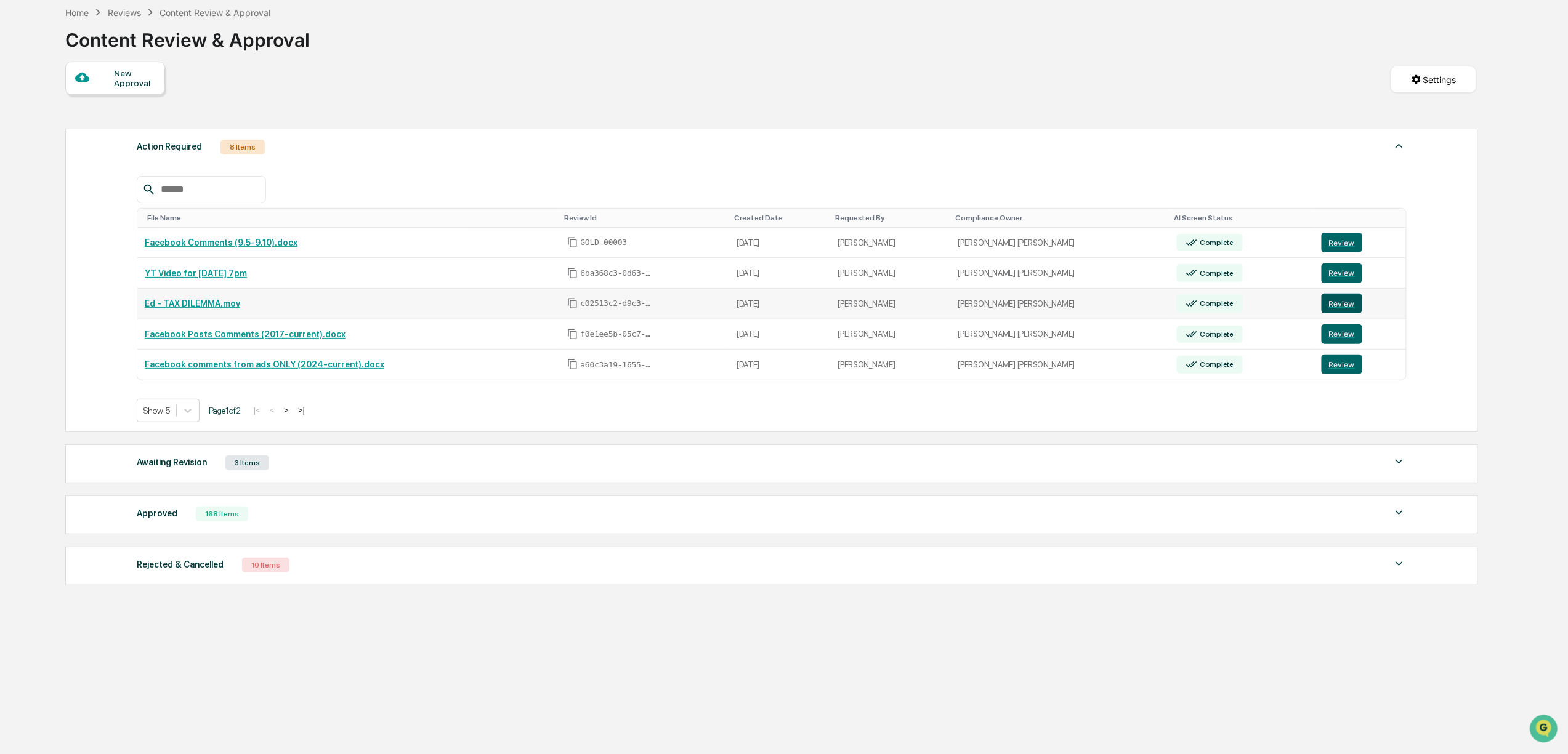
click at [1324, 309] on button "Review" at bounding box center [1341, 303] width 41 height 20
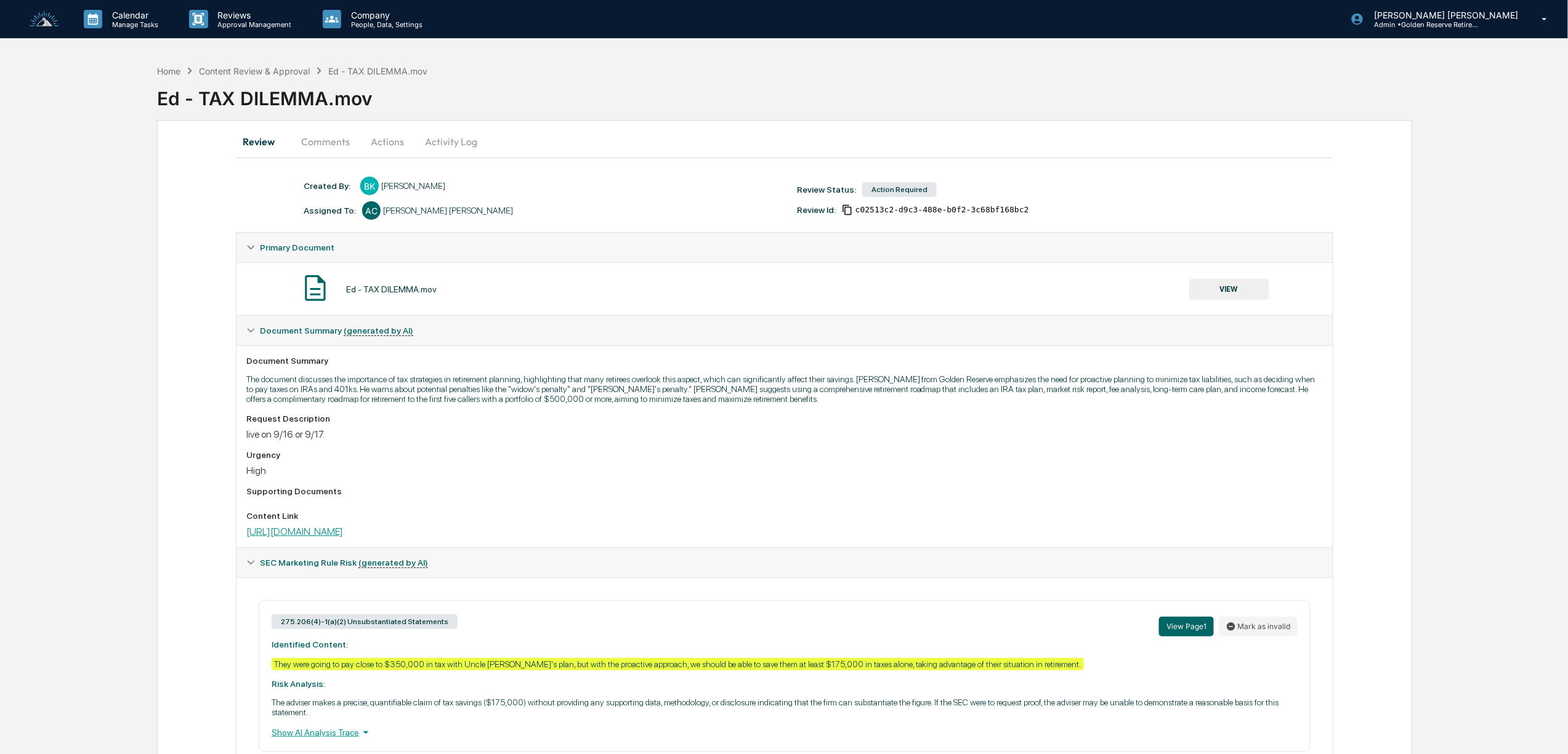
click at [343, 538] on link "[URL][DOMAIN_NAME]" at bounding box center [295, 532] width 97 height 12
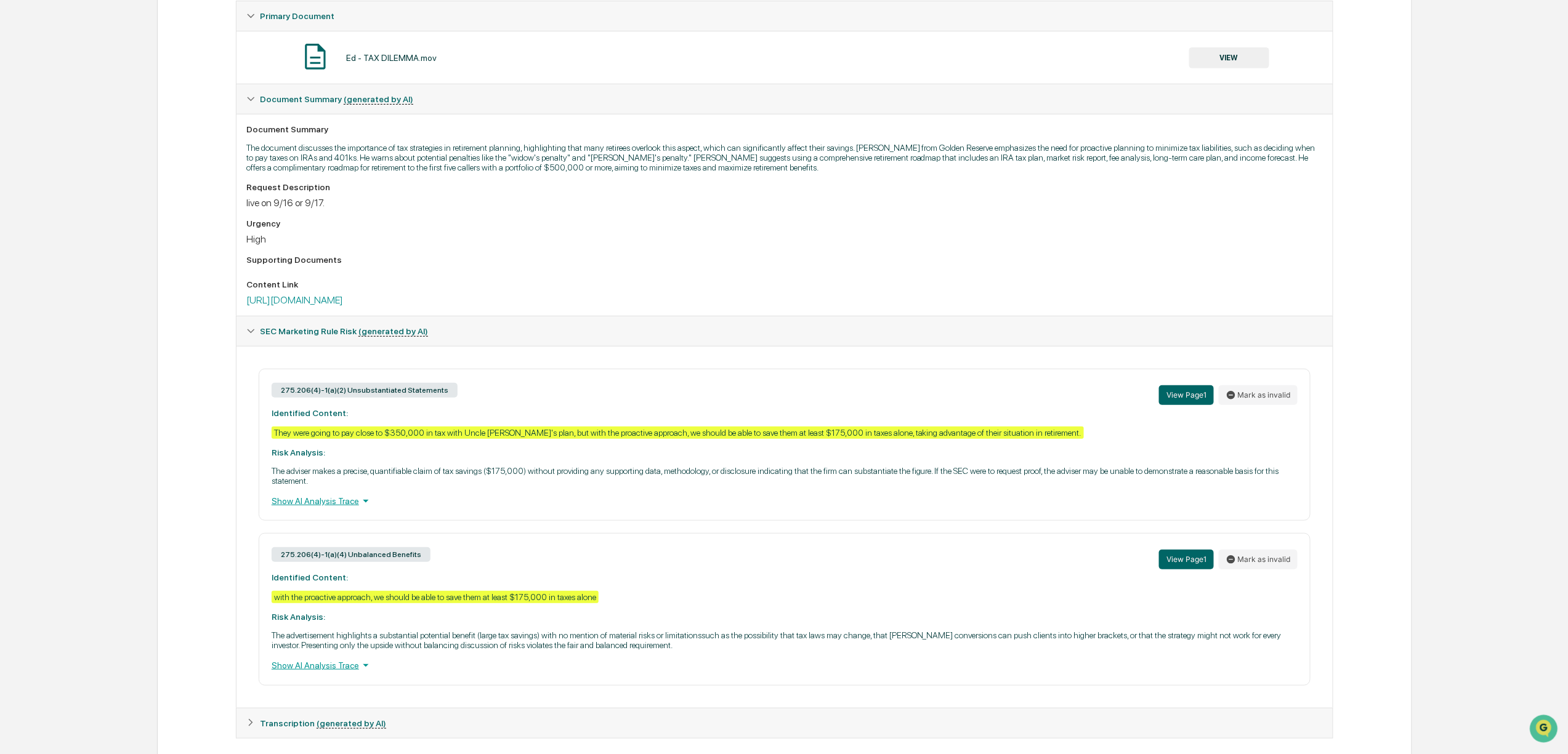
scroll to position [269, 0]
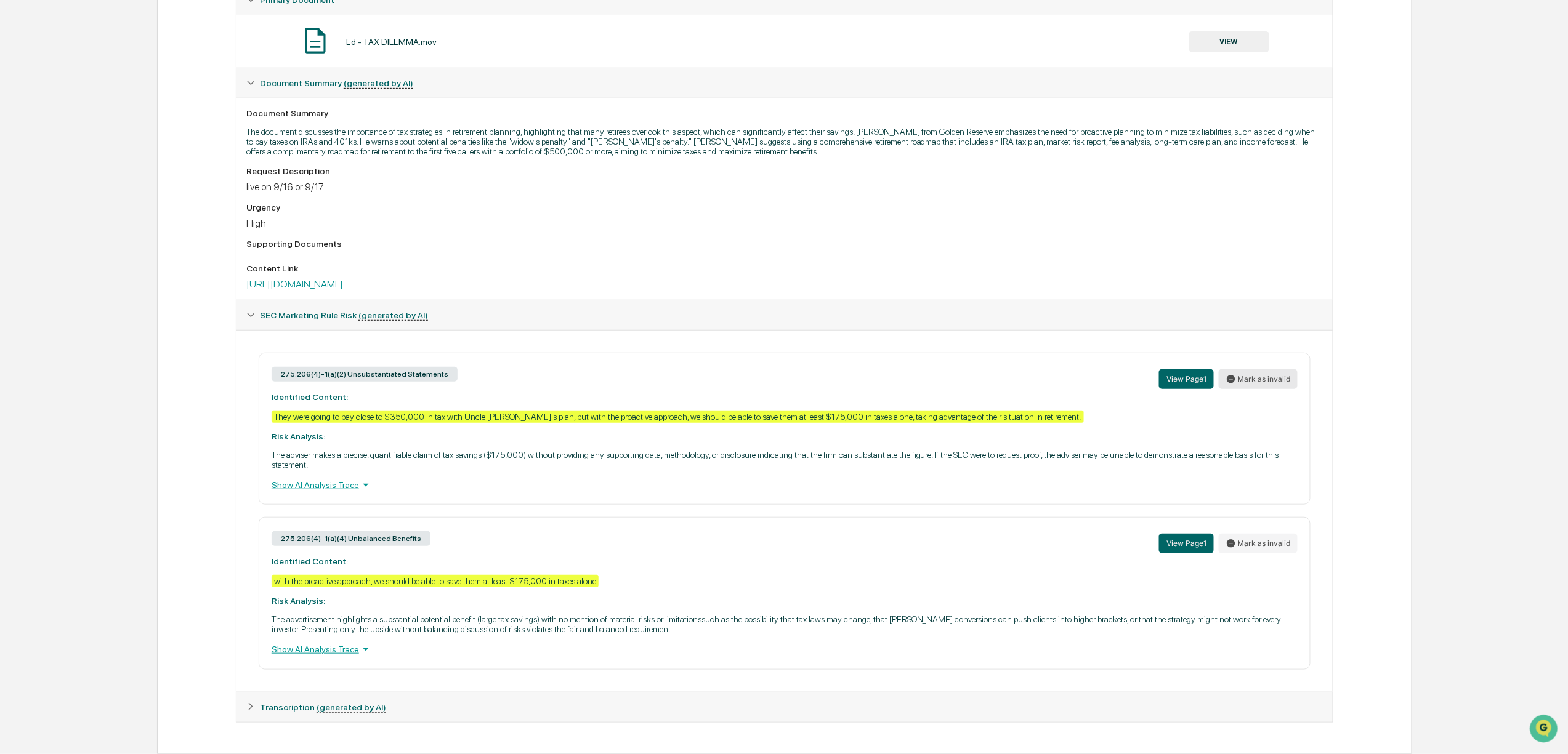
click at [1246, 370] on button "Mark as invalid" at bounding box center [1258, 379] width 78 height 20
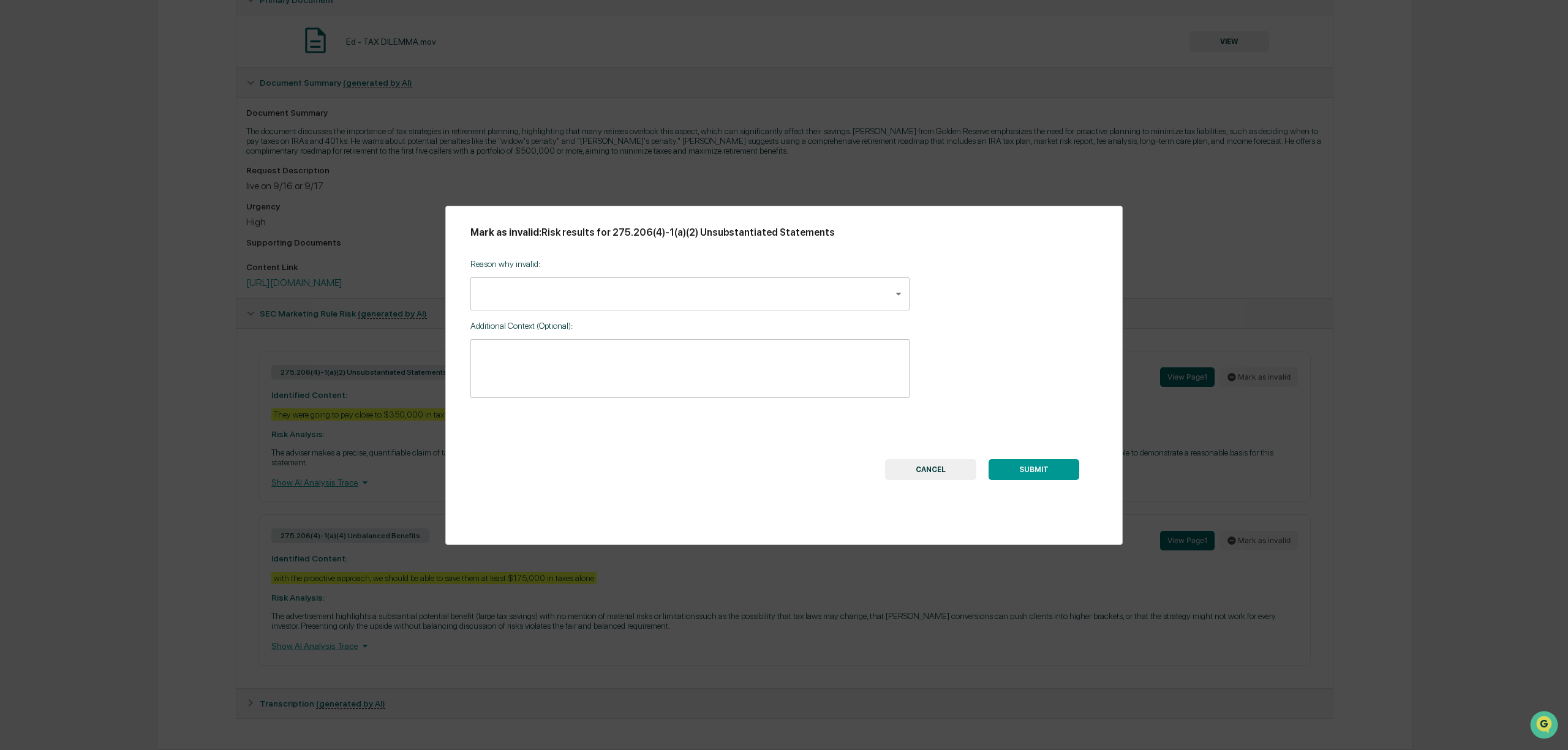
click at [556, 295] on body "Calendar Manage Tasks Reviews Approval Management Company People, Data, Setting…" at bounding box center [784, 252] width 1568 height 996
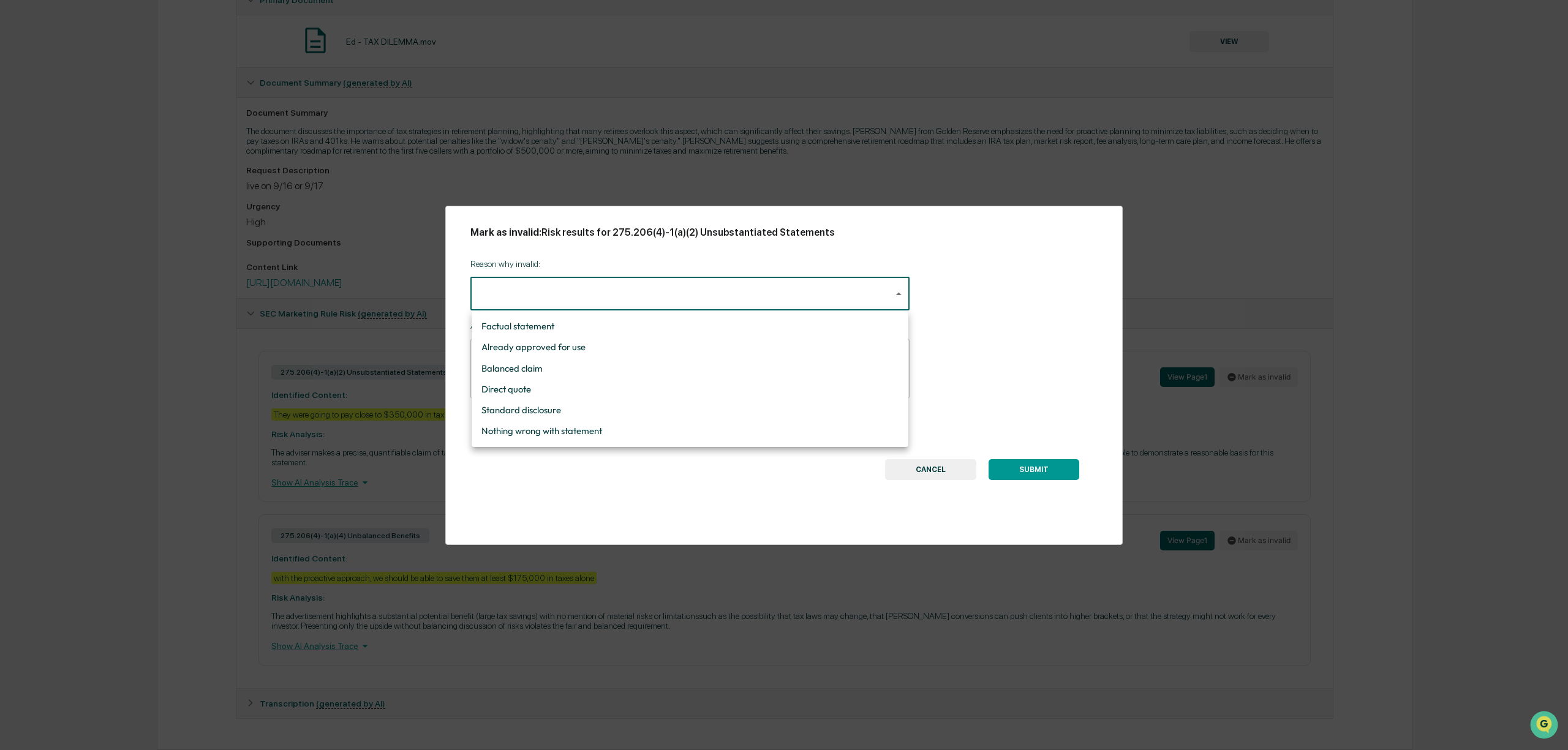
click at [576, 435] on li "Nothing wrong with statement" at bounding box center [689, 431] width 436 height 21
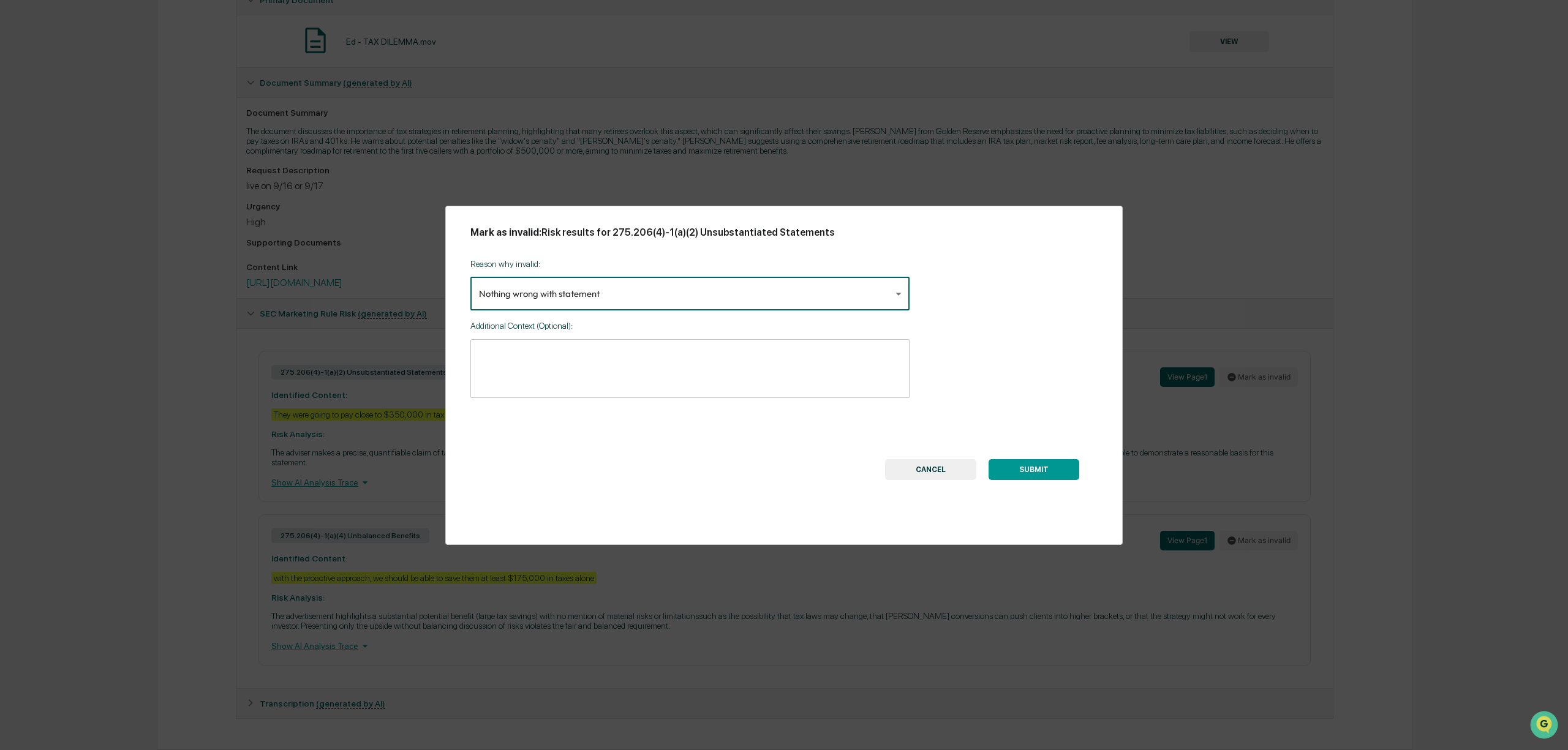
click at [706, 299] on body "Calendar Manage Tasks Reviews Approval Management Company People, Data, Setting…" at bounding box center [784, 252] width 1568 height 996
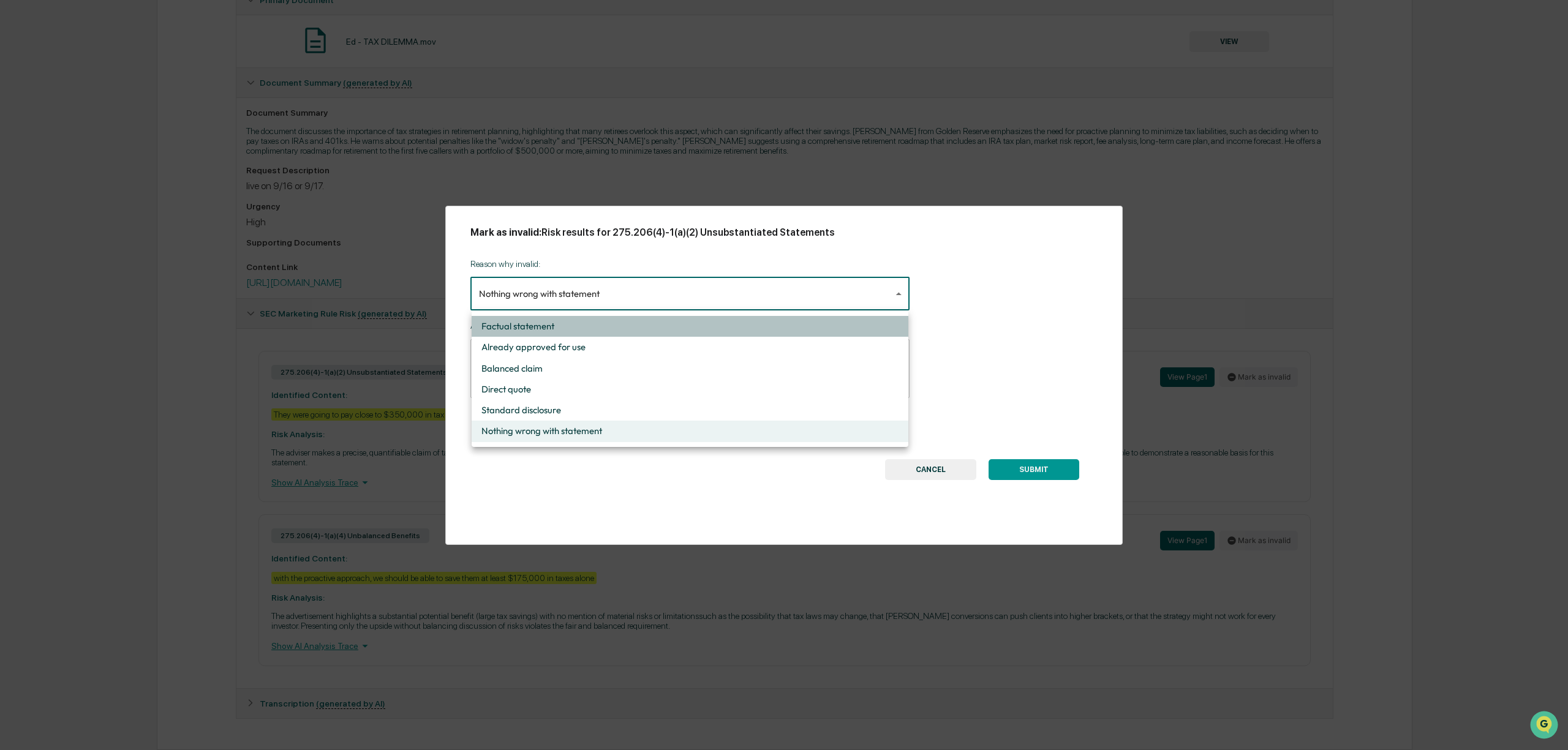
click at [574, 331] on li "Factual statement" at bounding box center [689, 327] width 436 height 21
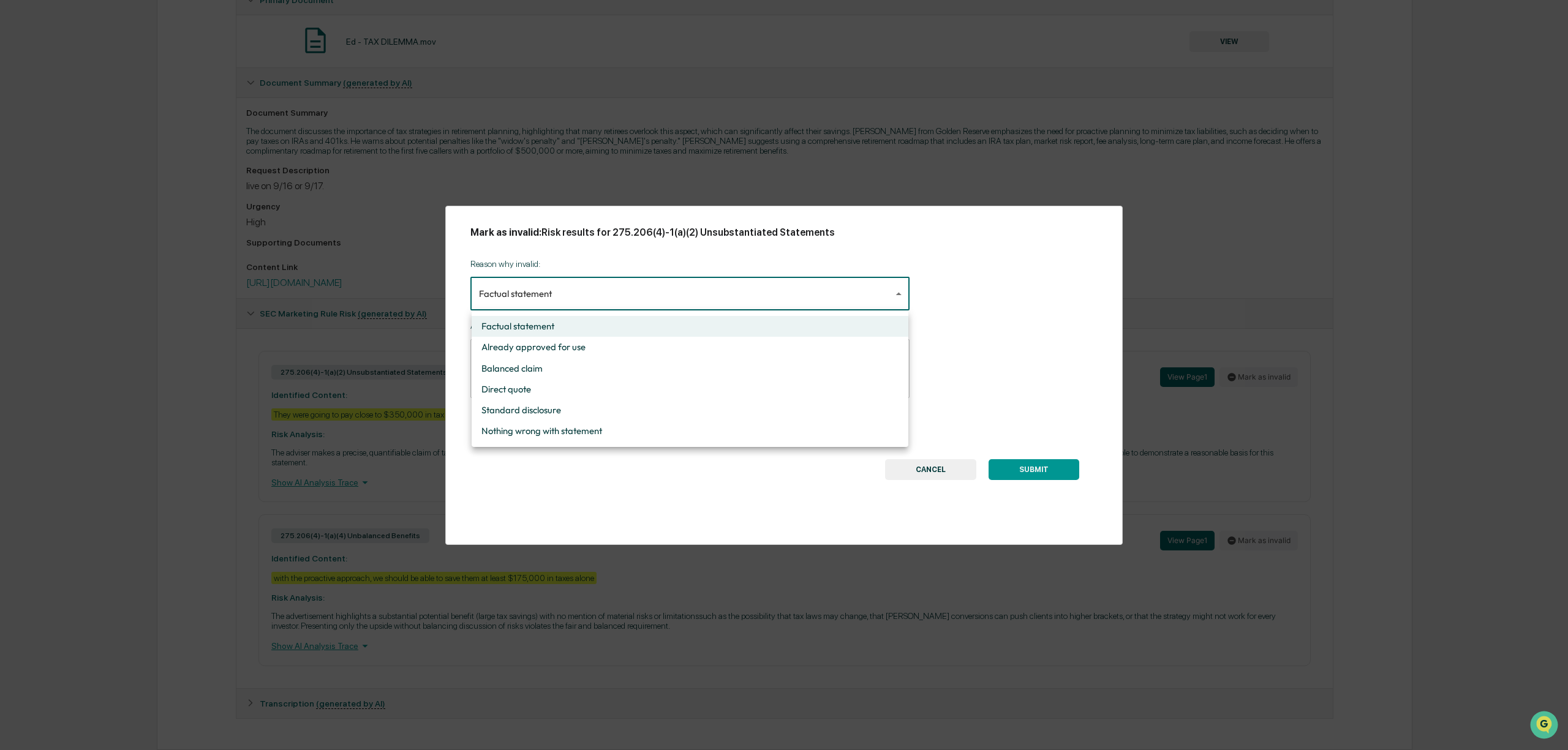
click at [618, 299] on body "Calendar Manage Tasks Reviews Approval Management Company People, Data, Setting…" at bounding box center [784, 252] width 1568 height 996
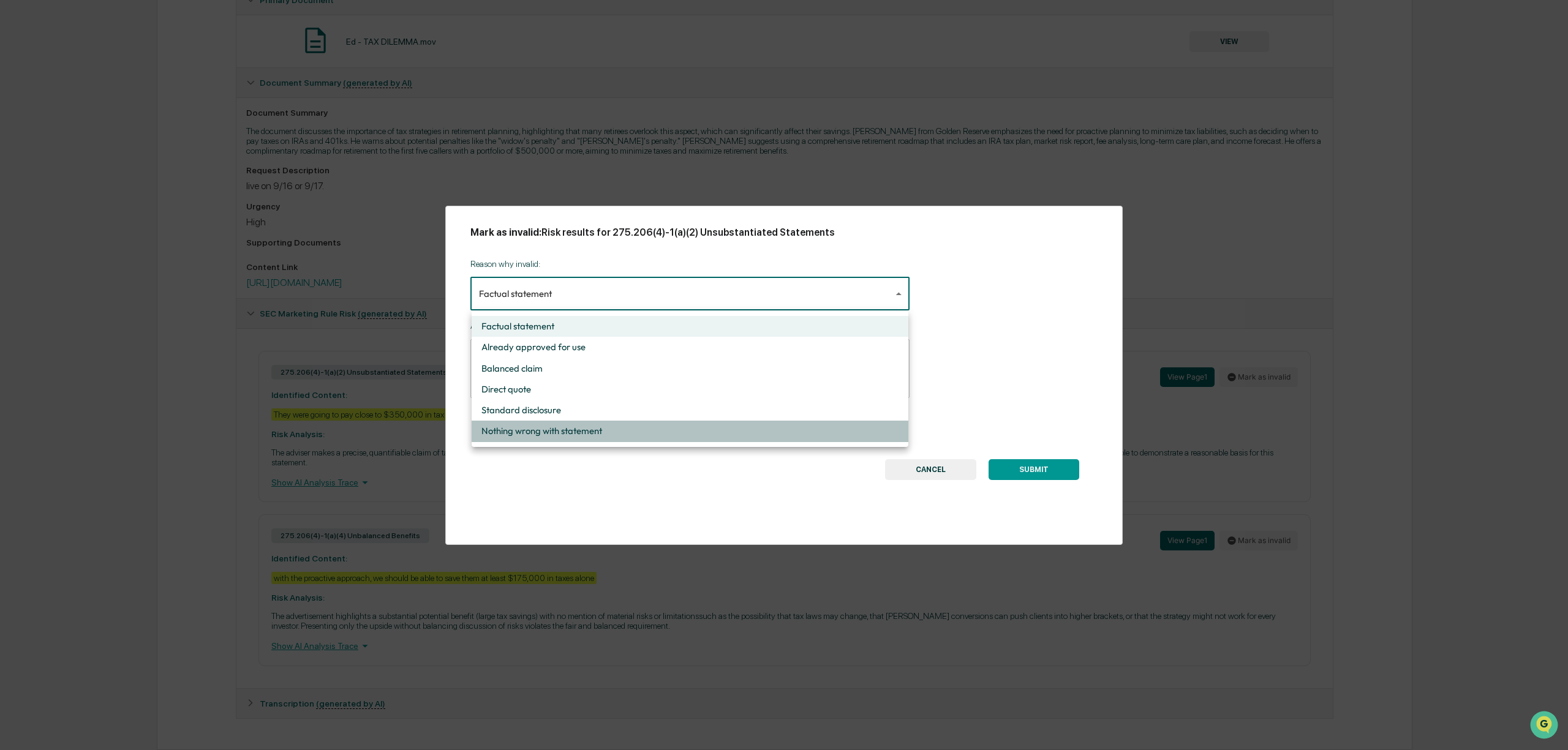
click at [594, 436] on li "Nothing wrong with statement" at bounding box center [689, 431] width 436 height 21
type input "**********"
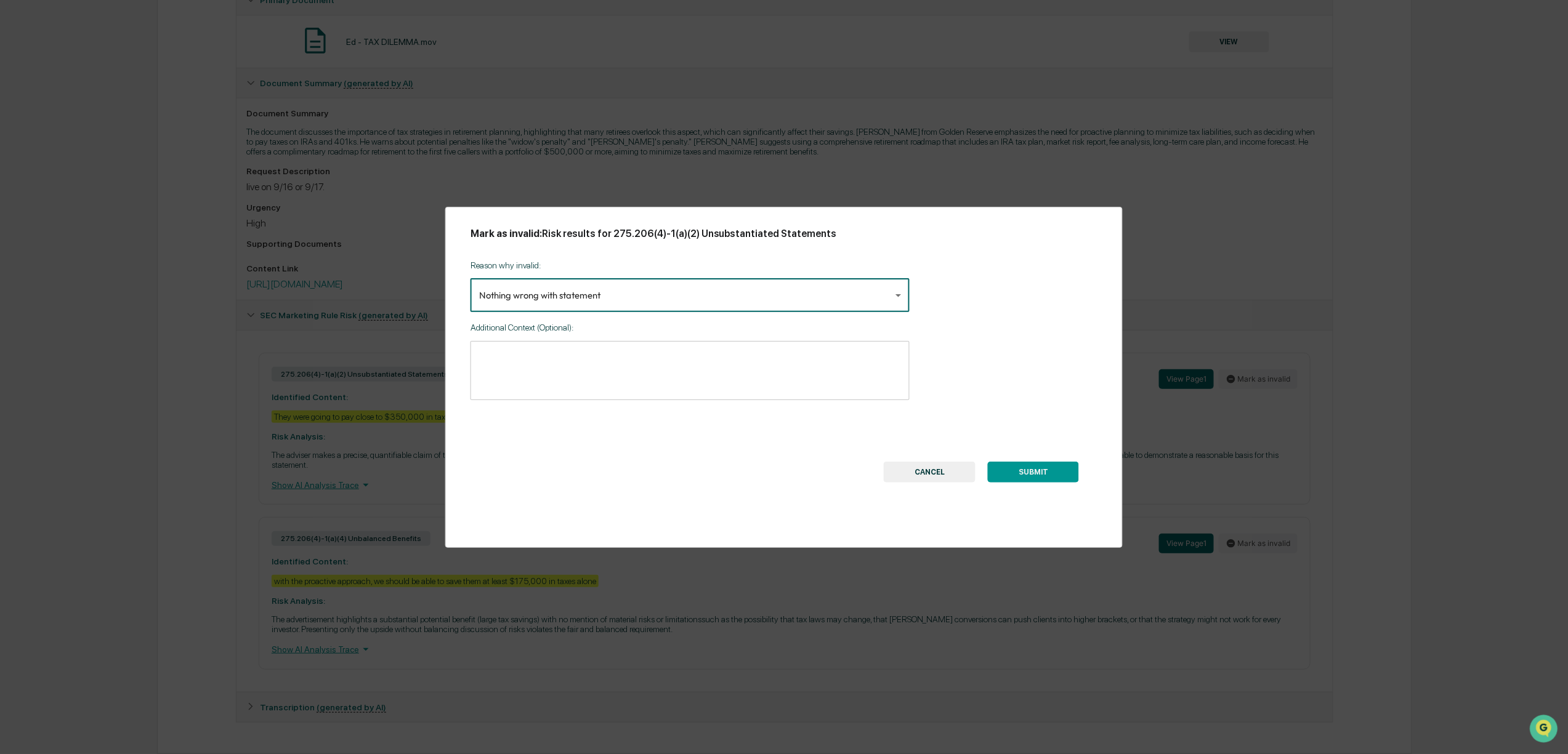
click at [1040, 469] on button "SUBMIT" at bounding box center [1034, 472] width 91 height 21
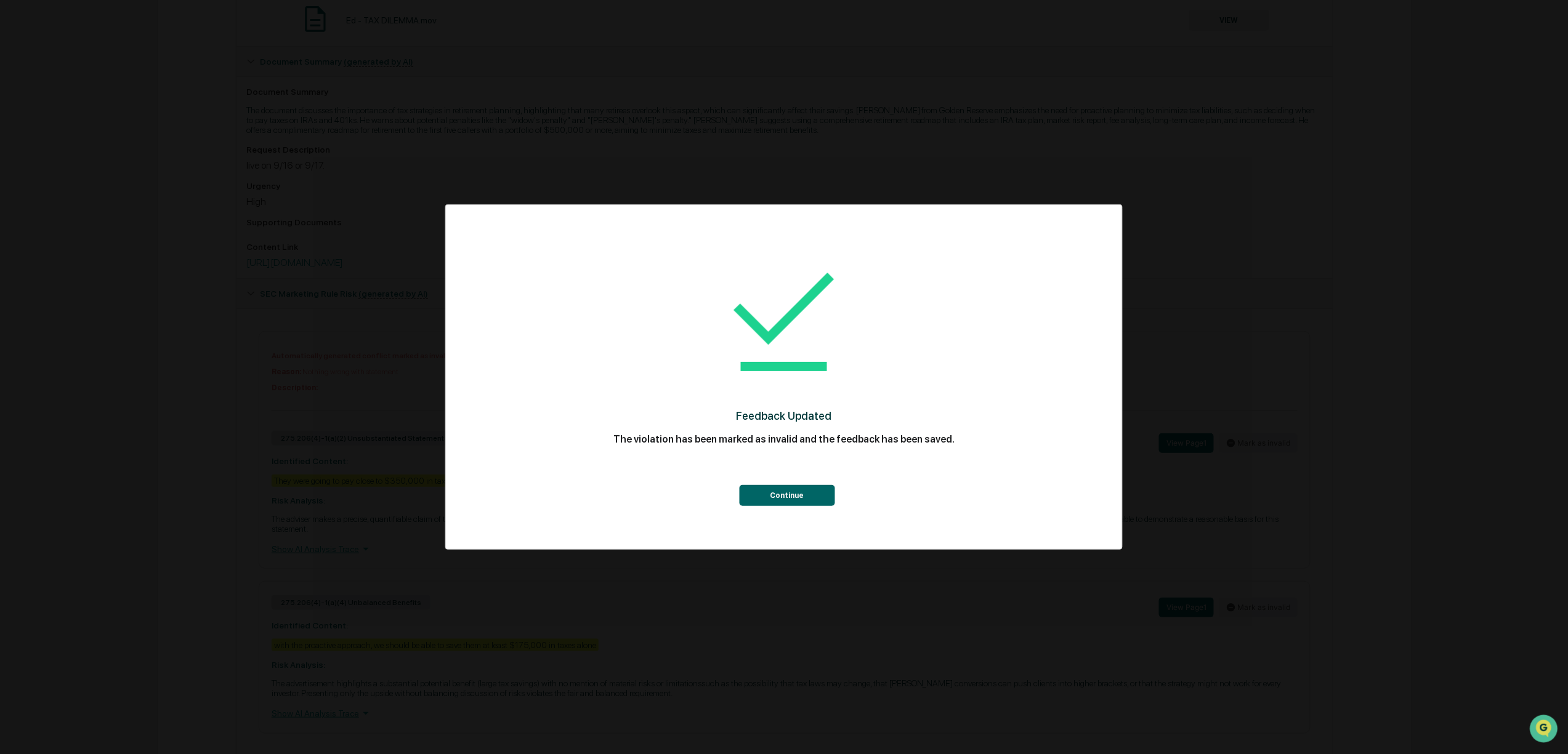
click at [807, 495] on button "Continue" at bounding box center [786, 495] width 96 height 21
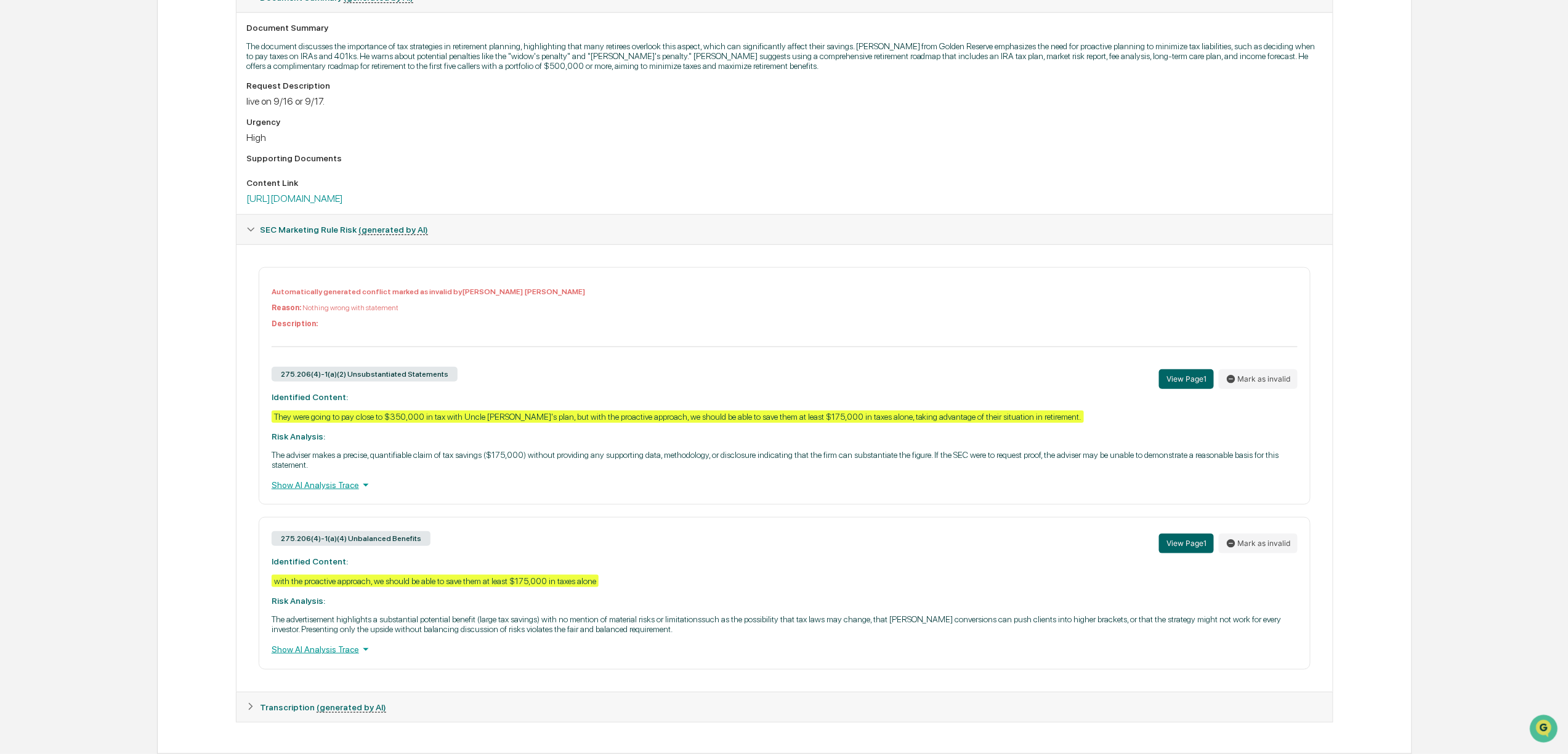
scroll to position [356, 0]
click at [1247, 533] on button "Mark as invalid" at bounding box center [1258, 543] width 78 height 20
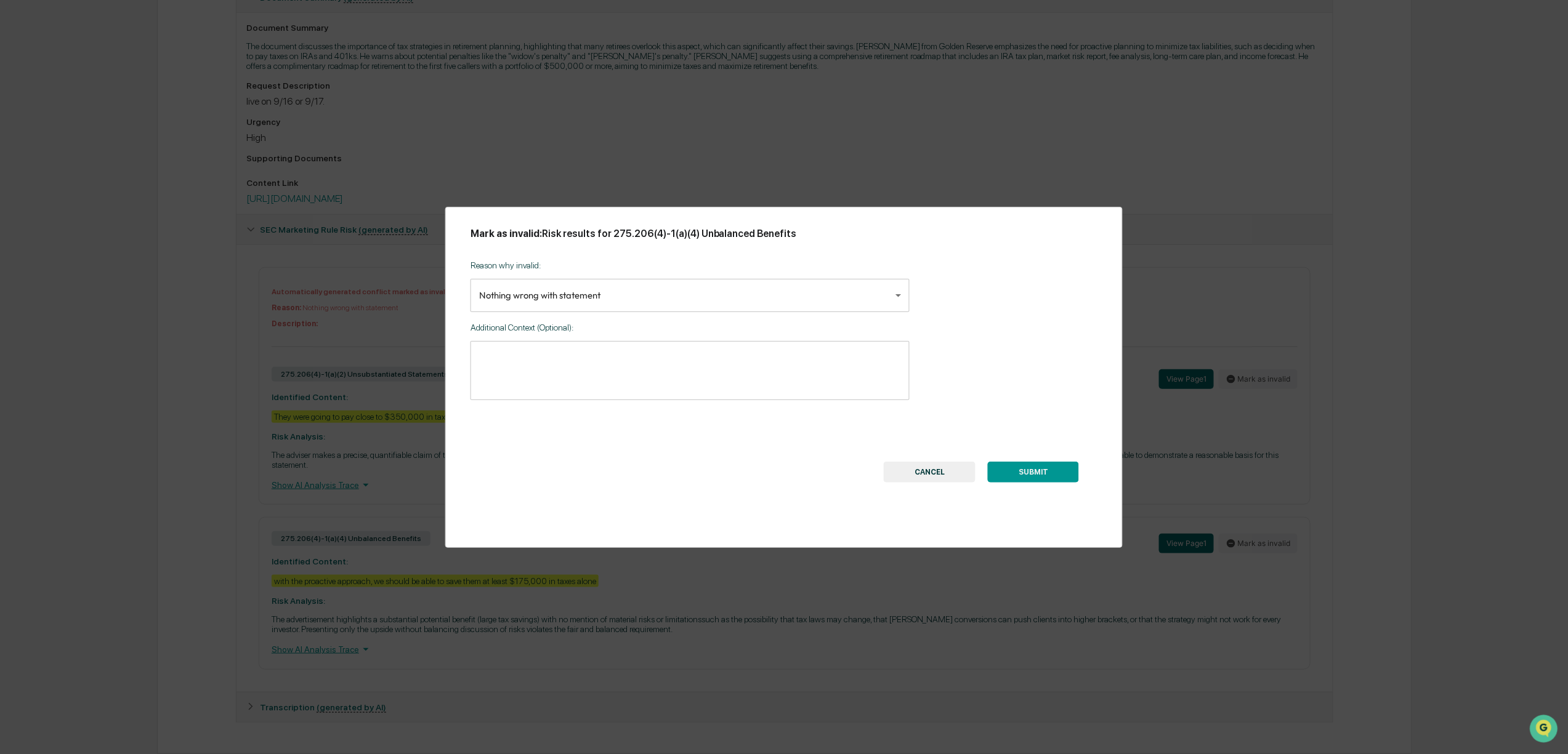
click at [1040, 471] on button "SUBMIT" at bounding box center [1034, 472] width 91 height 21
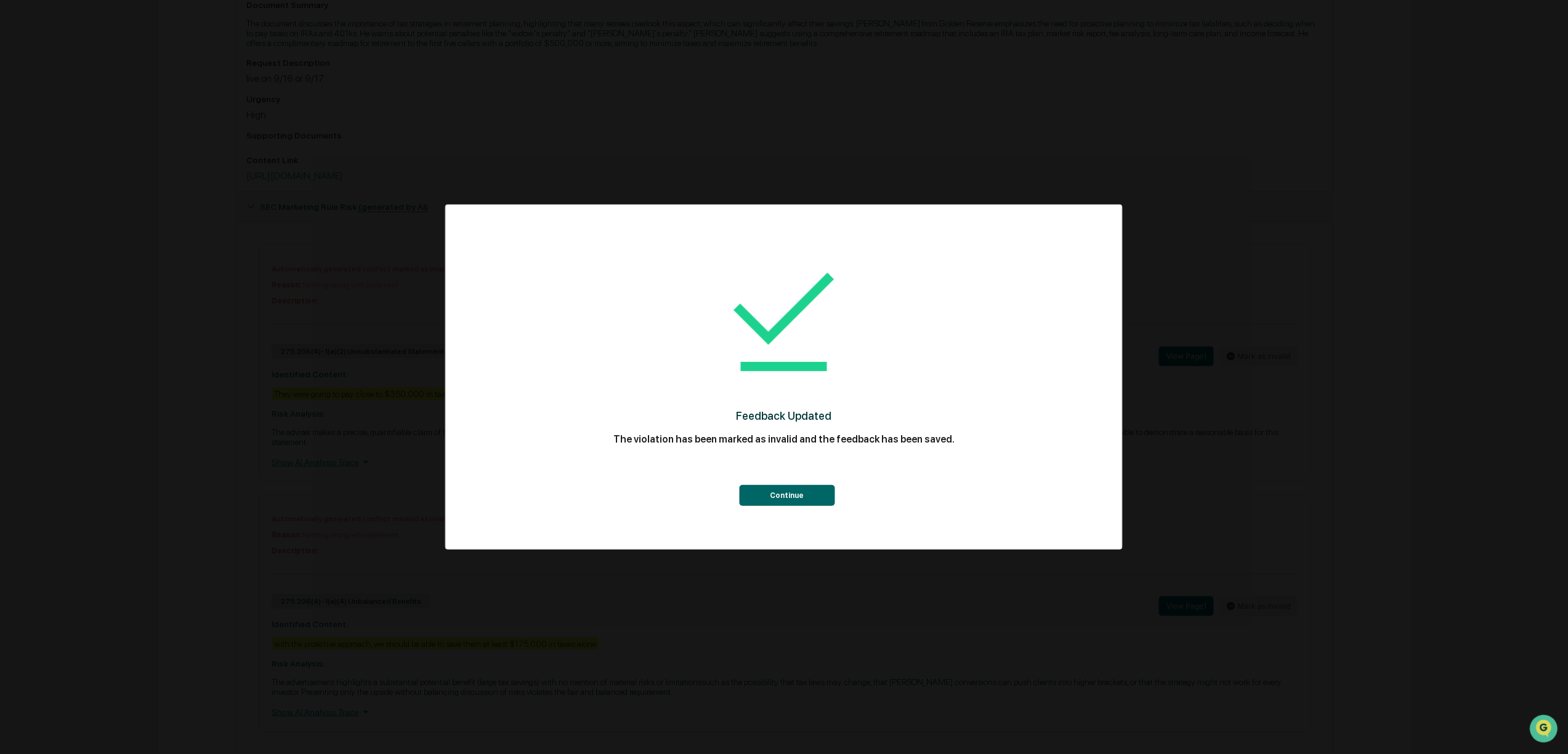
click at [766, 494] on button "Continue" at bounding box center [786, 495] width 96 height 21
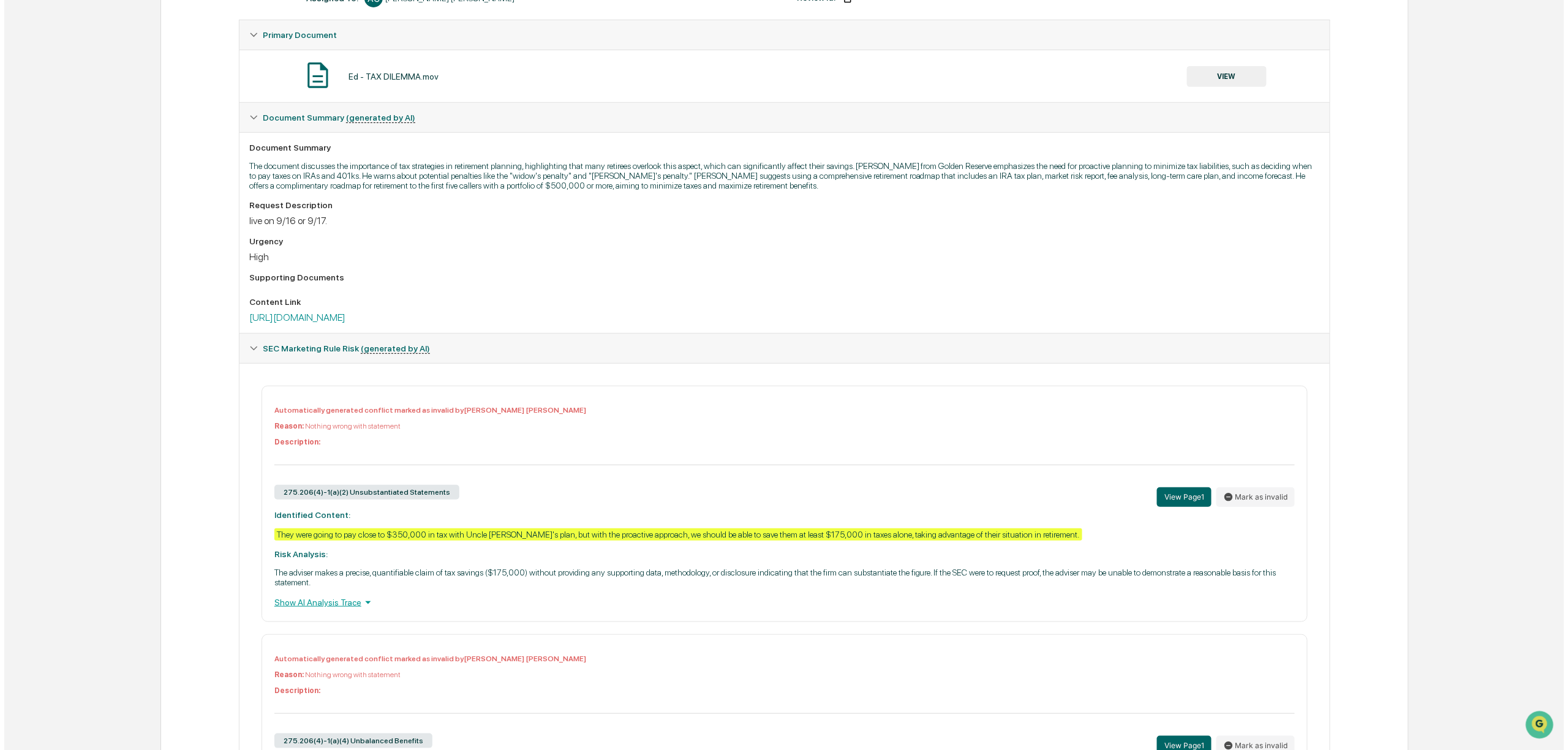
scroll to position [0, 0]
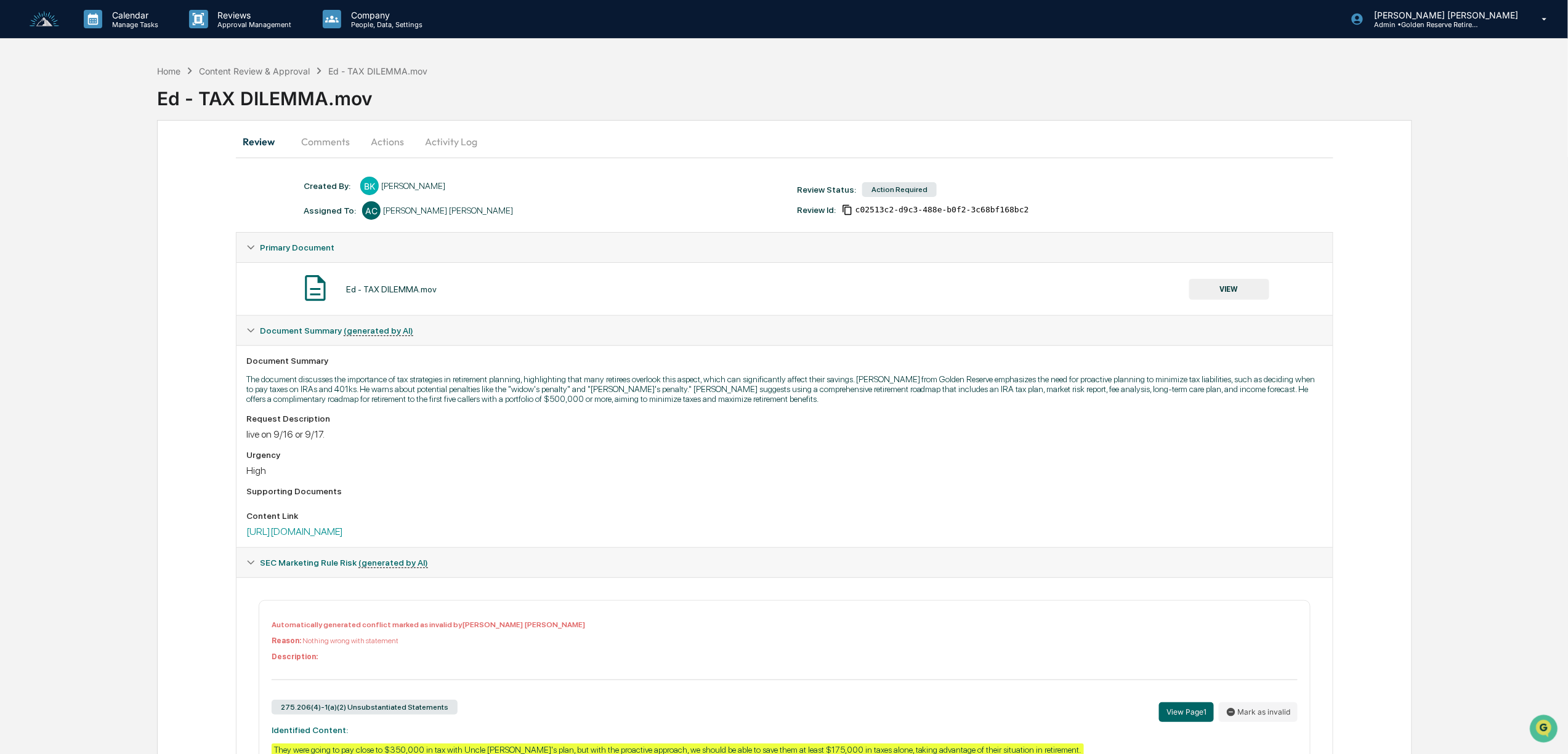
click at [383, 148] on button "Actions" at bounding box center [387, 141] width 55 height 29
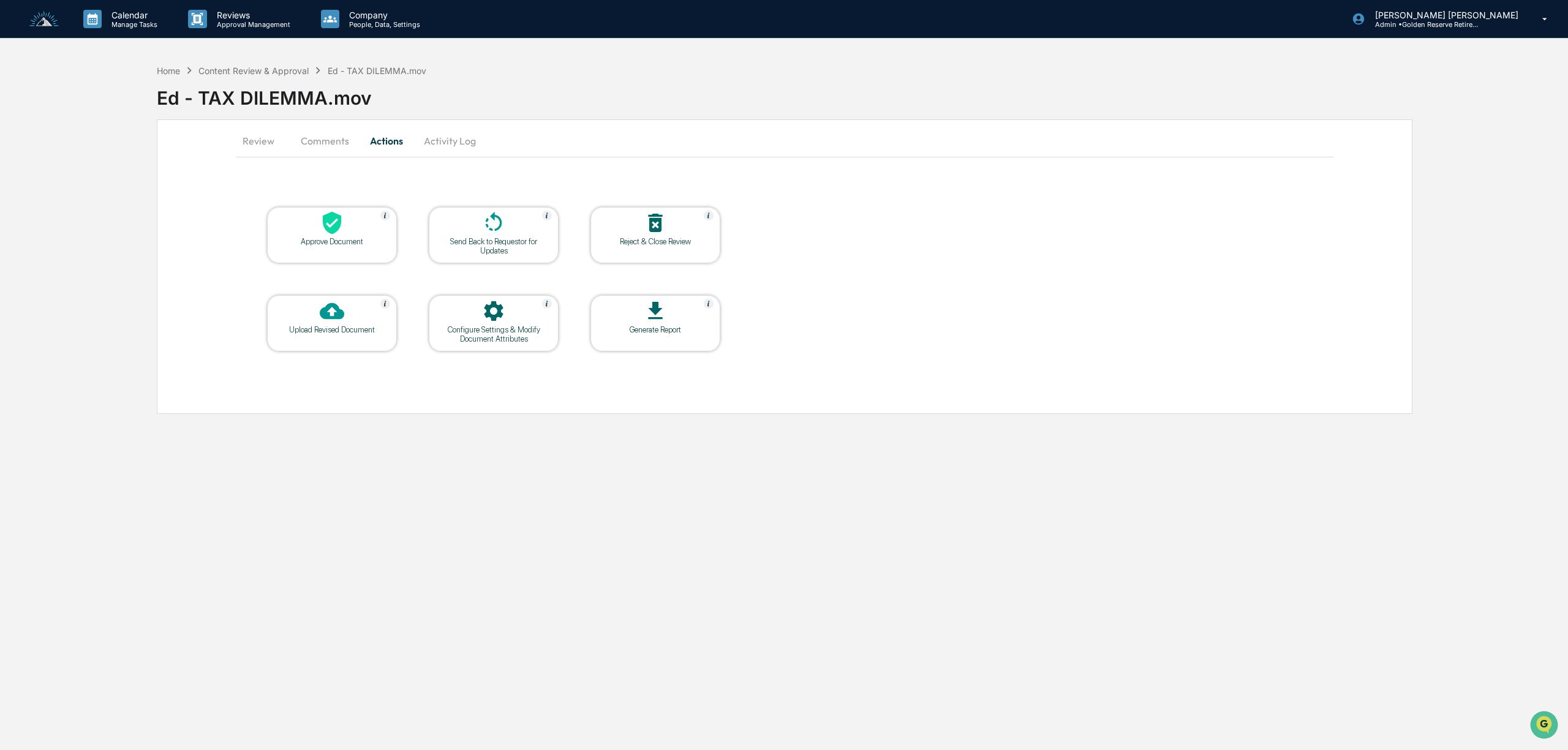
click at [332, 240] on div "Approve Document" at bounding box center [332, 241] width 111 height 9
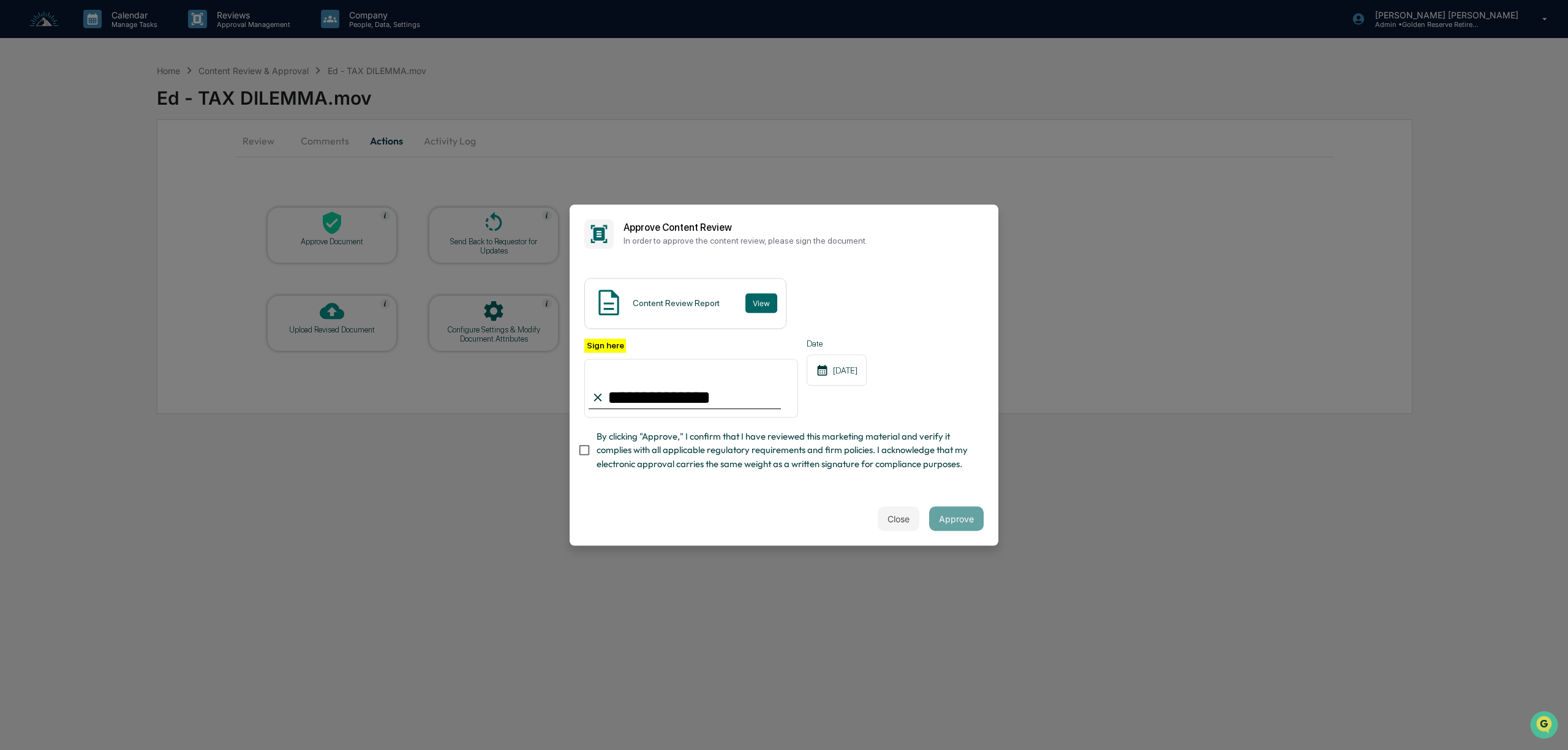
type input "**********"
click at [976, 526] on button "Approve" at bounding box center [957, 519] width 55 height 25
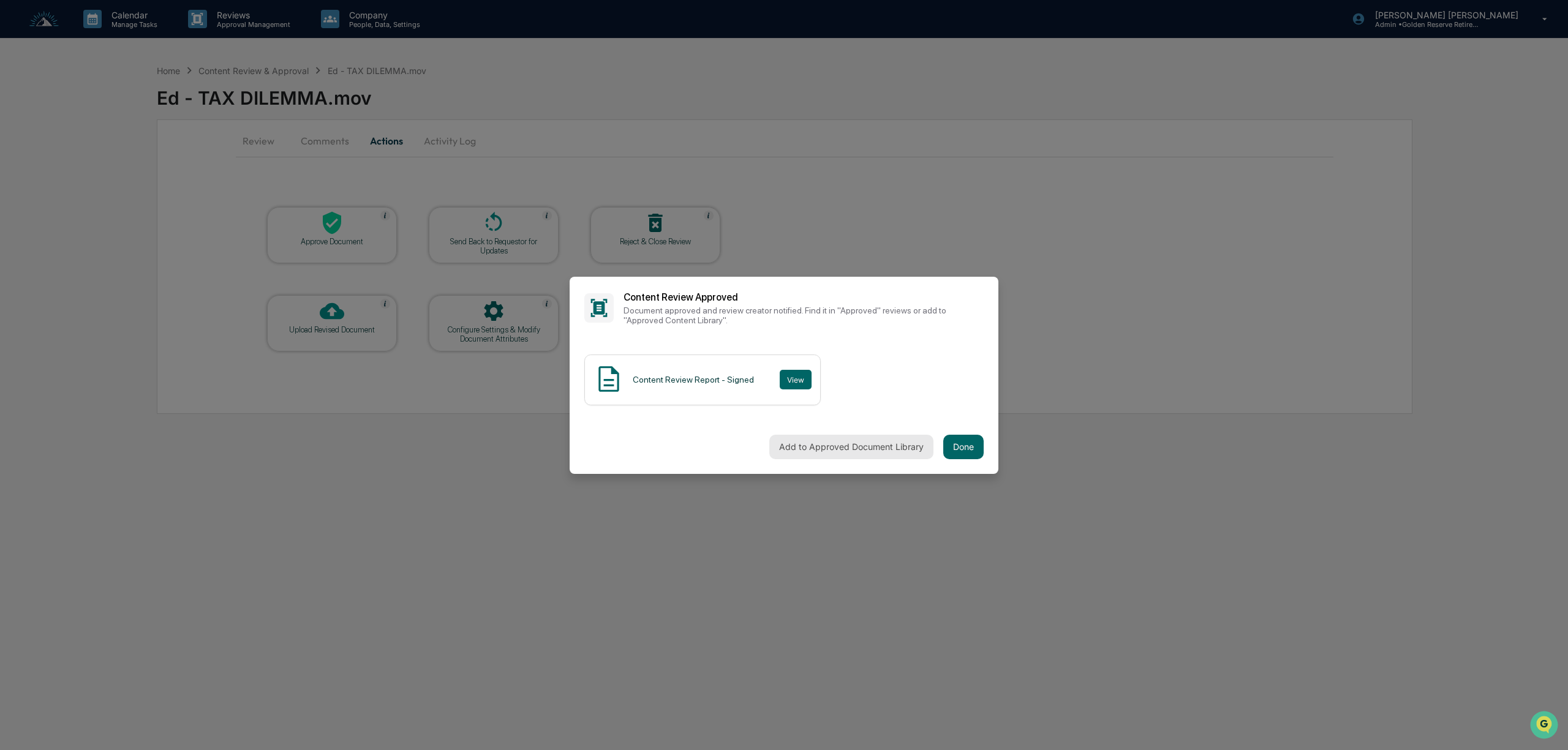
click at [865, 452] on button "Add to Approved Document Library" at bounding box center [850, 447] width 164 height 25
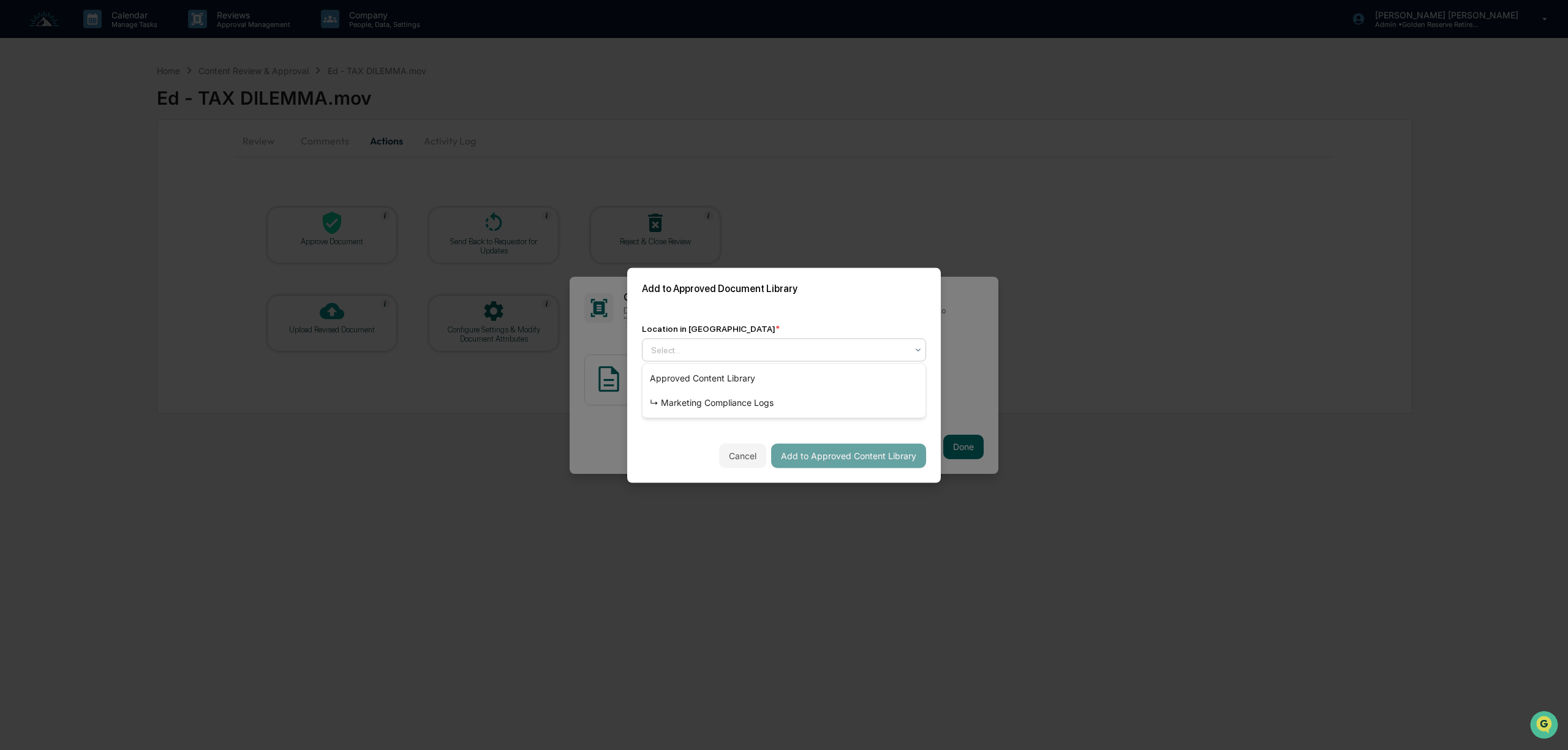
click at [683, 353] on div at bounding box center [778, 350] width 256 height 12
click at [689, 397] on div "↳ Marketing Compliance Logs" at bounding box center [784, 403] width 283 height 25
click at [688, 396] on div "mm/dd/yyyy" at bounding box center [680, 402] width 76 height 23
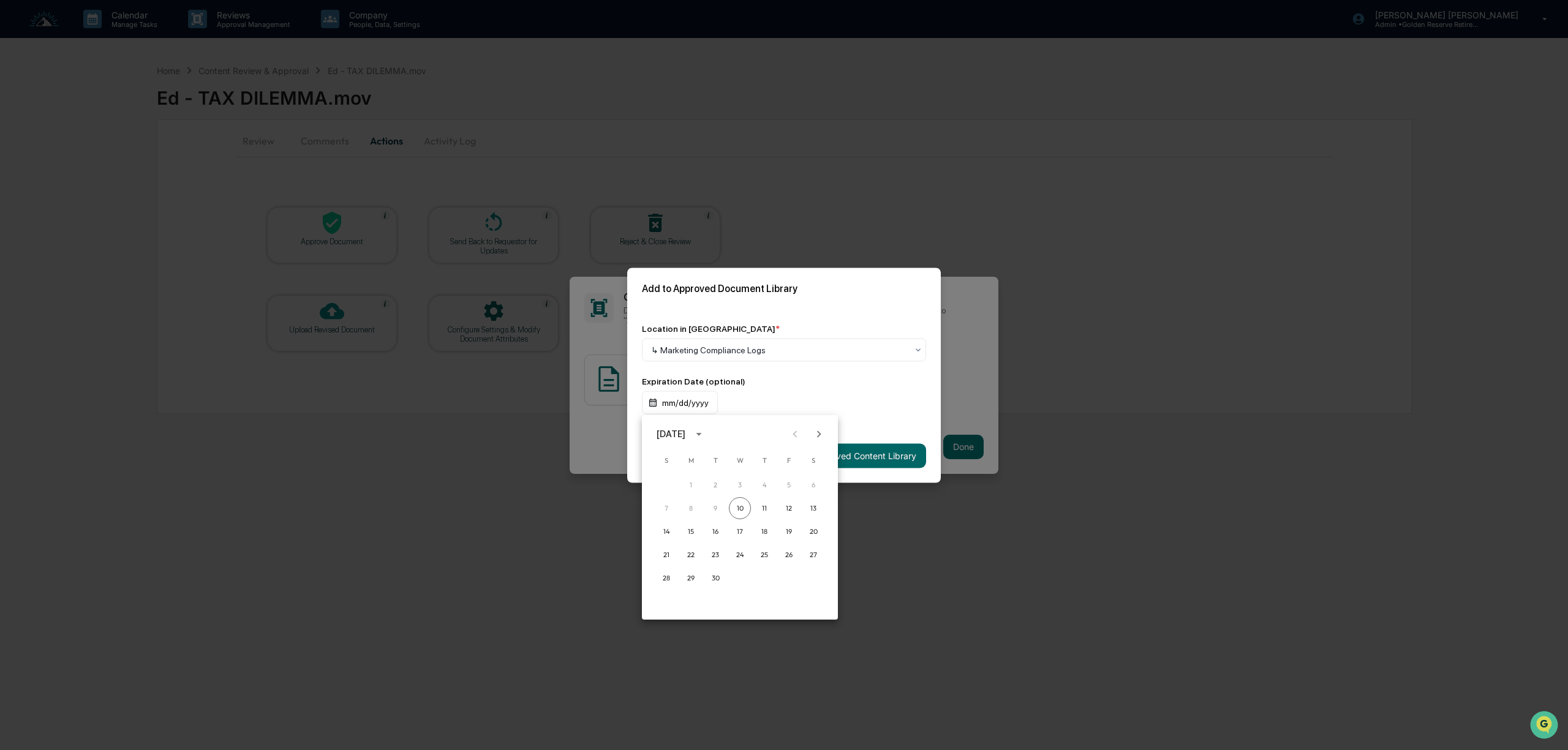
click at [706, 430] on icon "calendar view is open, switch to year view" at bounding box center [699, 435] width 14 height 14
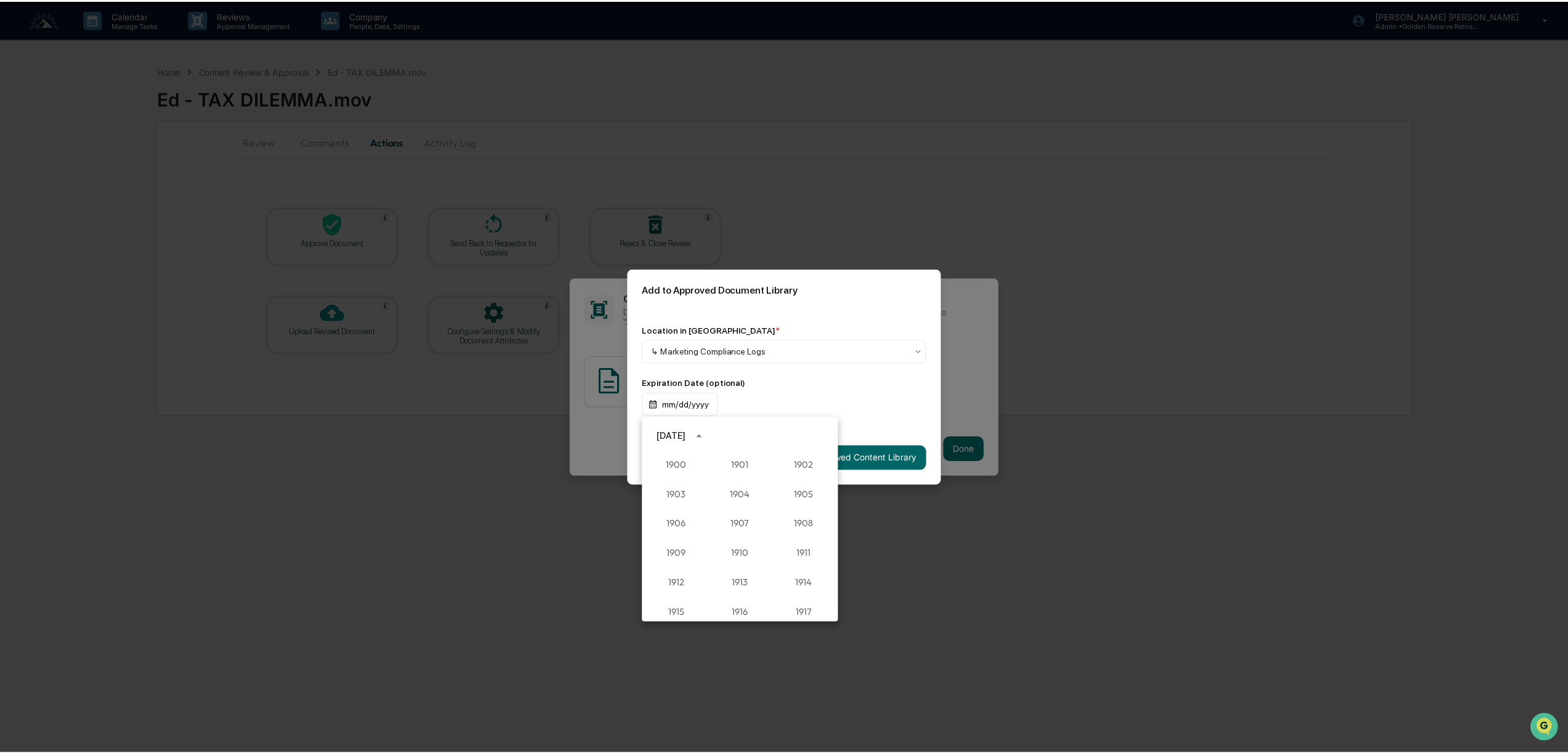
scroll to position [1140, 0]
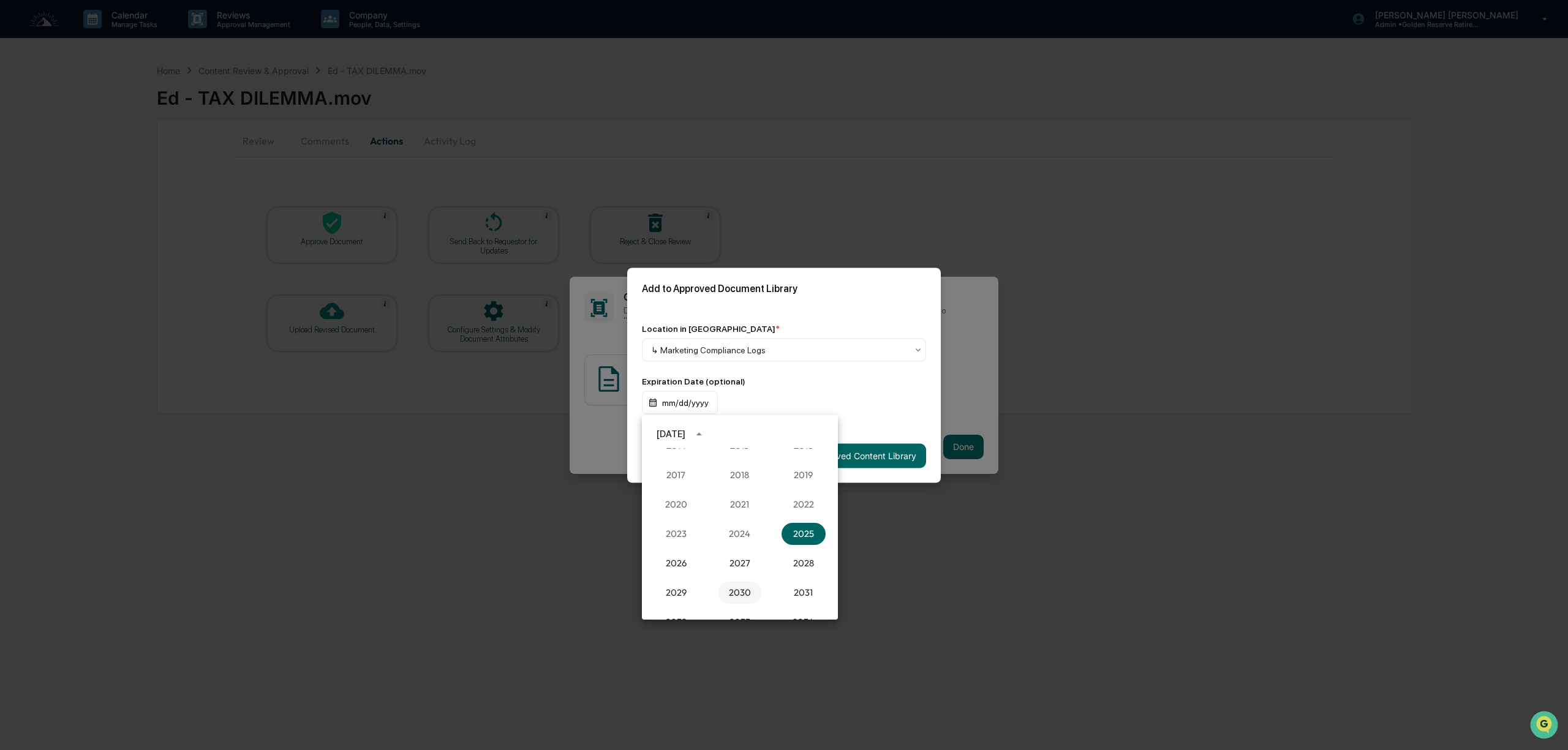
click at [743, 585] on button "2030" at bounding box center [739, 593] width 44 height 22
click at [808, 525] on button "Sep" at bounding box center [803, 528] width 44 height 22
click at [714, 507] on button "10" at bounding box center [716, 508] width 22 height 22
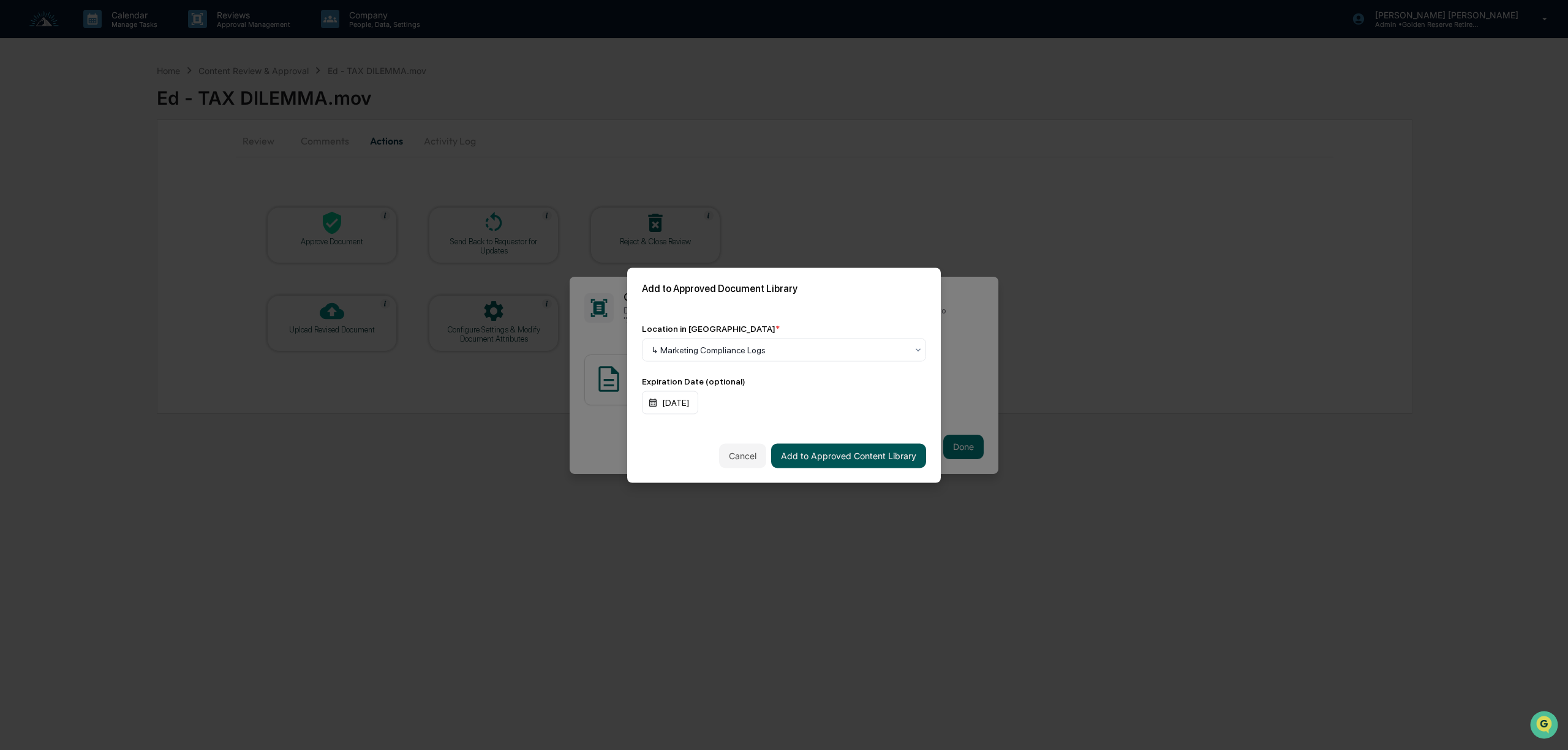
click at [853, 456] on button "Add to Approved Content Library" at bounding box center [848, 455] width 155 height 25
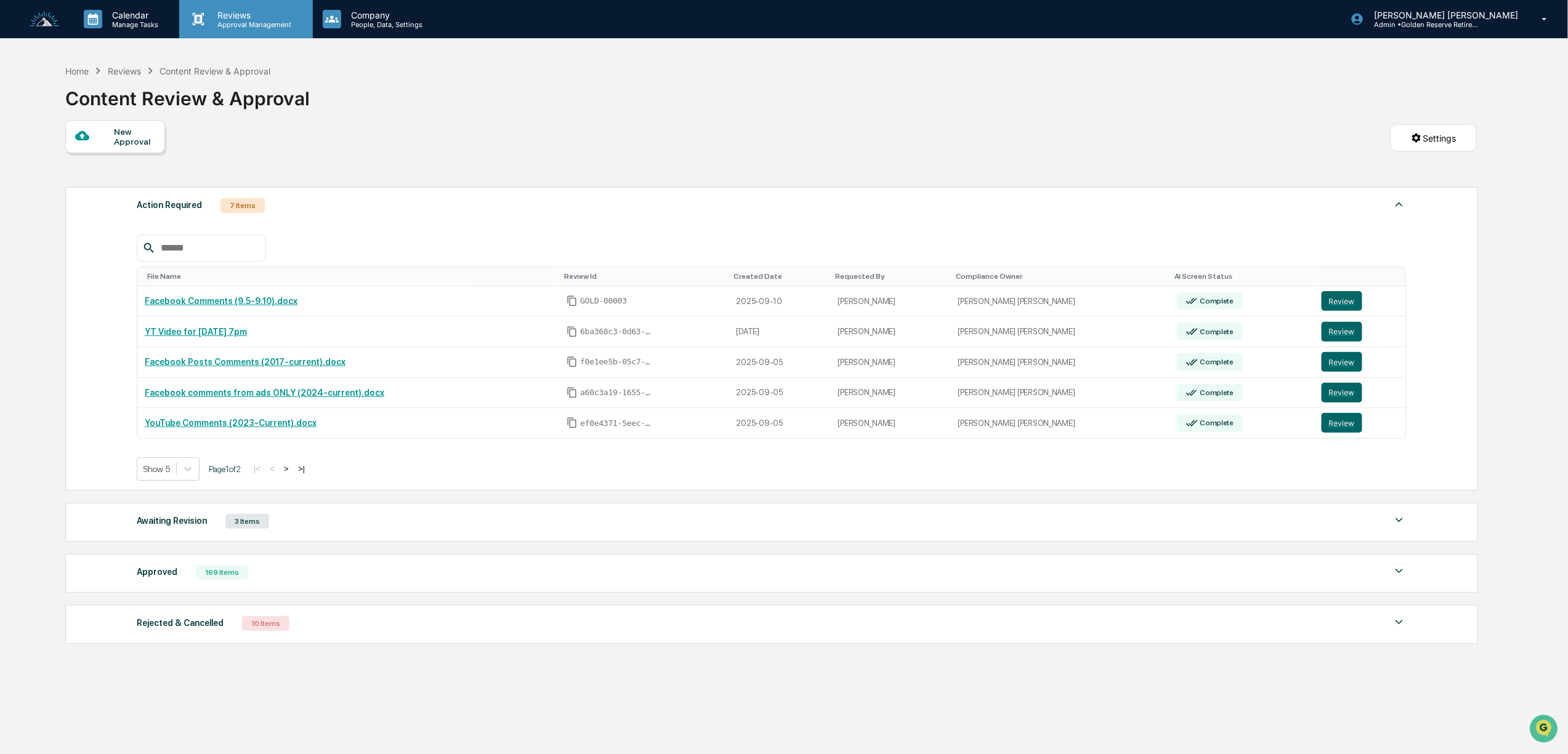
click at [256, 26] on p "Approval Management" at bounding box center [253, 25] width 90 height 9
